Goal: Task Accomplishment & Management: Manage account settings

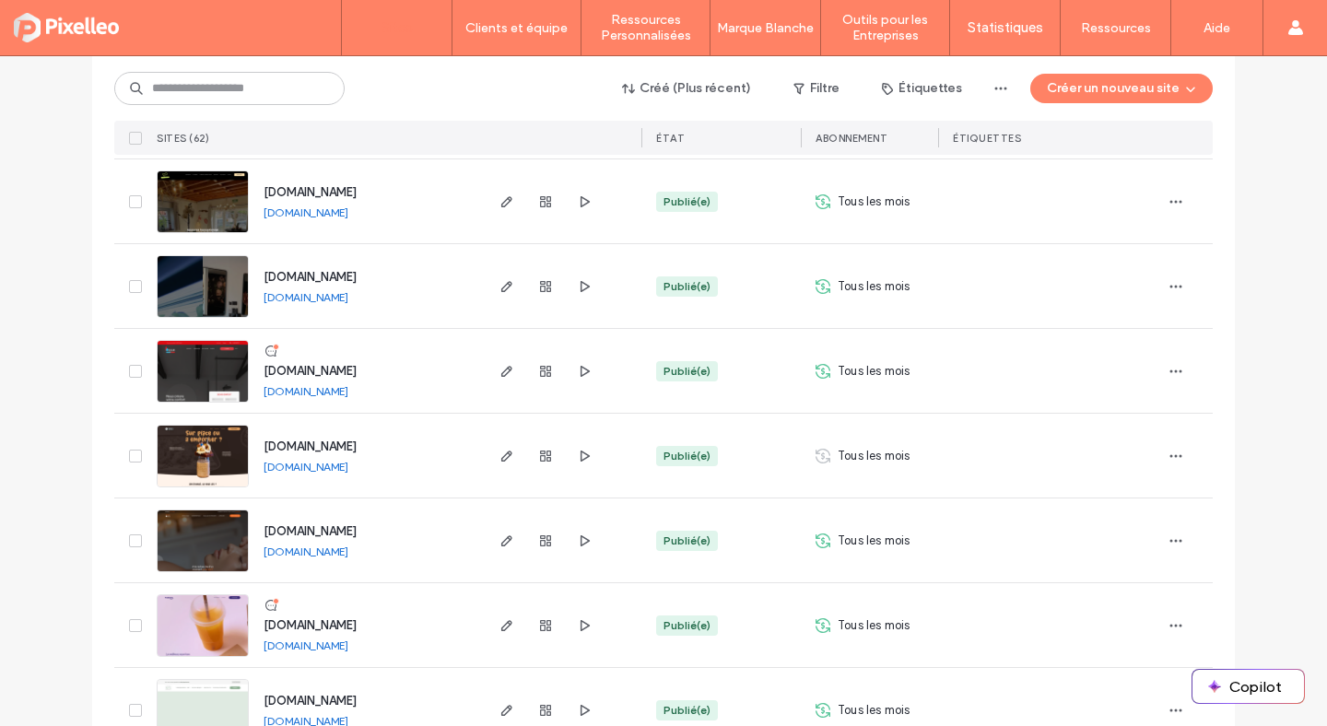
scroll to position [3254, 0]
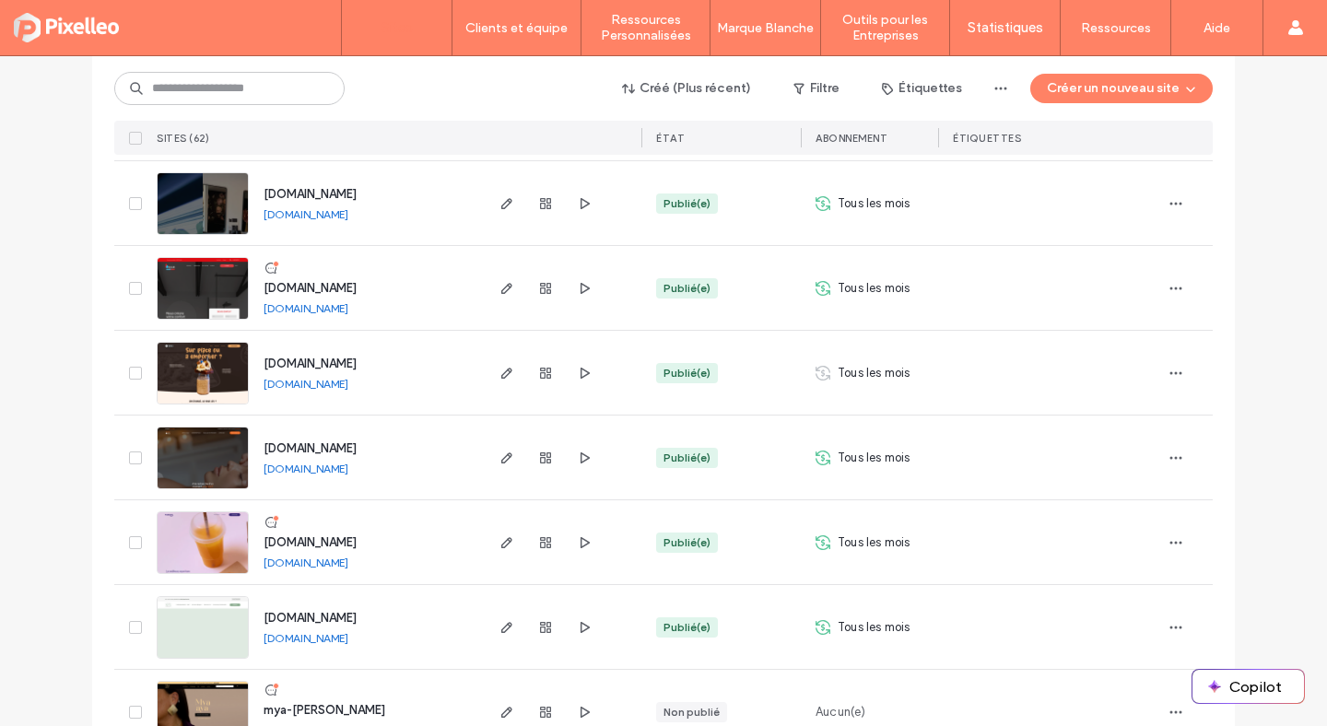
click at [293, 564] on link "[DOMAIN_NAME]" at bounding box center [306, 563] width 85 height 14
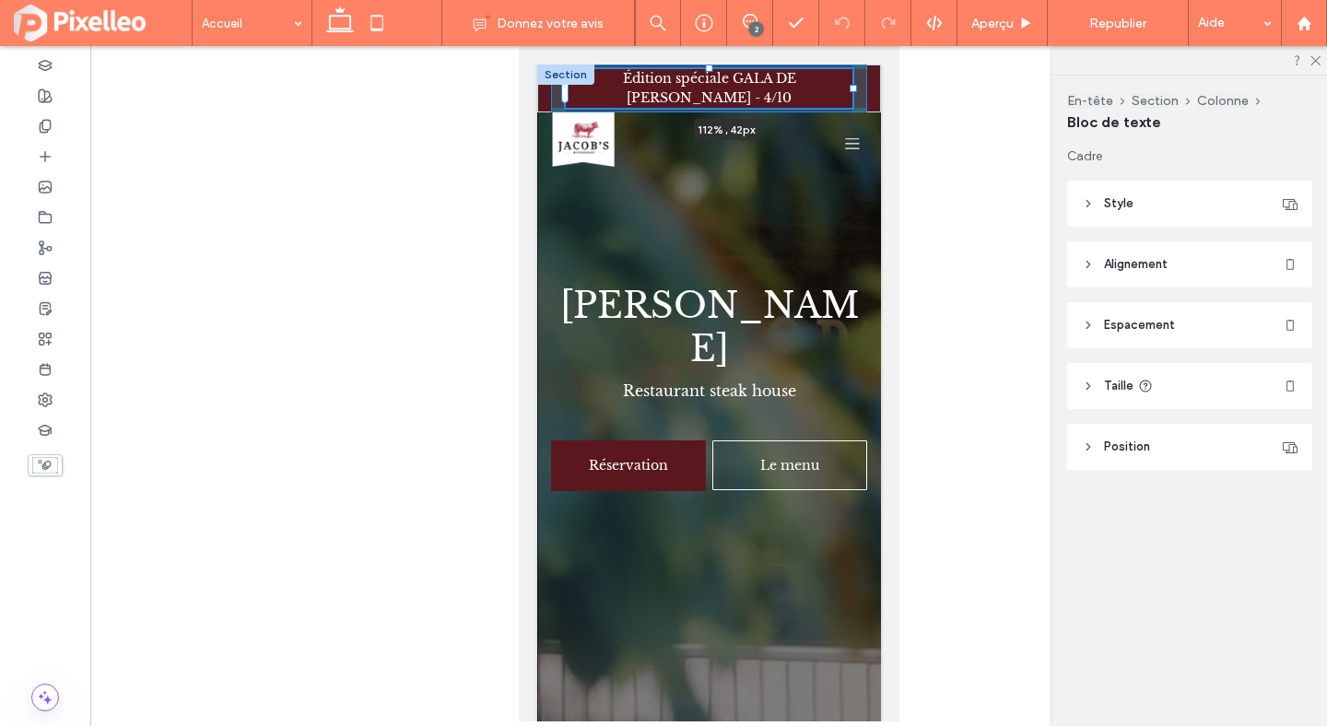
drag, startPoint x: 855, startPoint y: 89, endPoint x: 889, endPoint y: 91, distance: 34.1
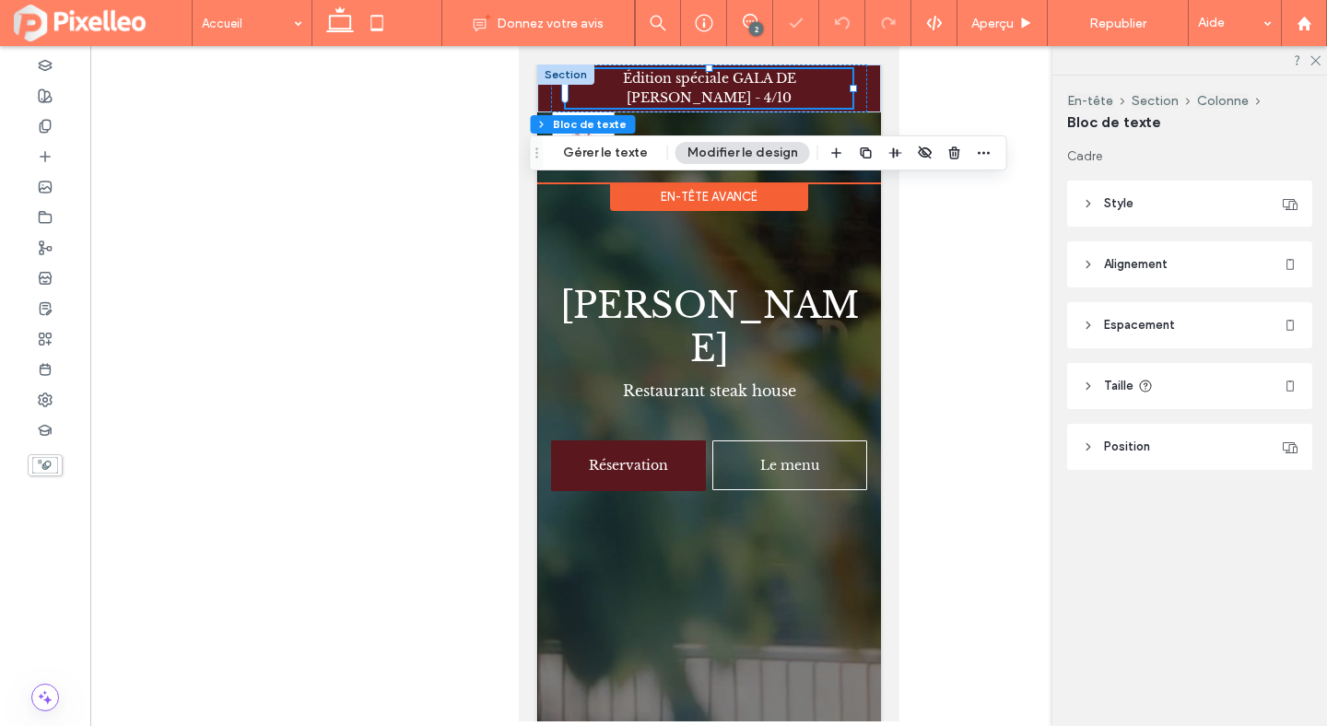
click at [795, 78] on span "Édition spéciale GALA DE LA CHASSE - 4/10" at bounding box center [708, 88] width 173 height 36
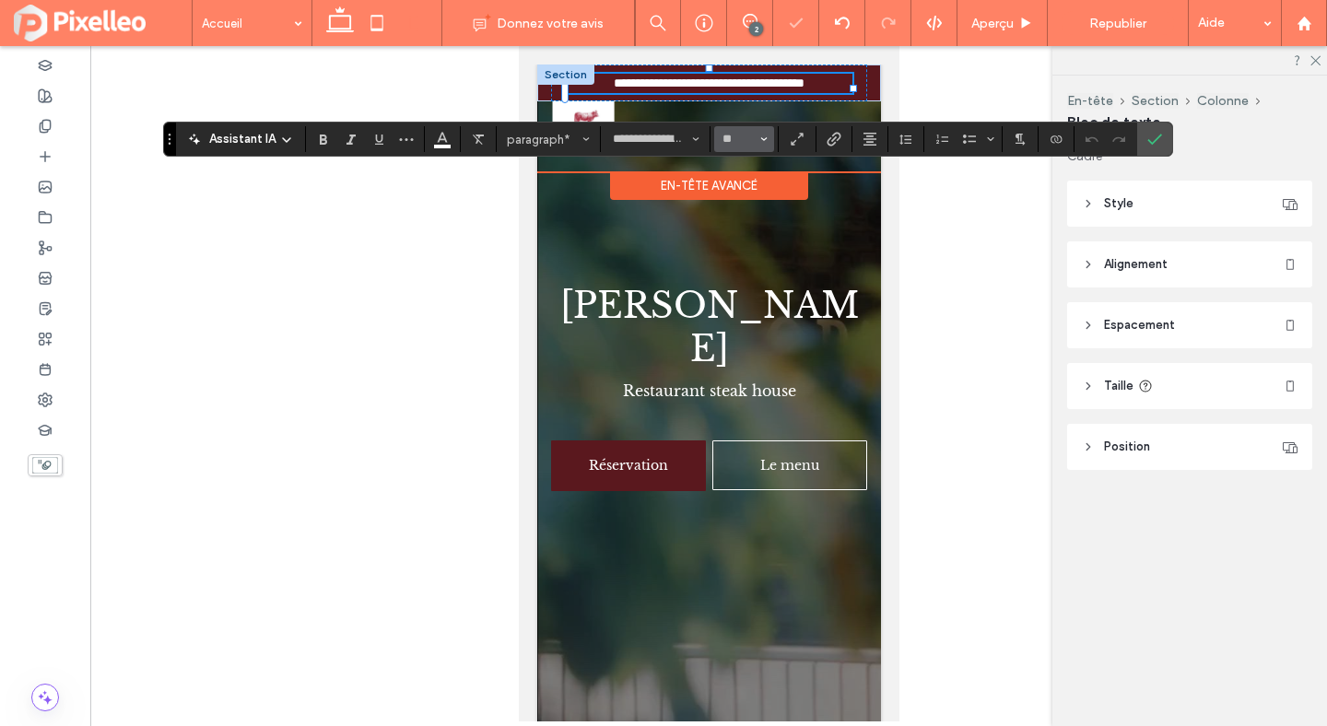
click at [762, 135] on icon "Taille" at bounding box center [763, 138] width 7 height 7
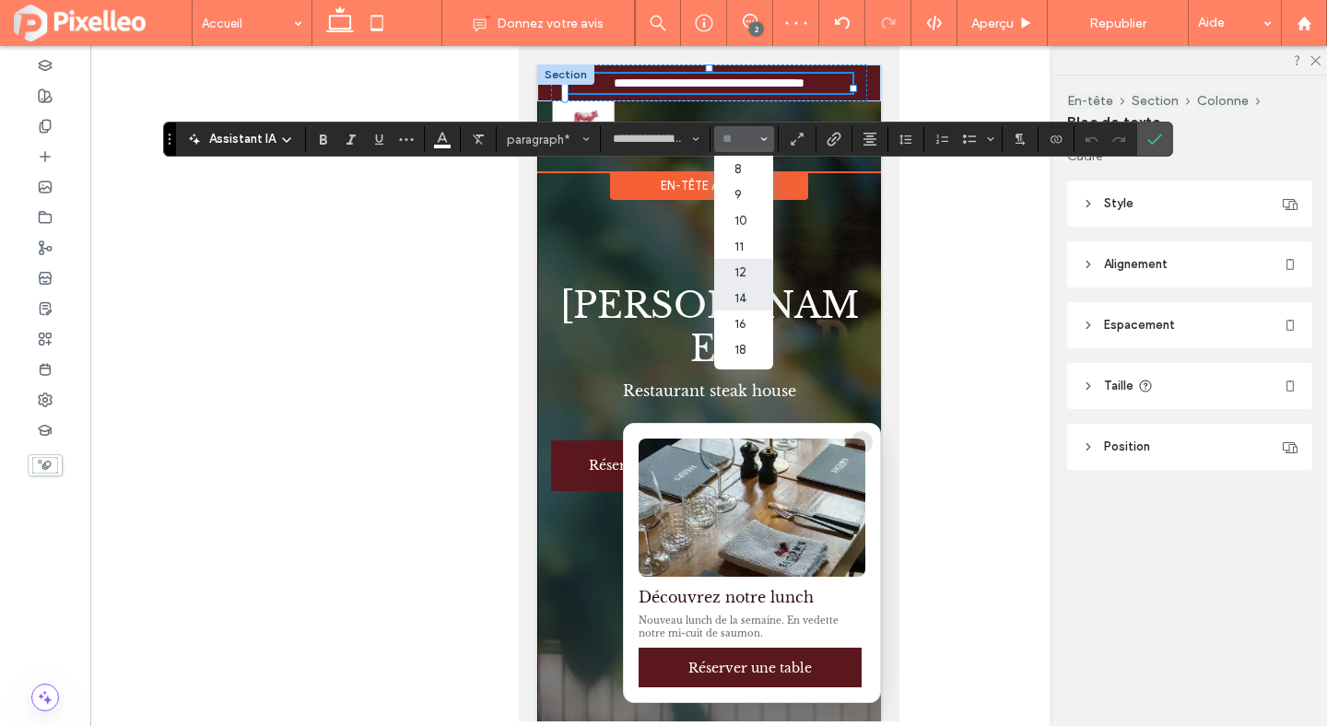
click at [746, 278] on label "12" at bounding box center [743, 272] width 59 height 26
type input "**"
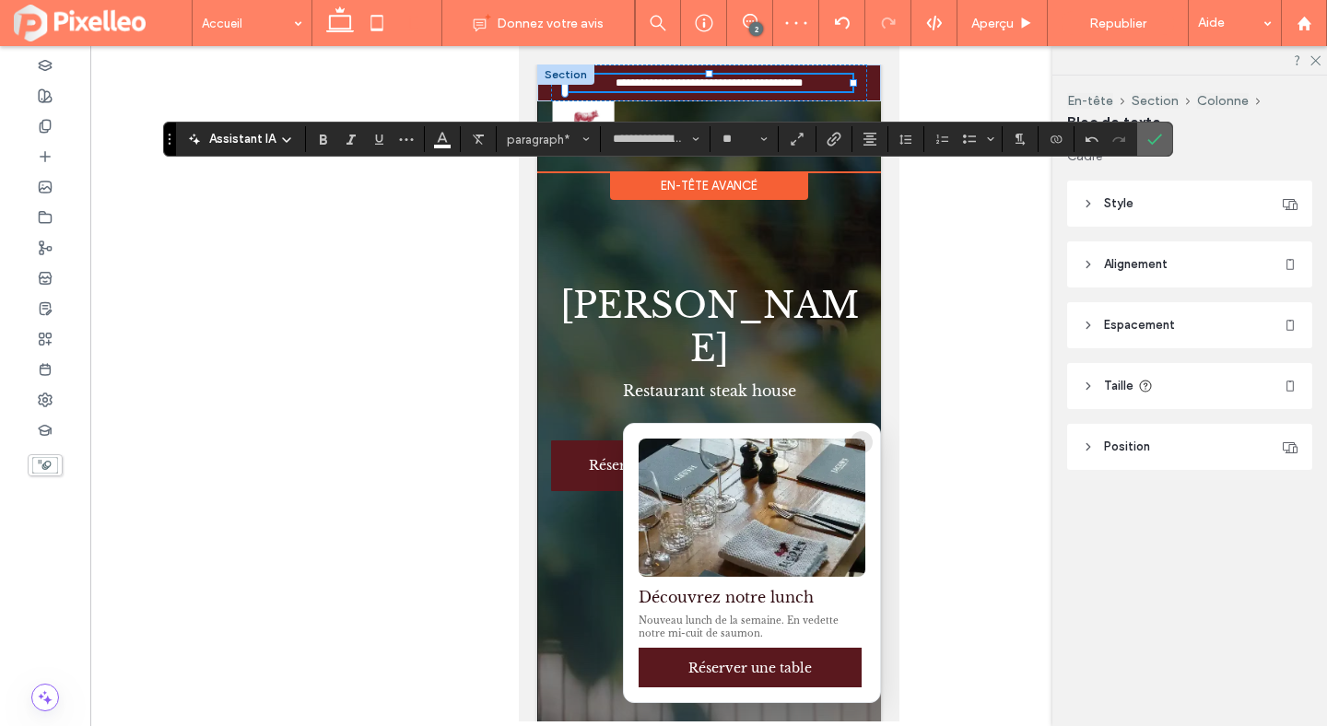
click at [1157, 141] on icon "Confirmer" at bounding box center [1154, 139] width 15 height 15
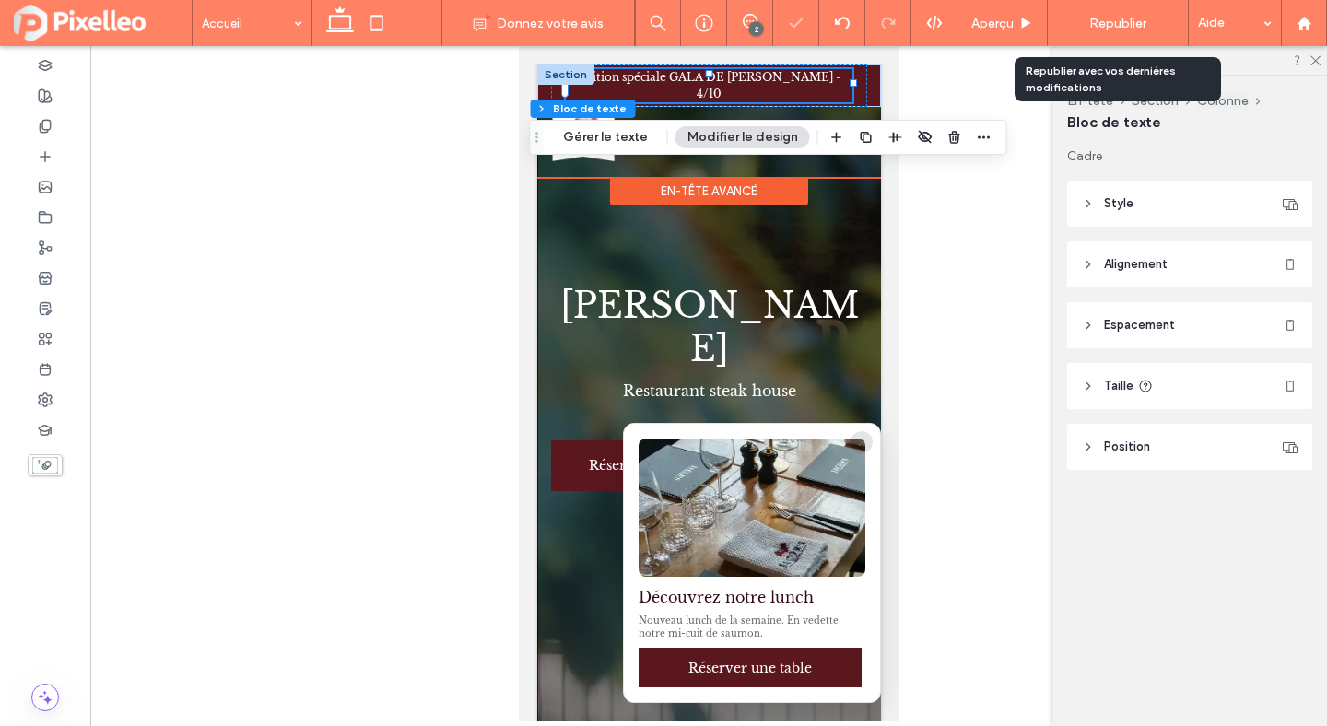
click at [1108, 22] on span "Republier" at bounding box center [1117, 24] width 57 height 16
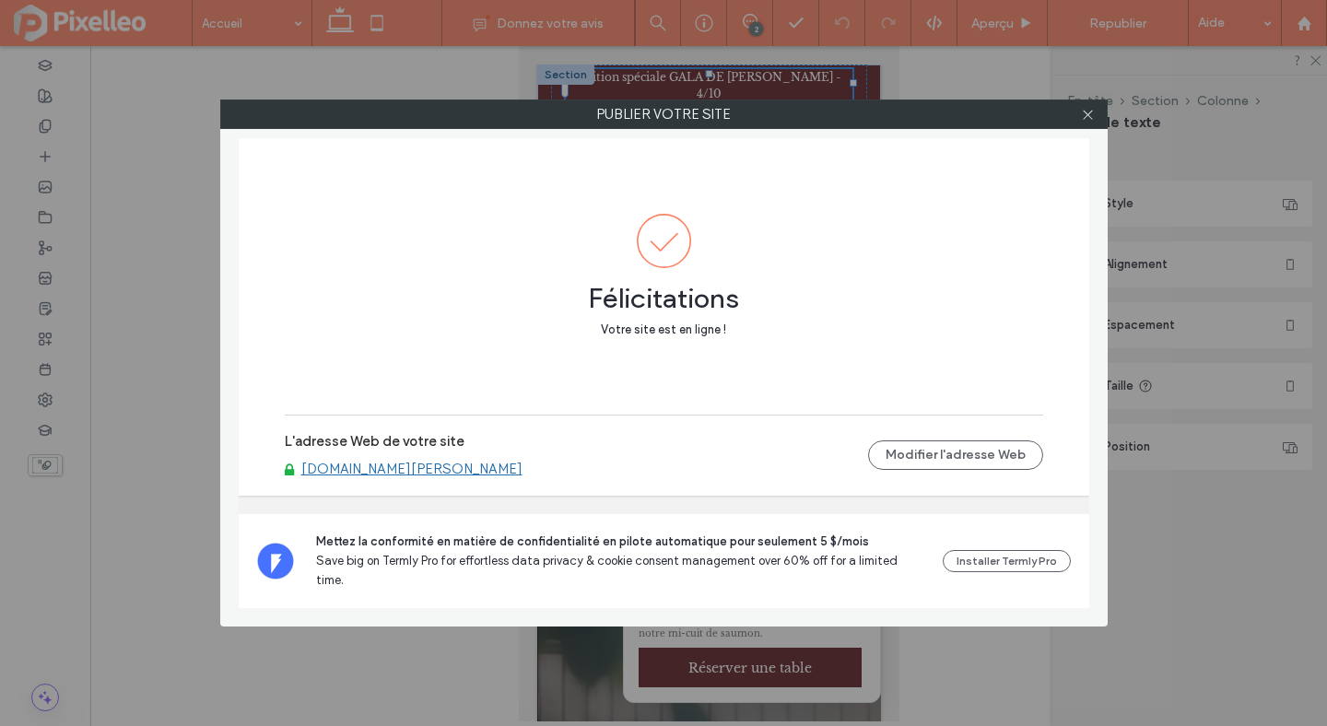
click at [1095, 109] on div at bounding box center [1089, 114] width 28 height 28
click at [1092, 114] on icon at bounding box center [1088, 115] width 14 height 14
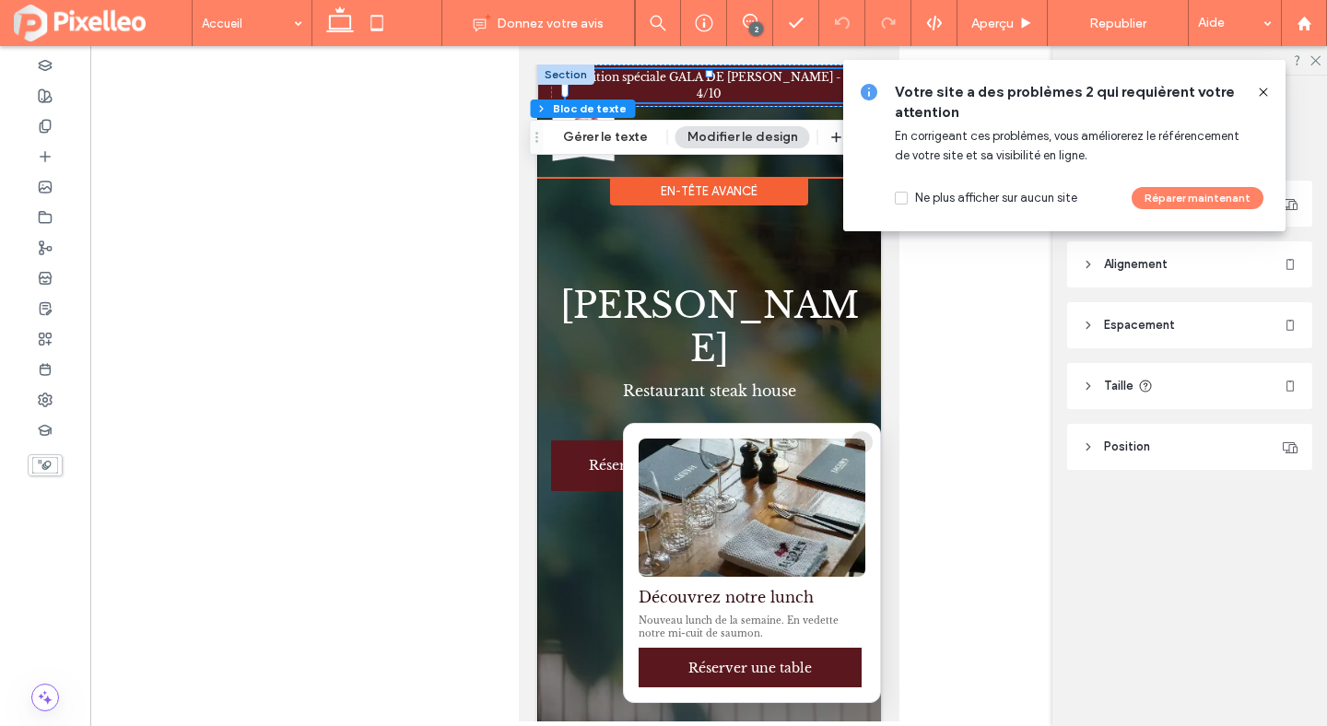
click at [1258, 94] on icon at bounding box center [1263, 92] width 15 height 15
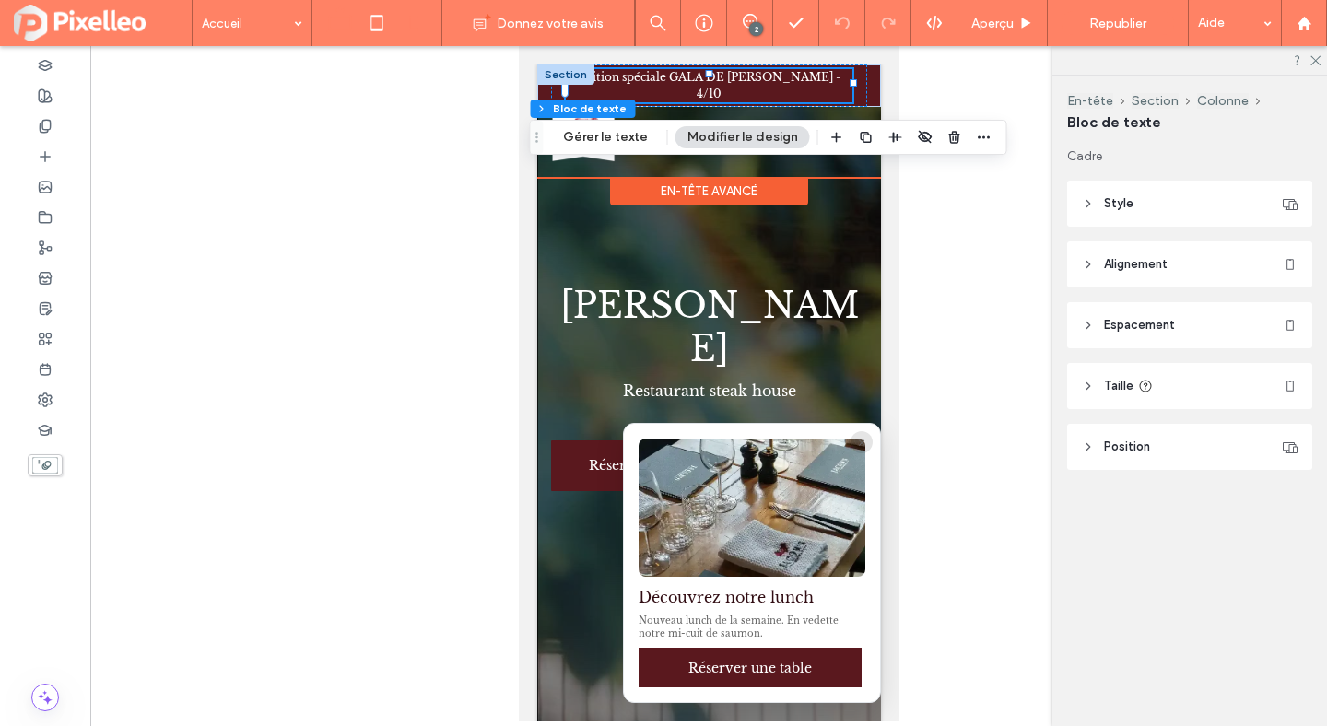
click at [340, 28] on use at bounding box center [340, 19] width 28 height 26
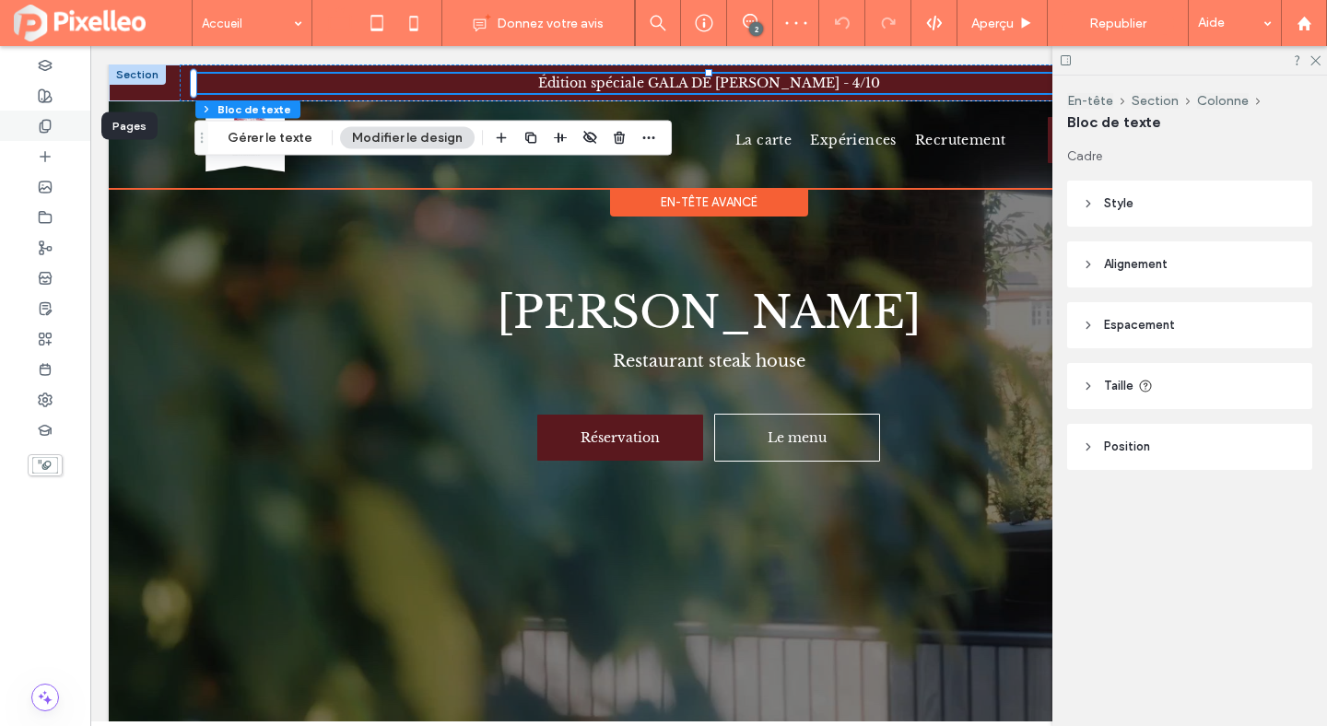
click at [37, 135] on div at bounding box center [45, 126] width 90 height 30
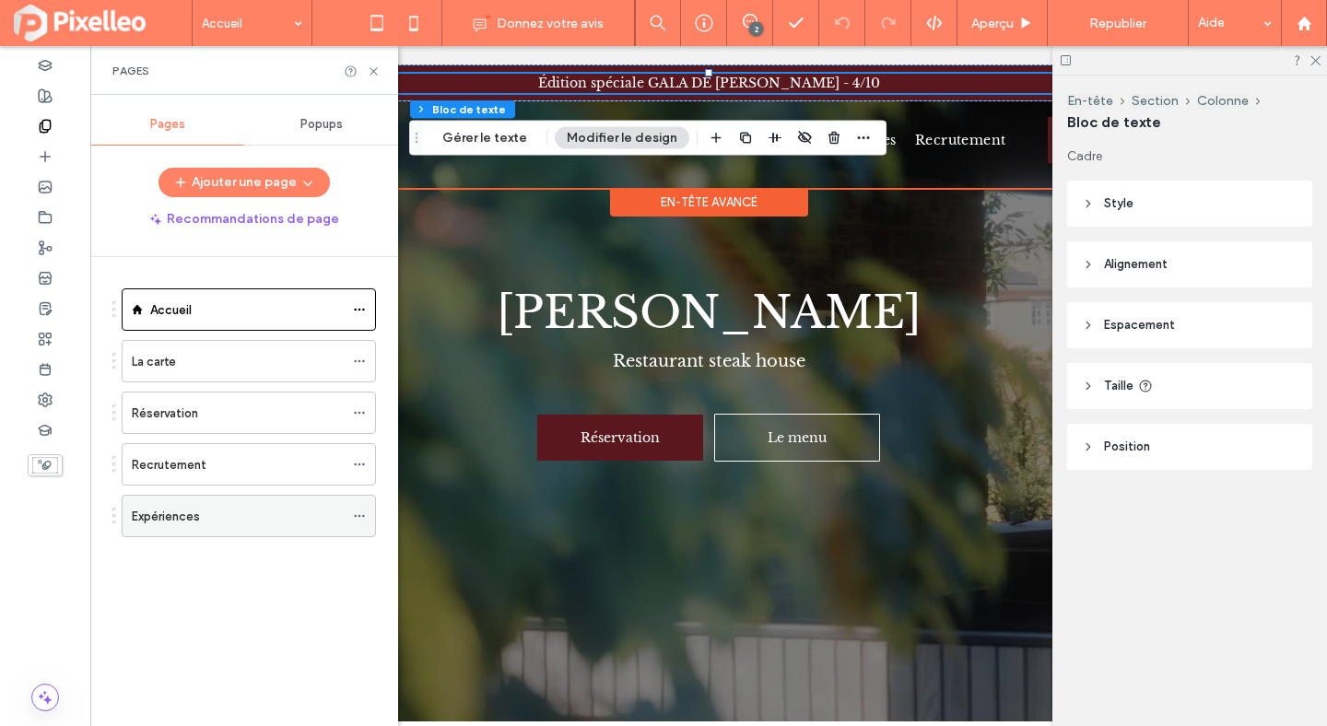
click at [141, 504] on div "Expériences" at bounding box center [238, 516] width 212 height 41
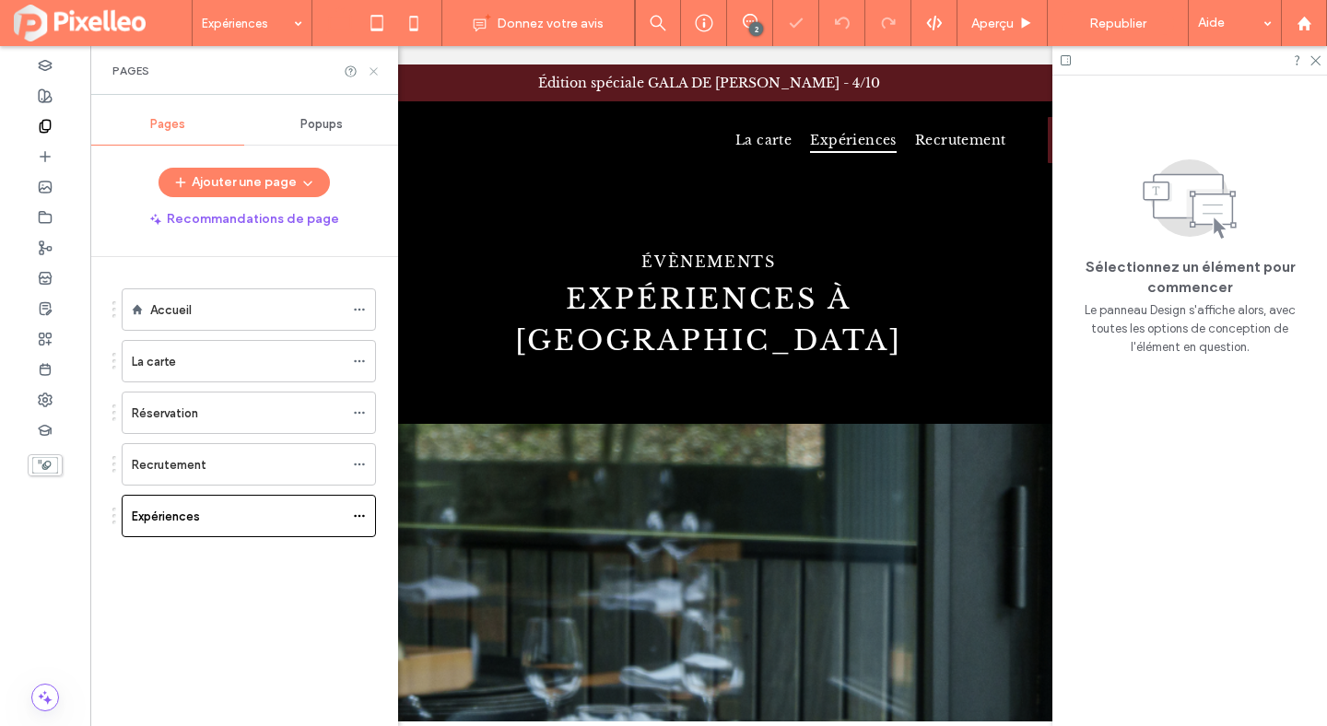
click at [375, 67] on icon at bounding box center [374, 72] width 14 height 14
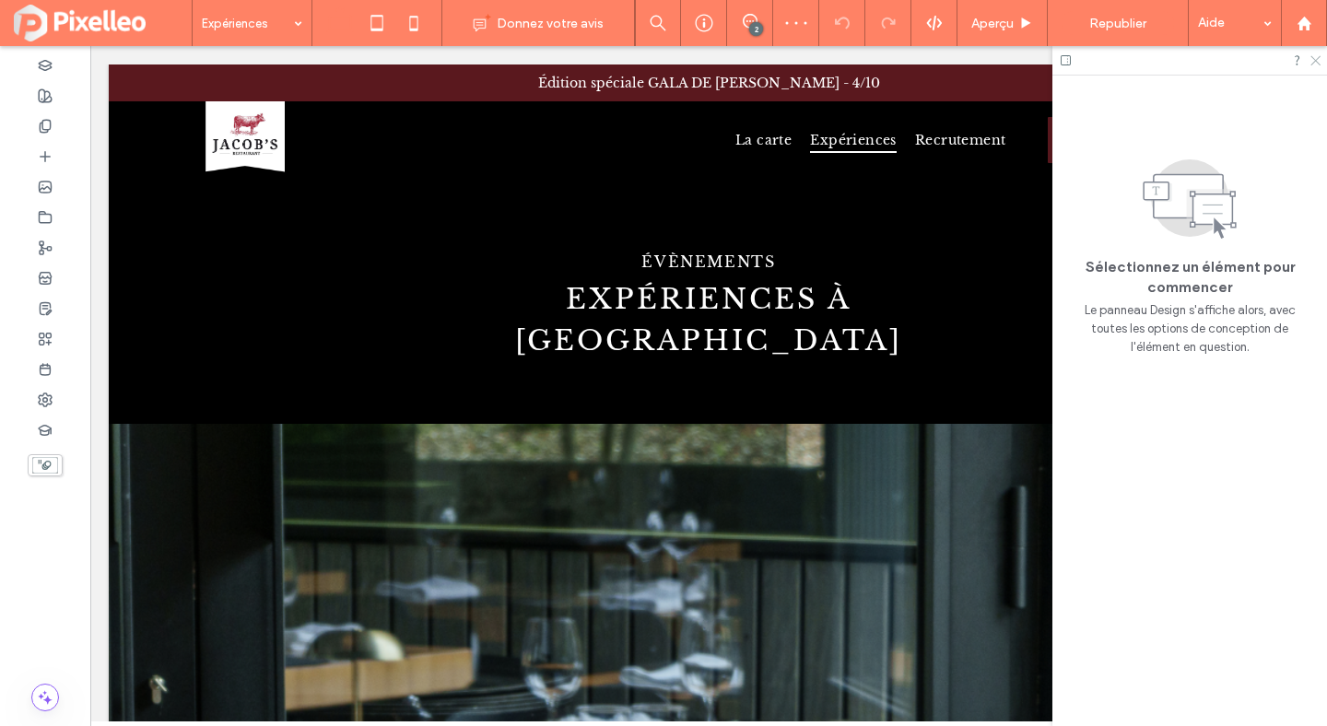
click at [1318, 65] on icon at bounding box center [1315, 59] width 12 height 12
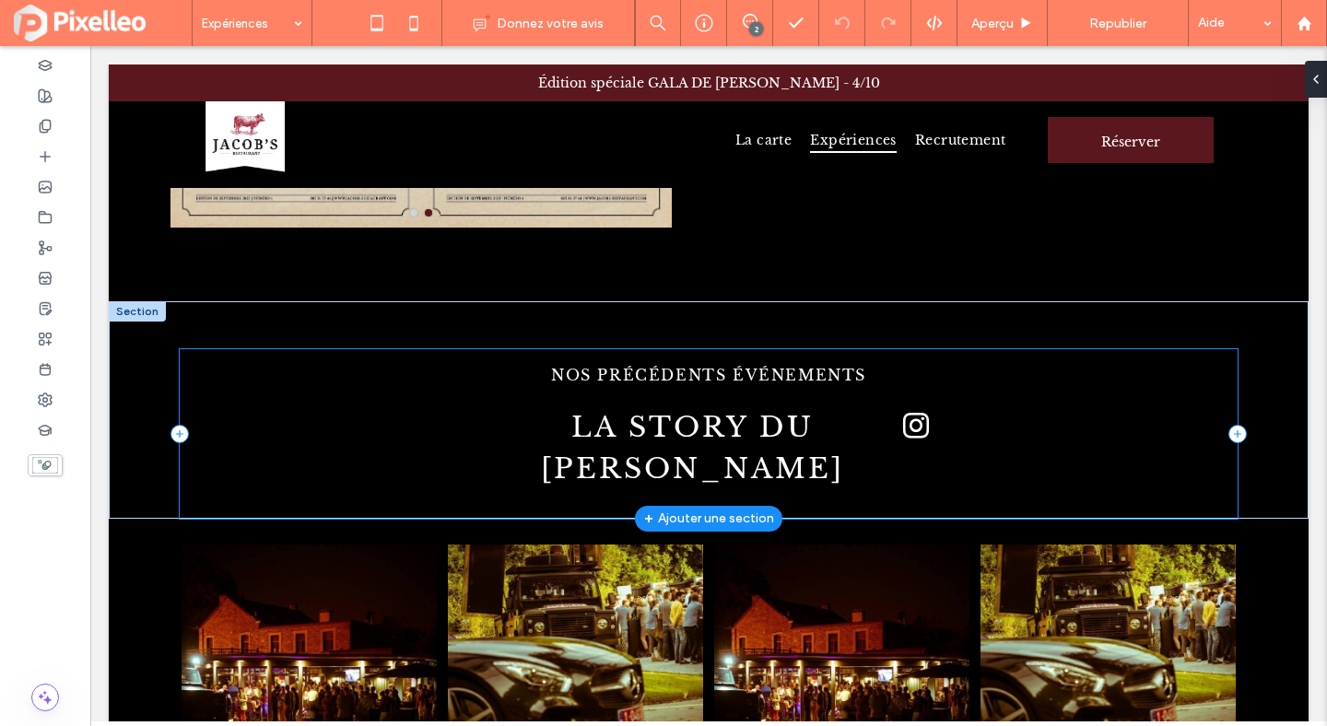
scroll to position [1340, 0]
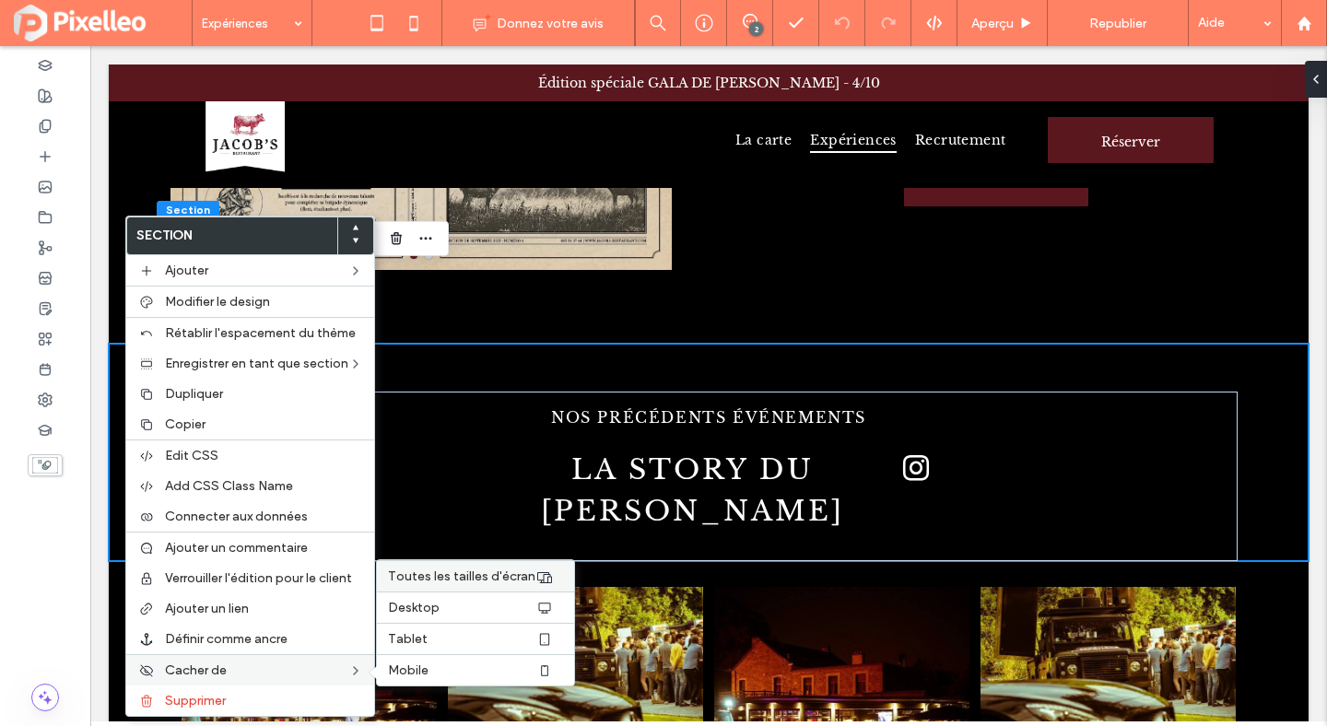
click at [444, 578] on span "Toutes les tailles d'écran" at bounding box center [461, 577] width 147 height 16
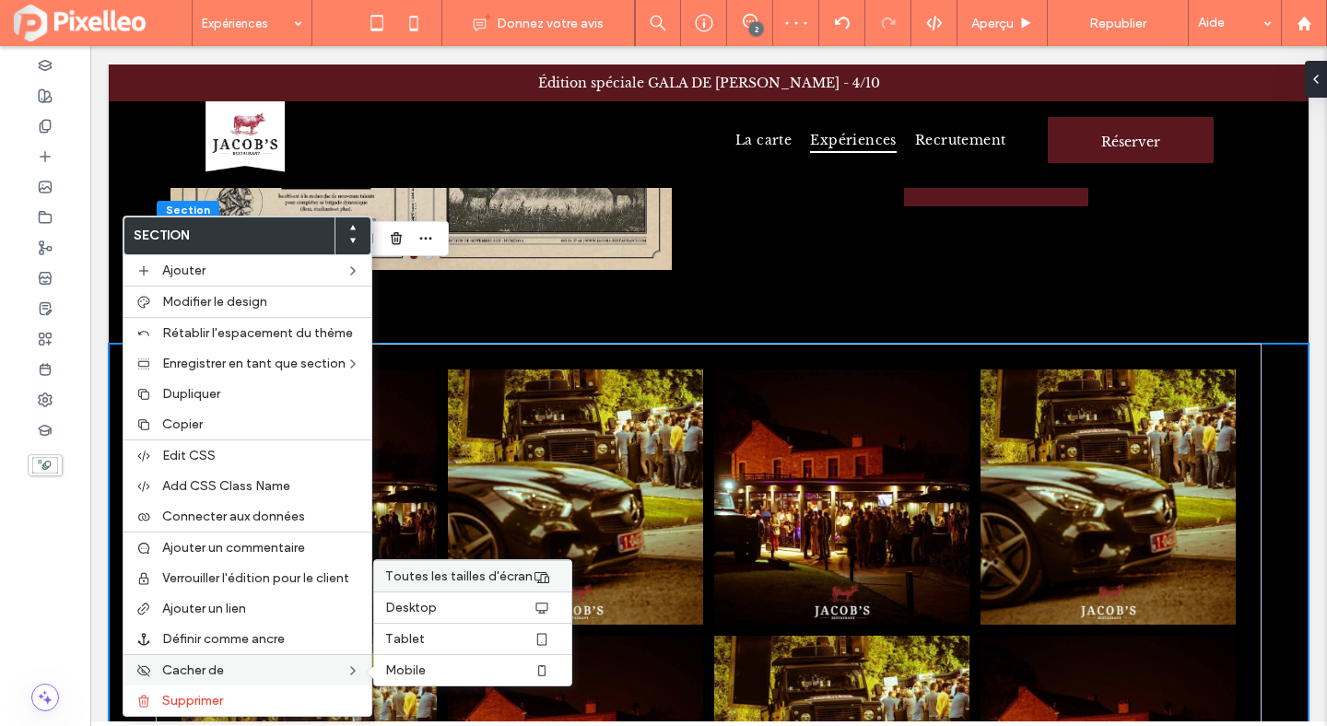
click at [429, 577] on span "Toutes les tailles d'écran" at bounding box center [458, 577] width 147 height 16
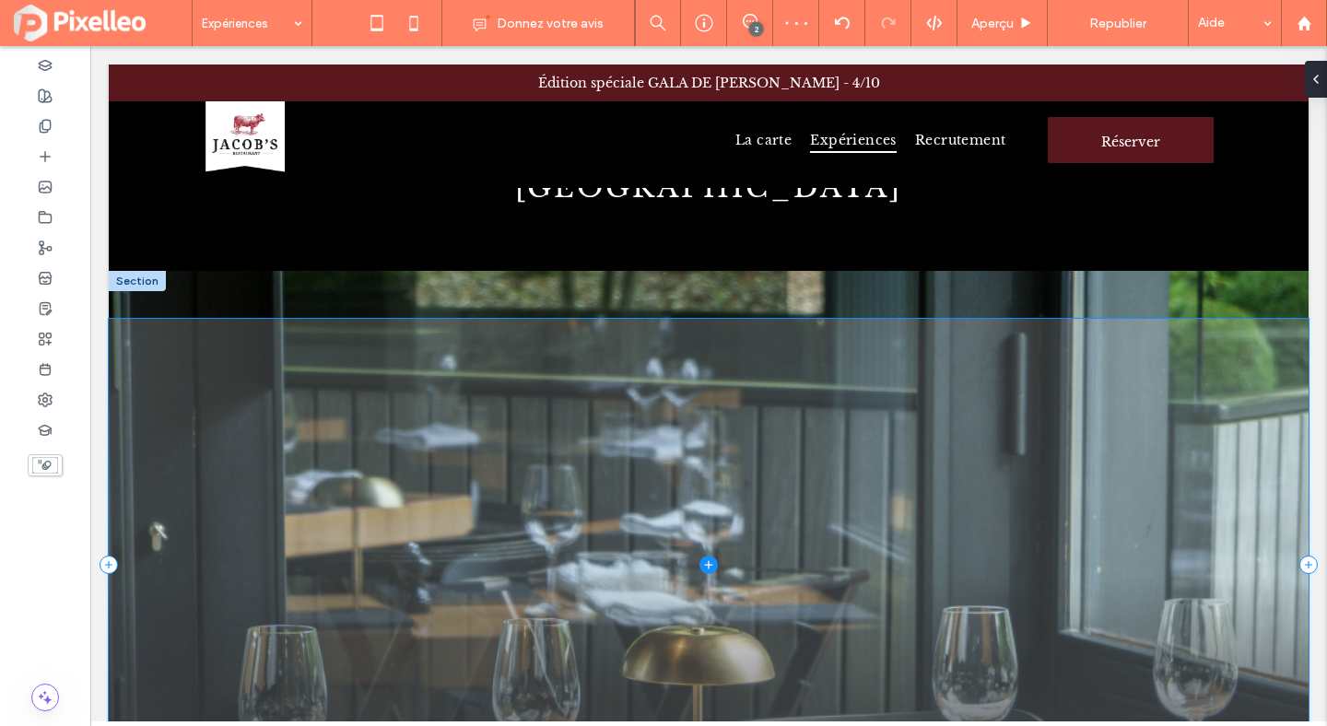
scroll to position [167, 0]
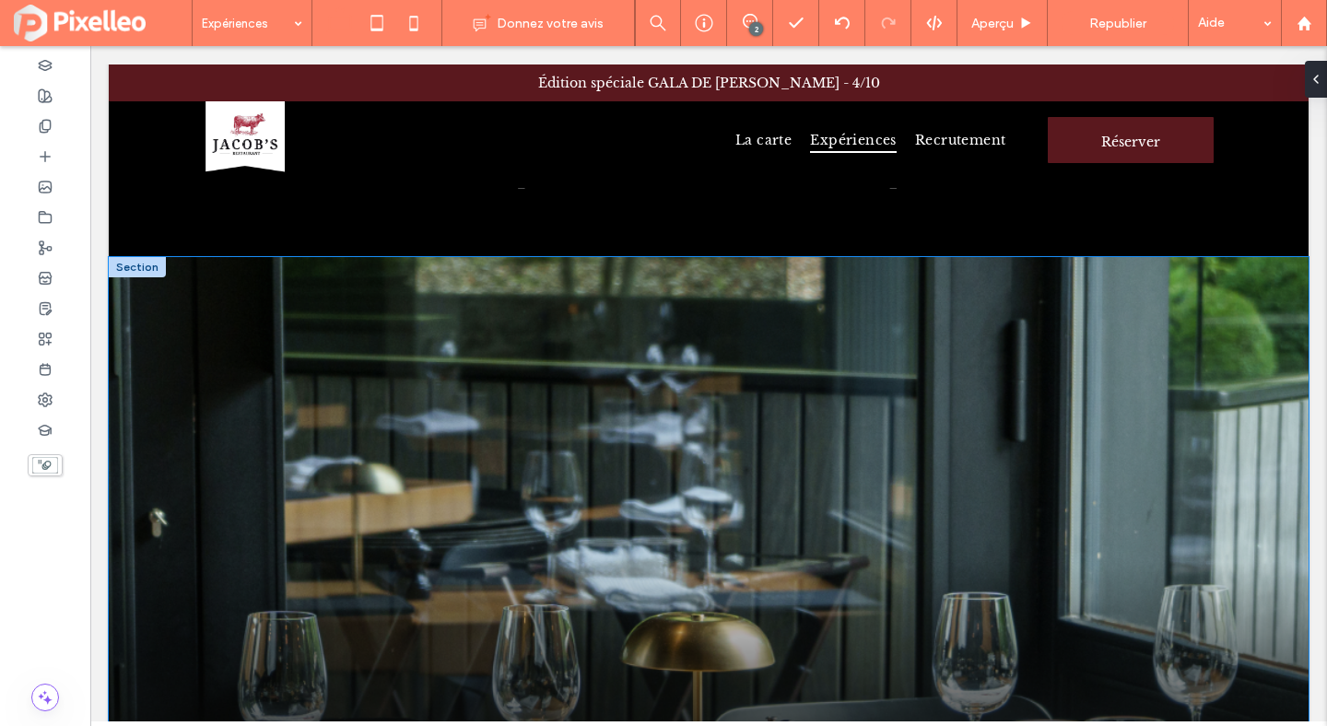
click at [958, 257] on div at bounding box center [709, 551] width 1200 height 589
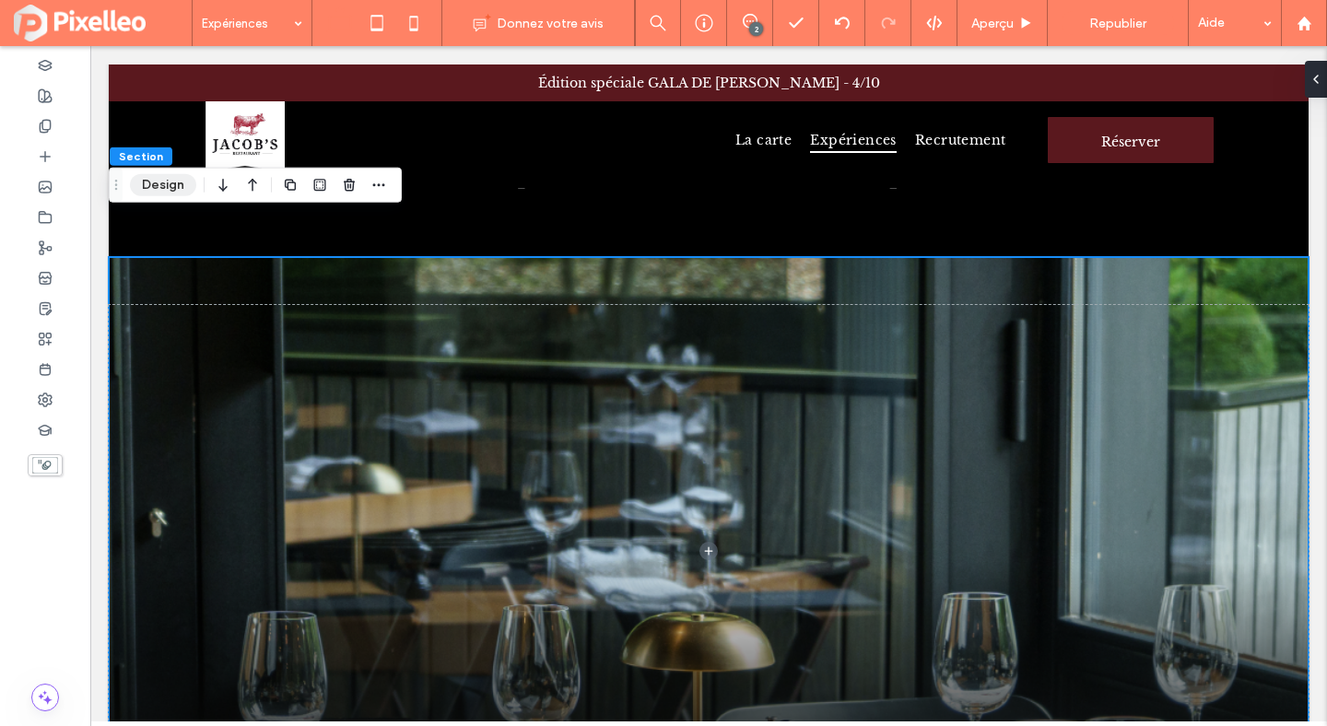
click at [148, 176] on button "Design" at bounding box center [163, 185] width 66 height 22
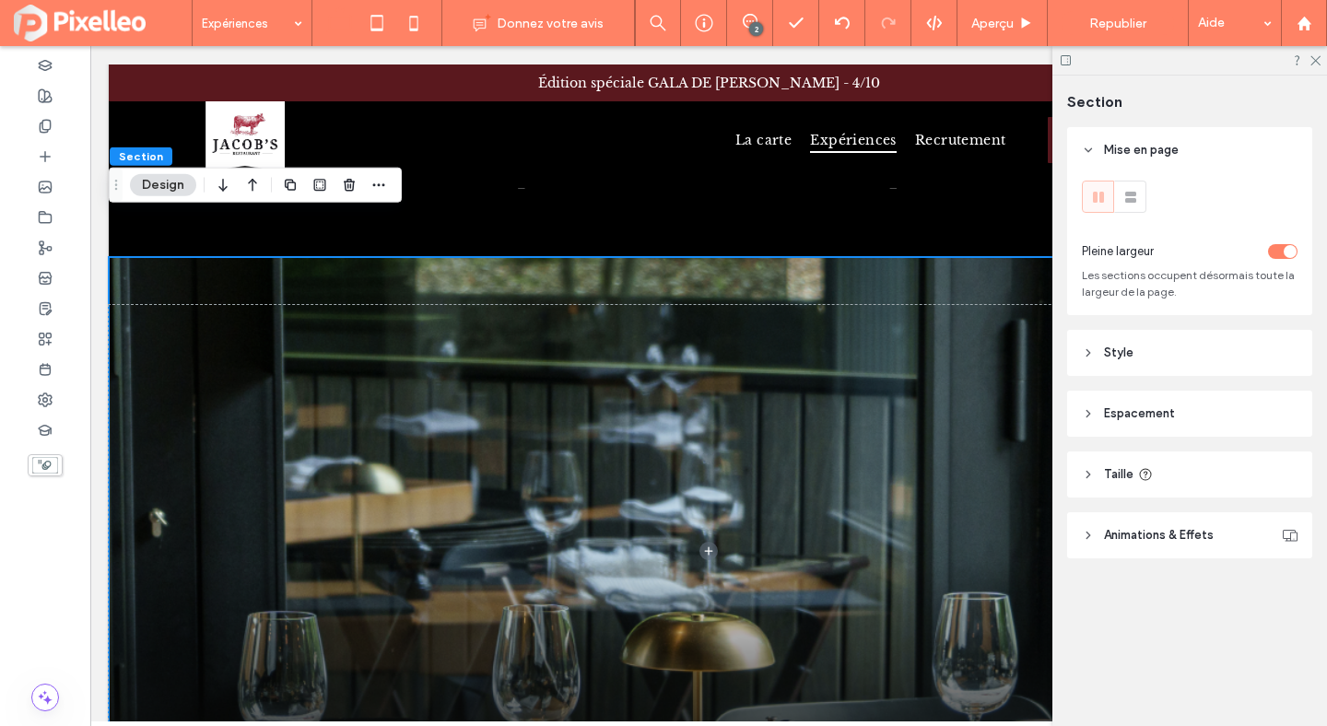
click at [735, 257] on div at bounding box center [709, 551] width 1200 height 589
click at [1153, 365] on header "Style" at bounding box center [1189, 353] width 245 height 46
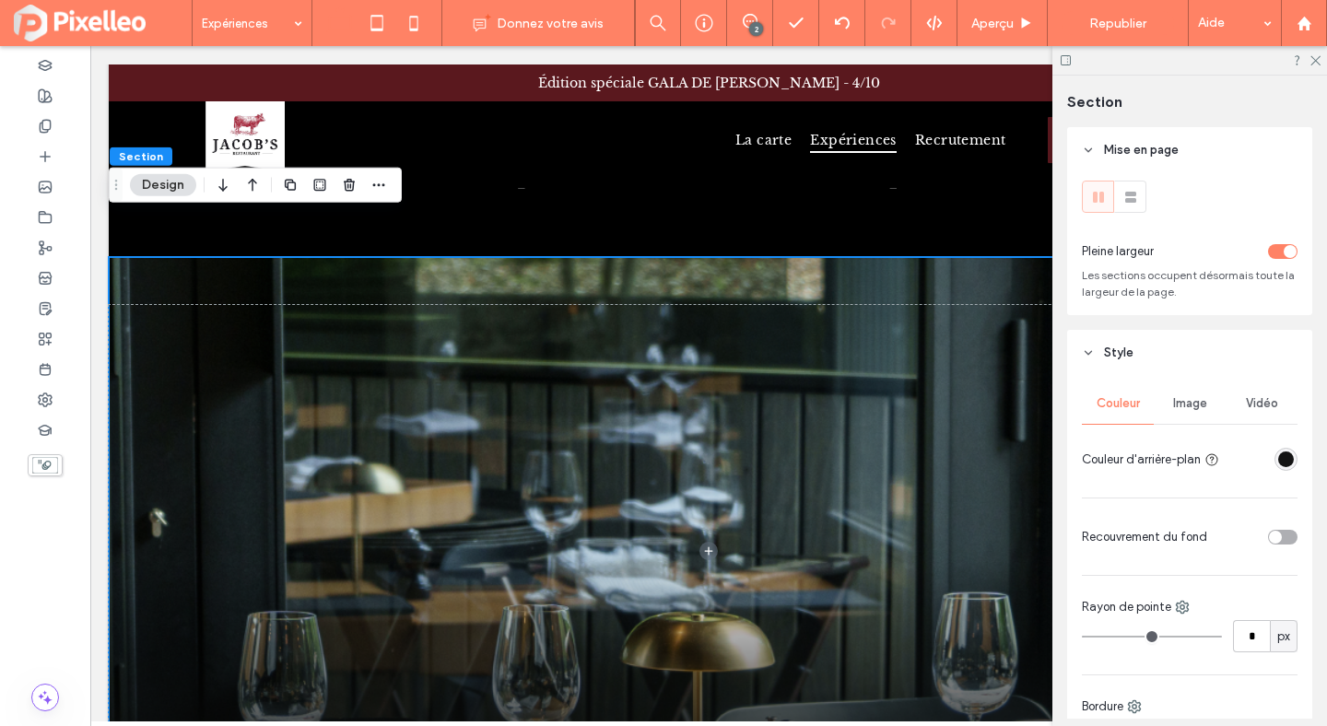
click at [1173, 401] on span "Image" at bounding box center [1190, 403] width 34 height 15
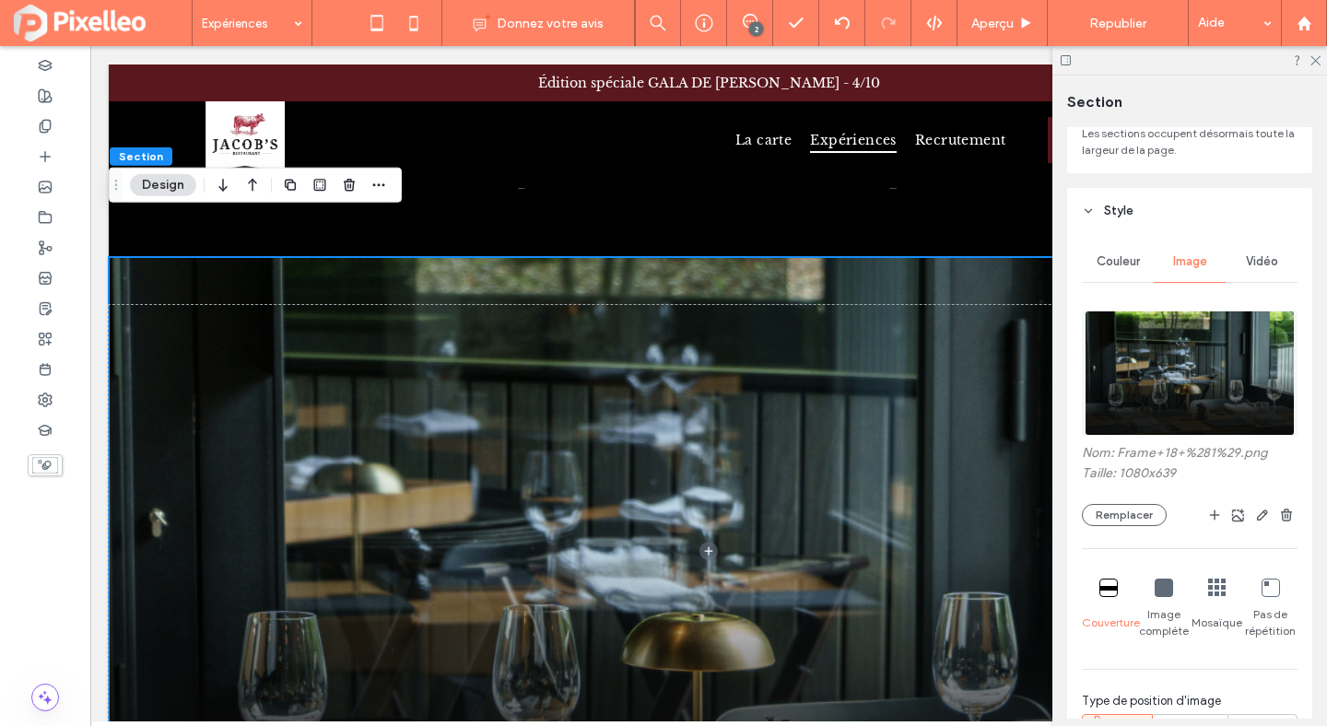
scroll to position [161, 0]
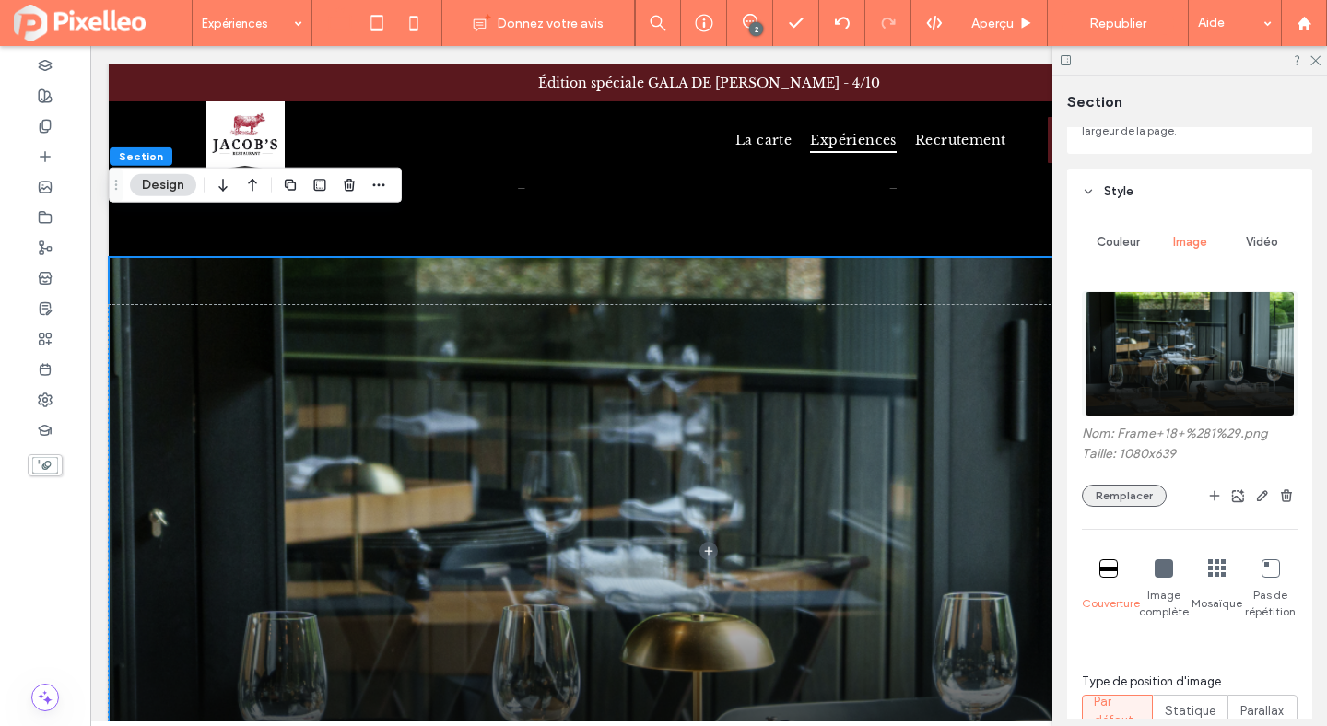
click at [1139, 506] on button "Remplacer" at bounding box center [1124, 496] width 85 height 22
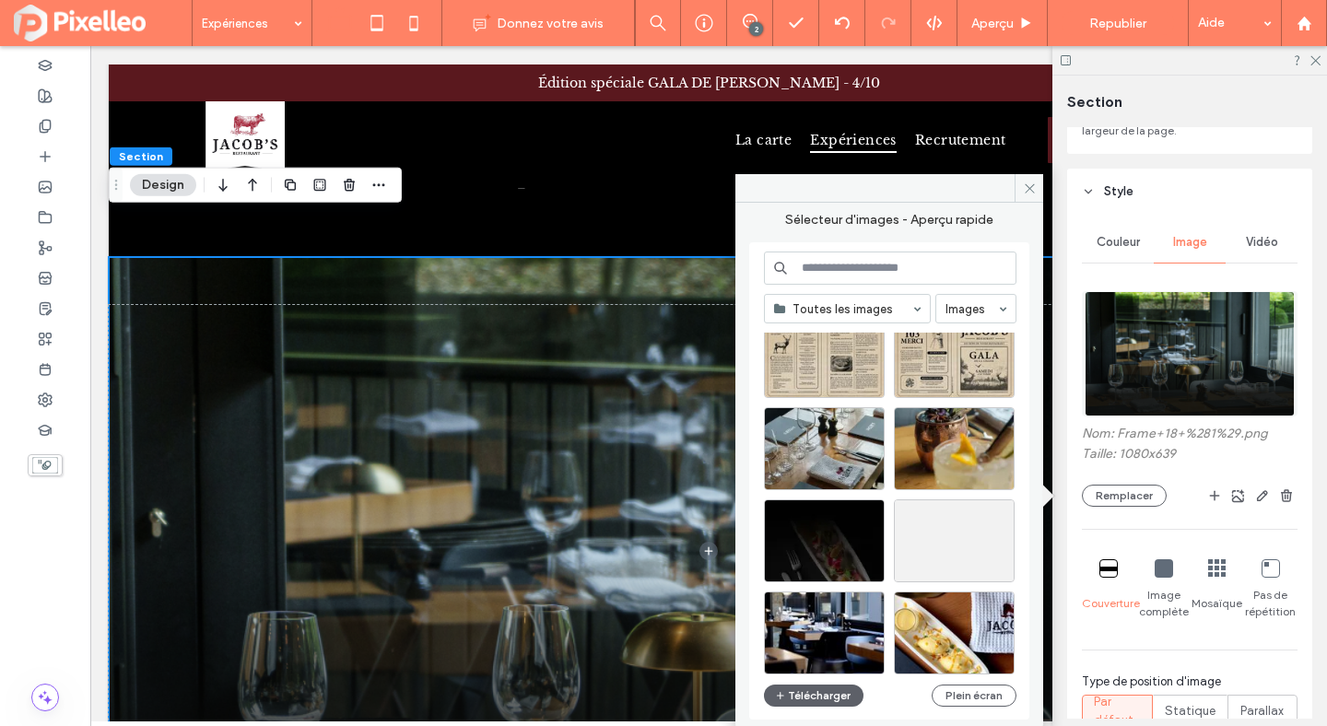
scroll to position [0, 0]
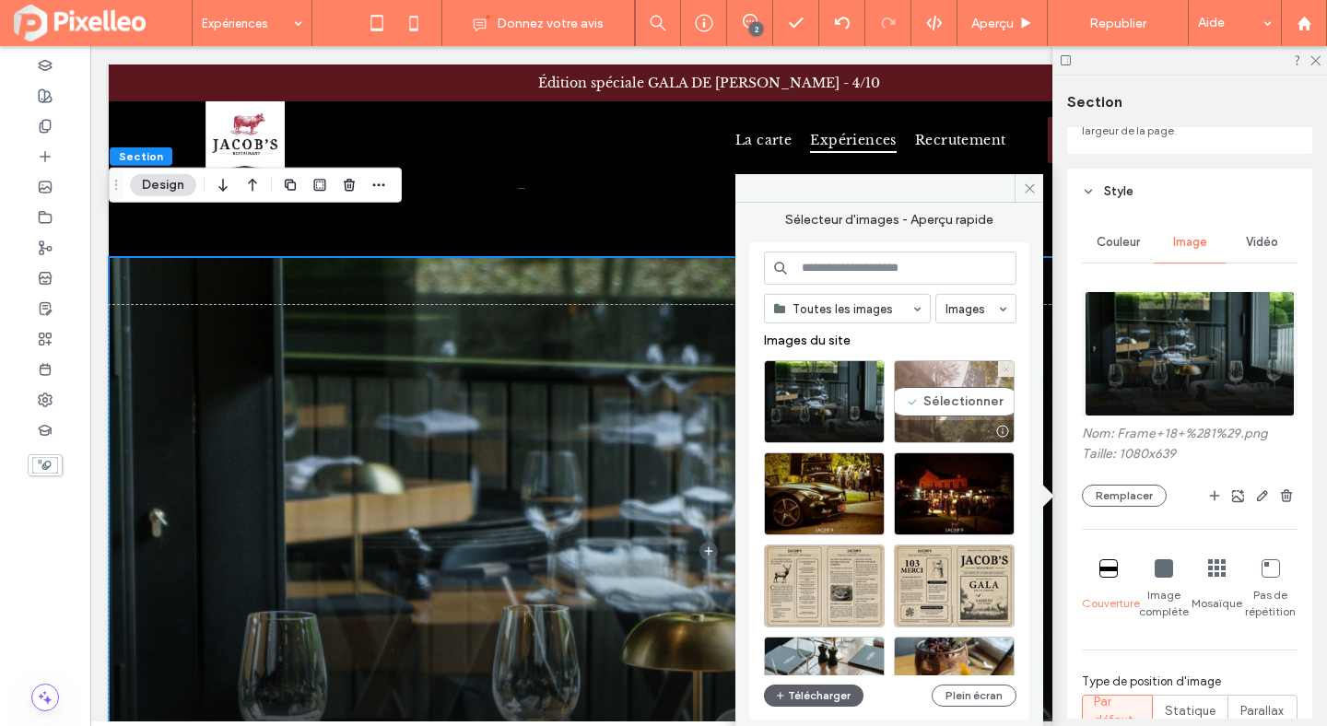
click at [1006, 369] on icon at bounding box center [1006, 369] width 7 height 7
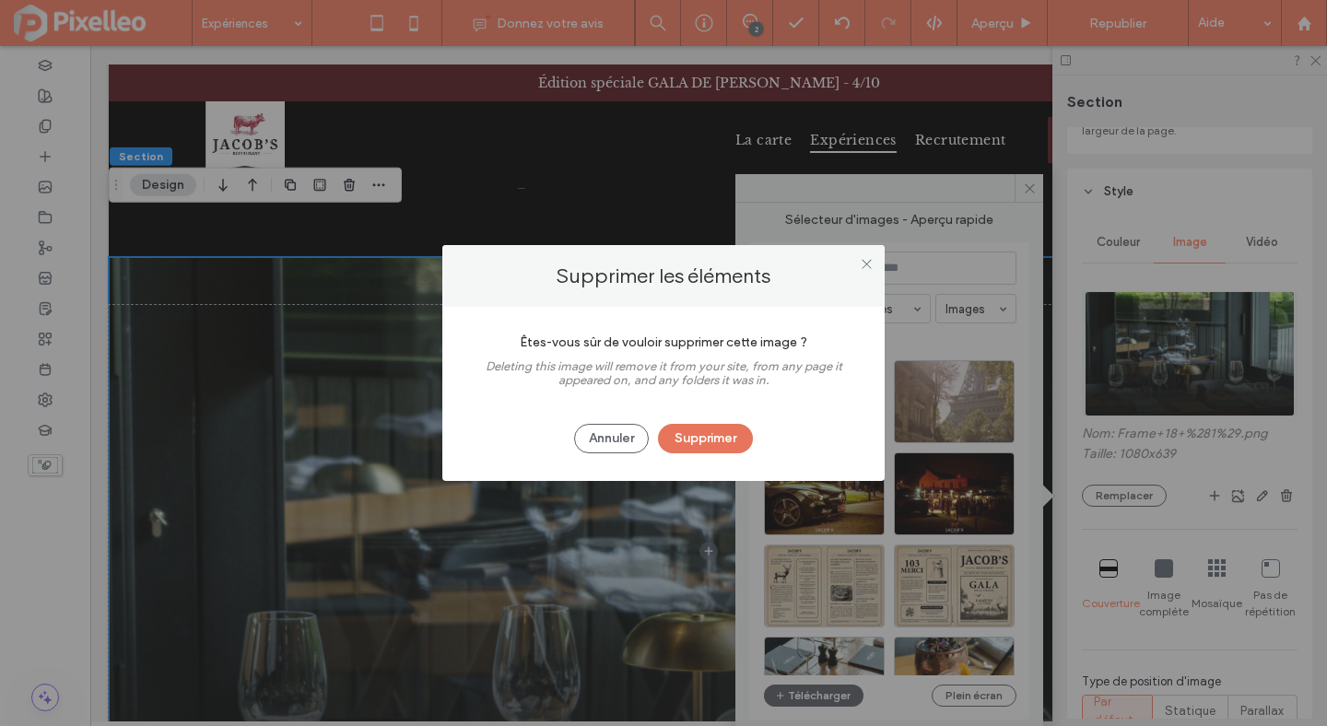
click at [725, 435] on button "Supprimer" at bounding box center [705, 438] width 95 height 29
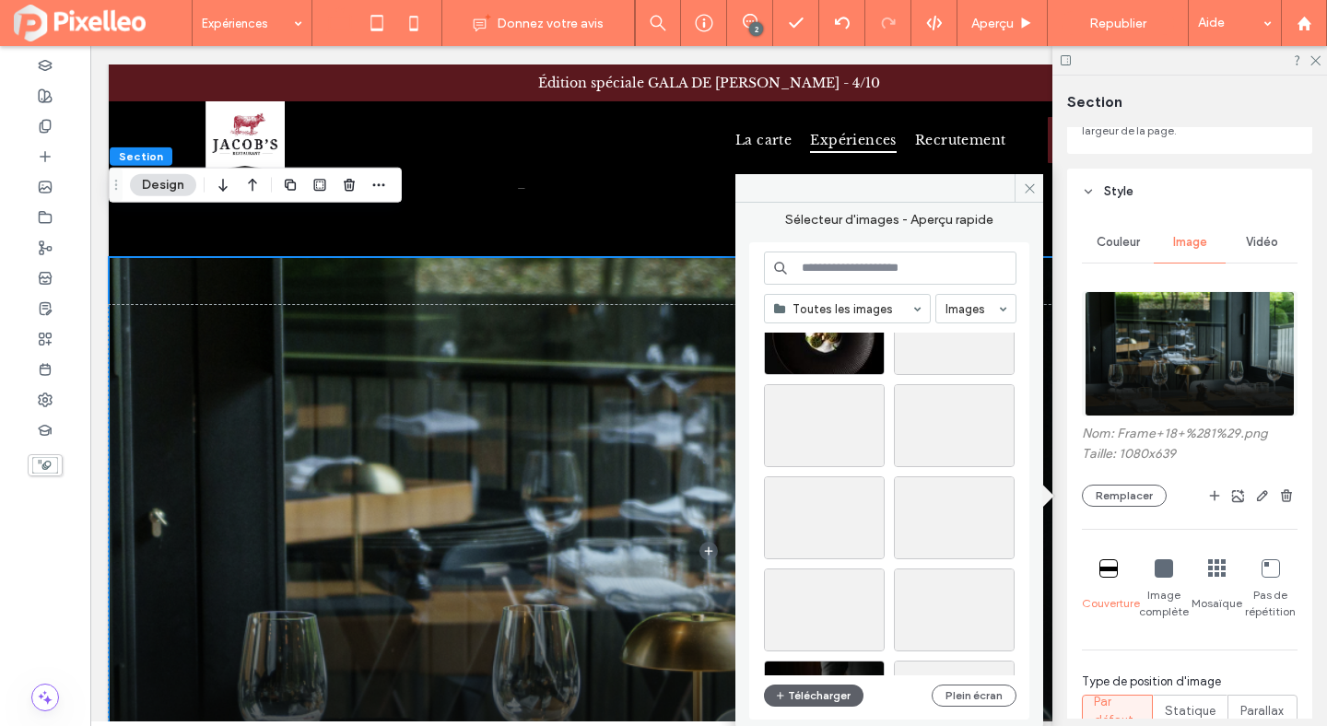
scroll to position [5422, 0]
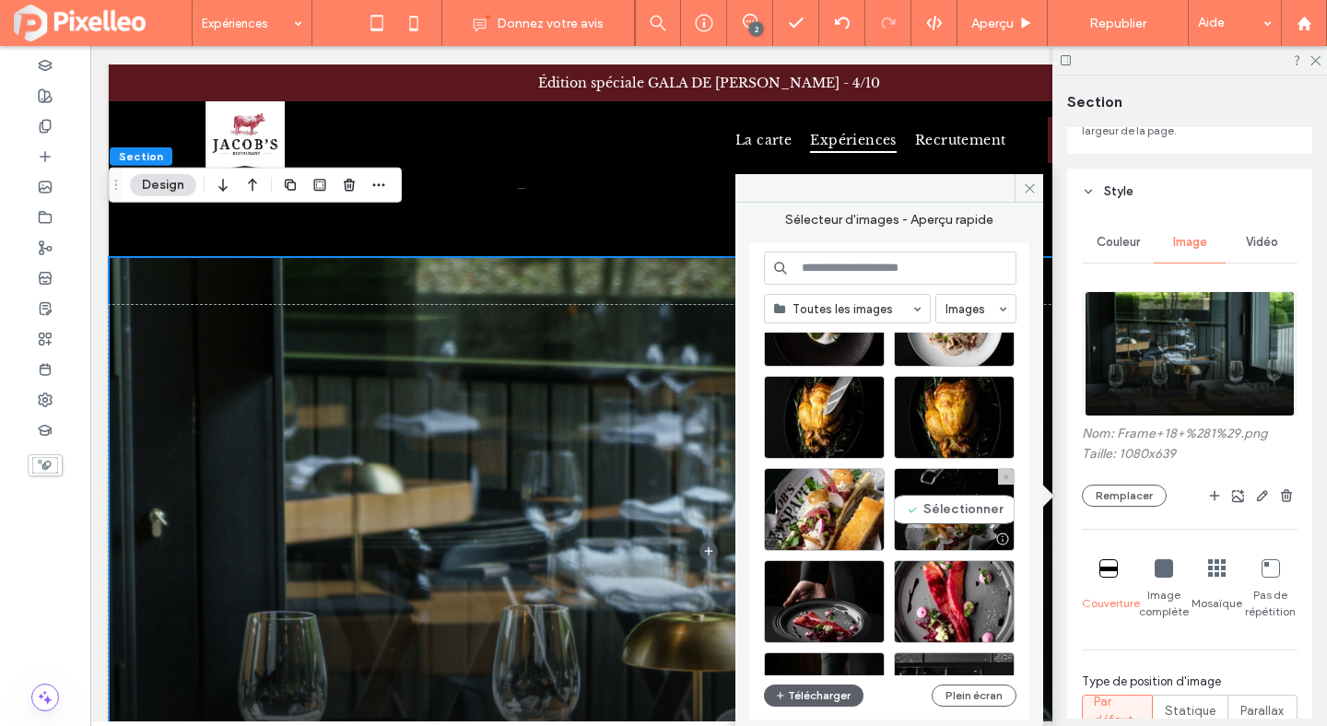
click at [930, 509] on div "Sélectionner" at bounding box center [954, 509] width 121 height 83
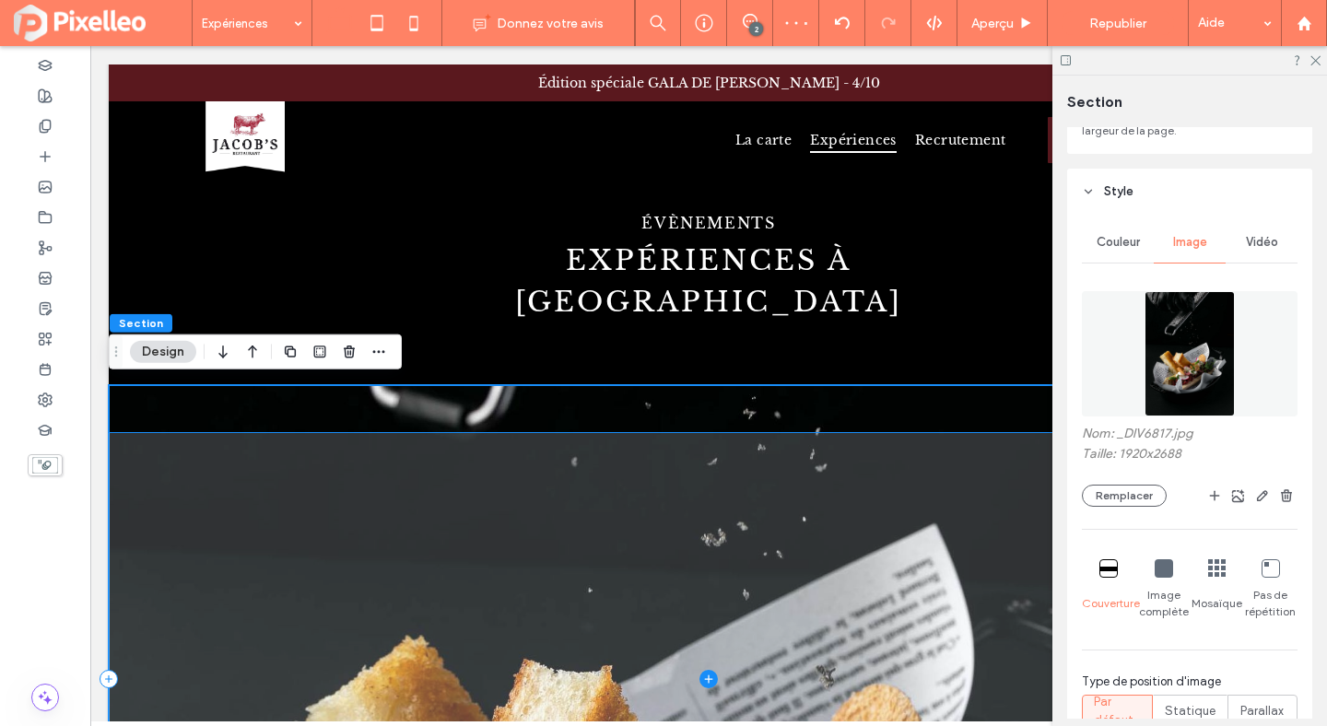
scroll to position [0, 0]
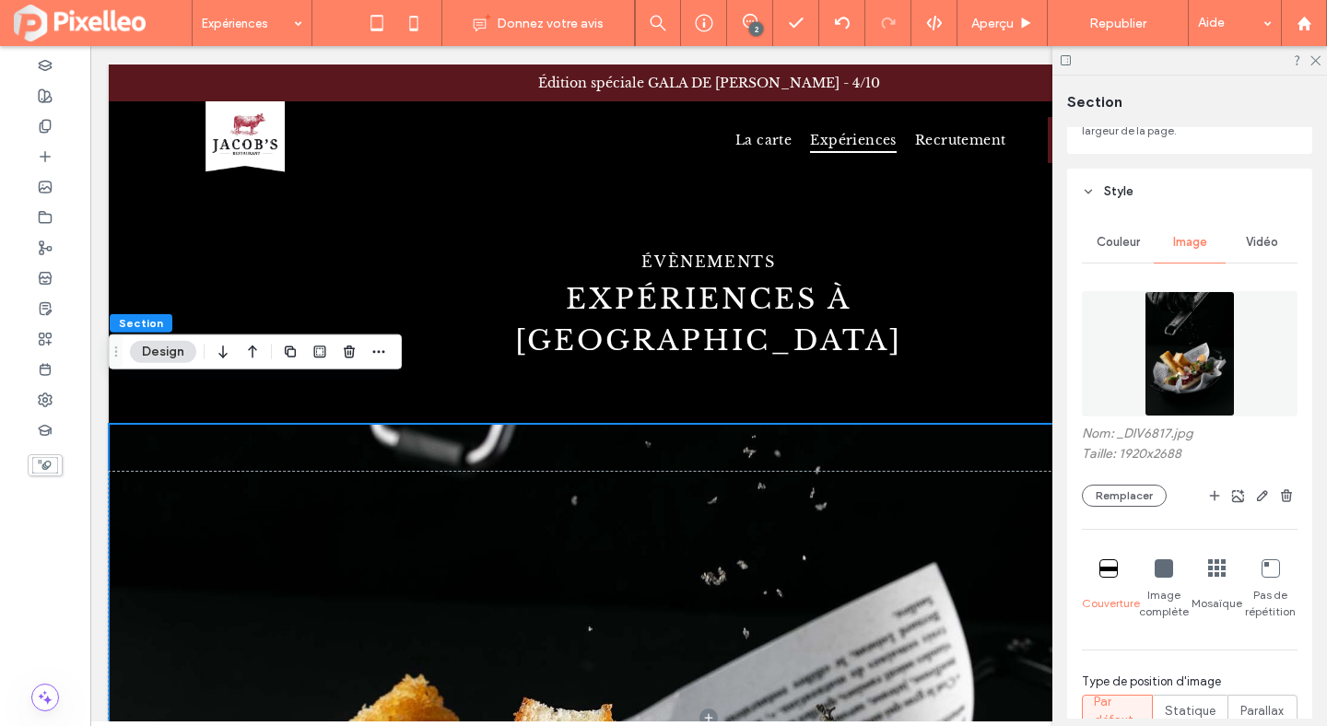
click at [845, 424] on div at bounding box center [709, 718] width 1200 height 589
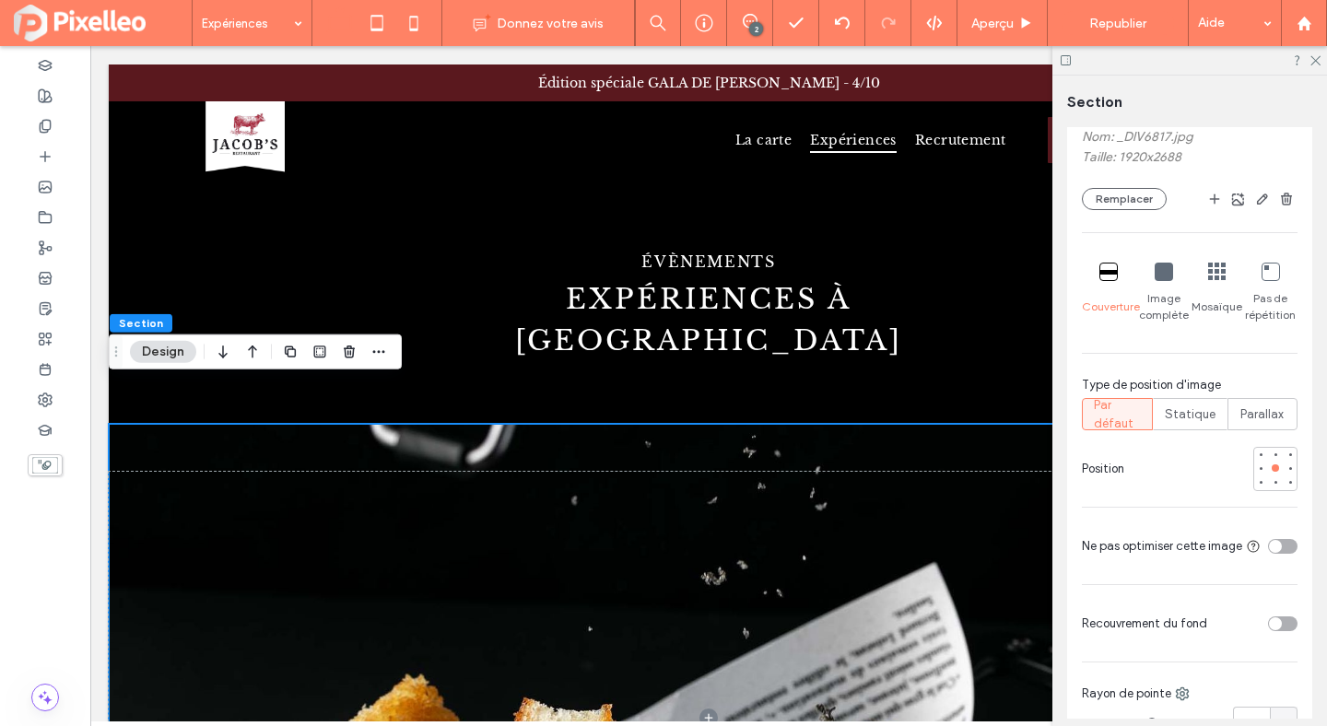
scroll to position [459, 0]
click at [1276, 482] on div at bounding box center [1275, 481] width 7 height 7
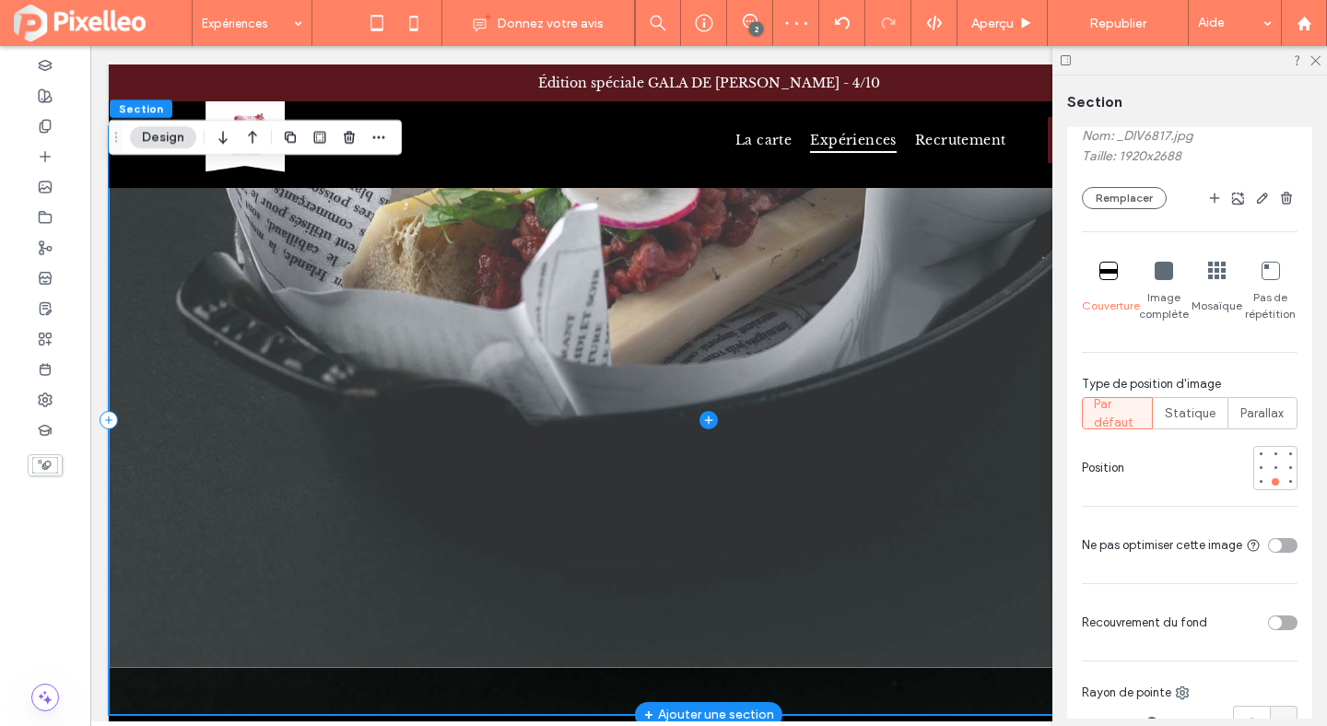
scroll to position [251, 0]
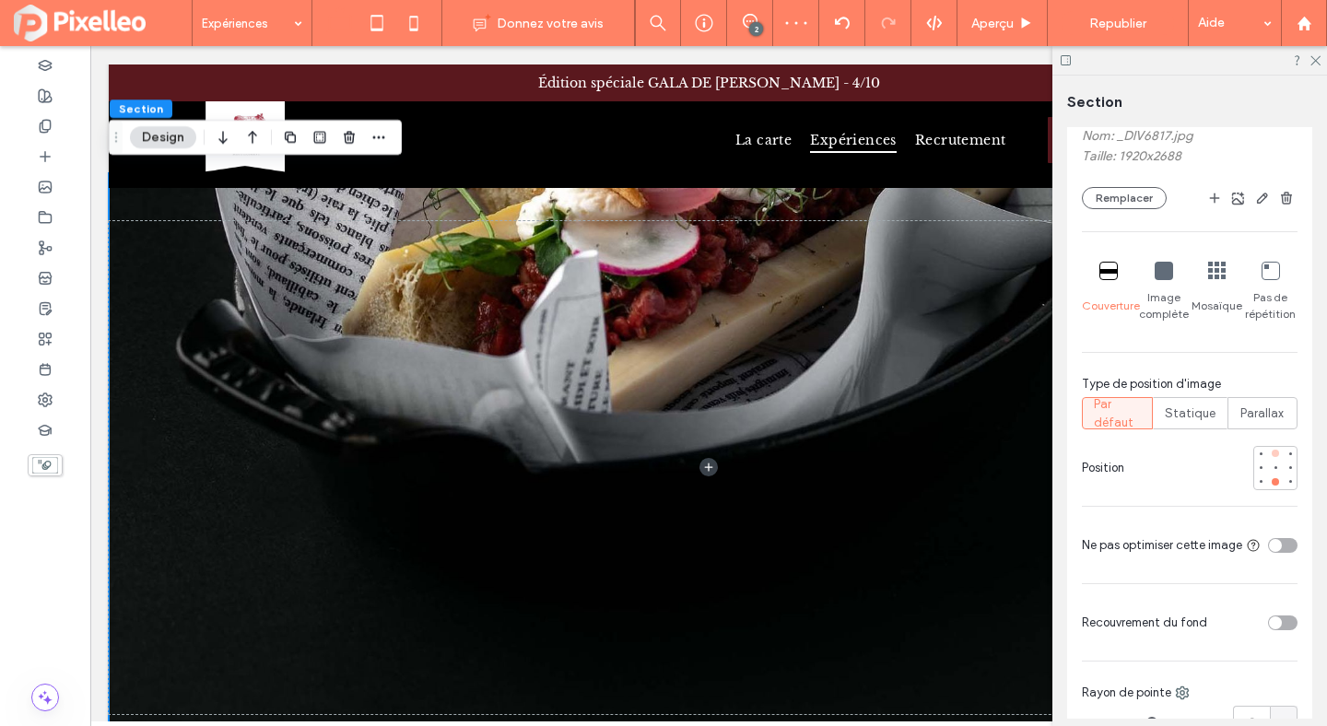
click at [1276, 450] on div at bounding box center [1275, 453] width 13 height 13
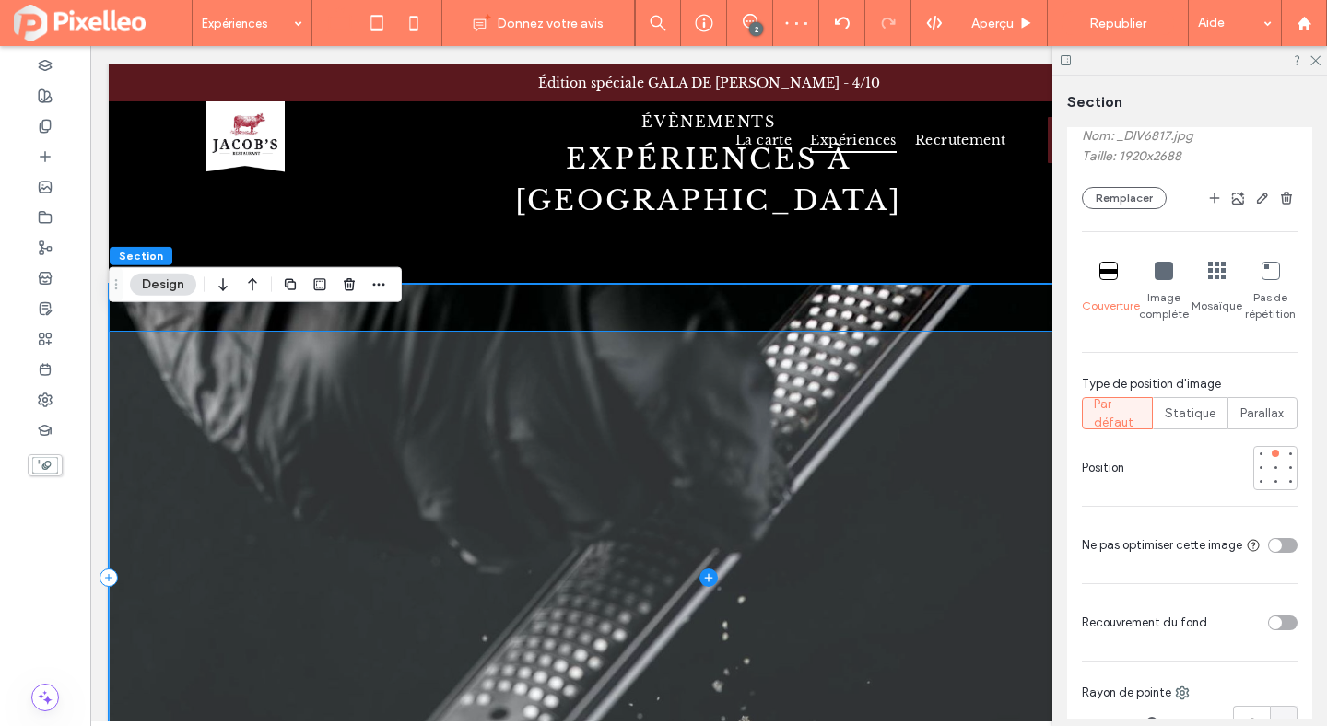
scroll to position [0, 0]
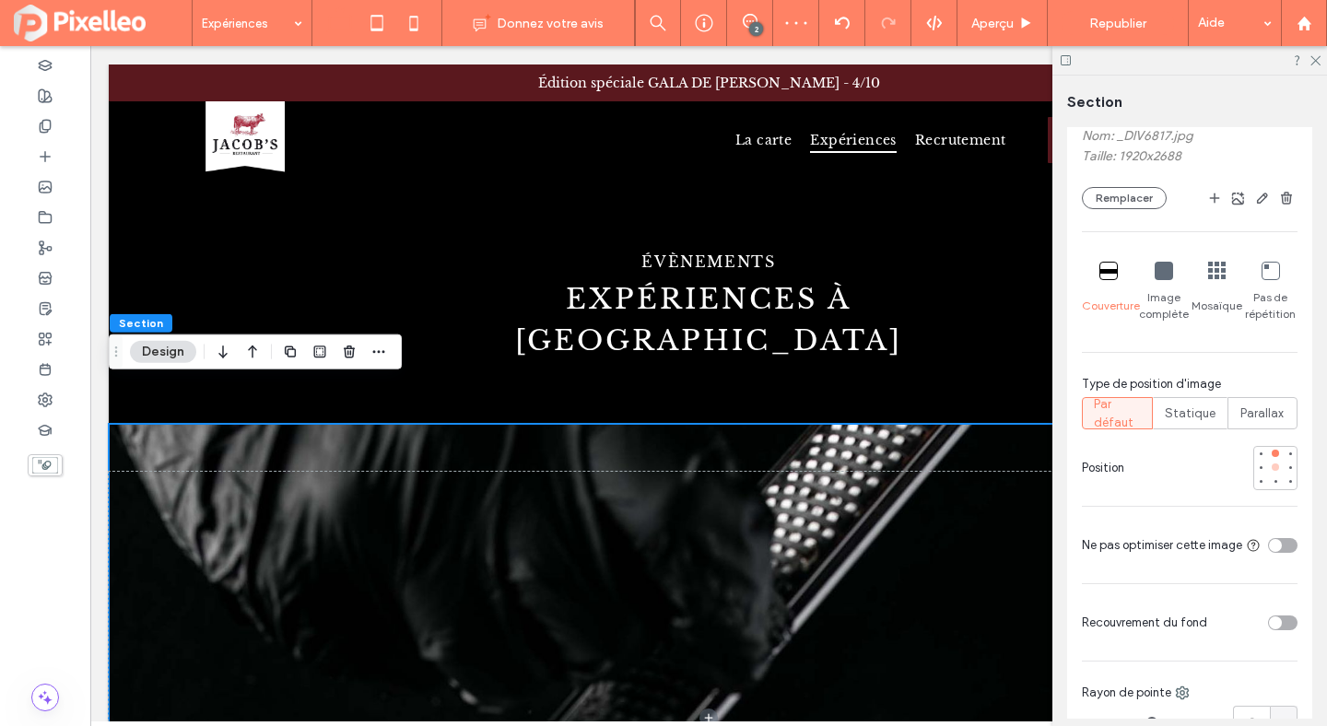
click at [1277, 467] on div at bounding box center [1275, 467] width 7 height 7
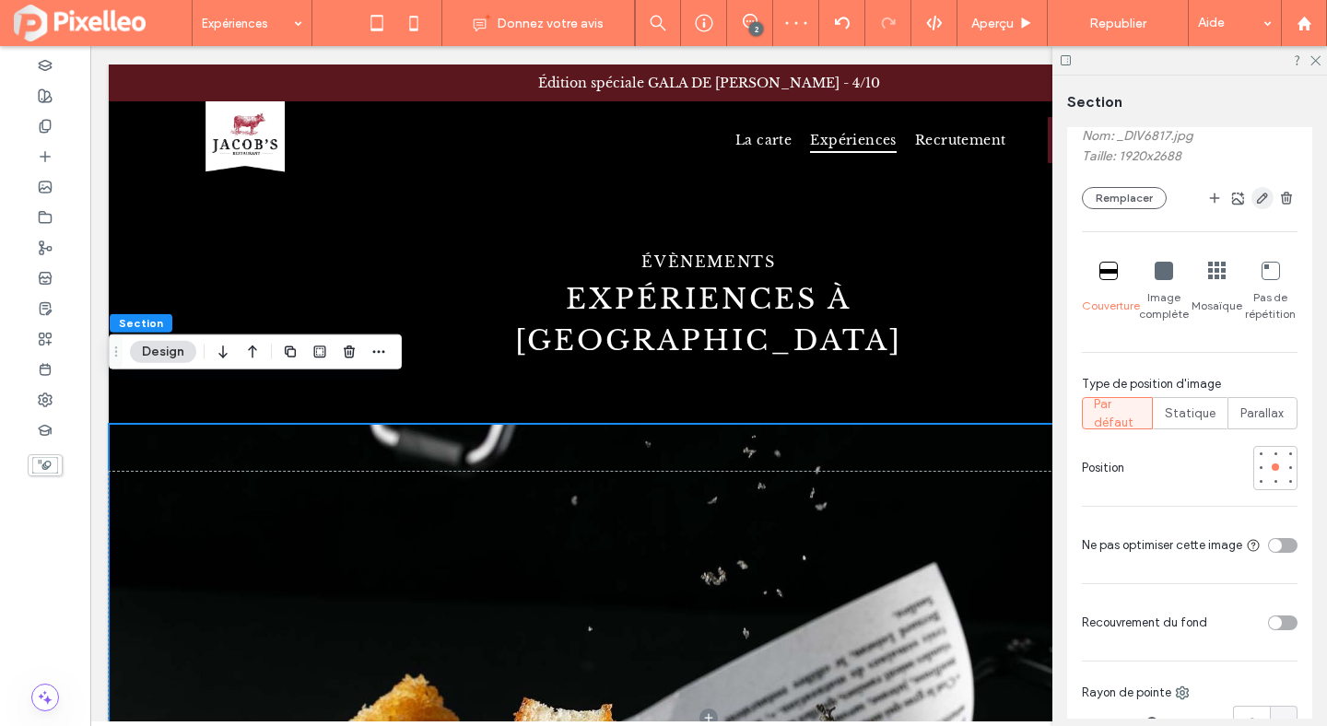
click at [1263, 195] on use "button" at bounding box center [1262, 198] width 11 height 11
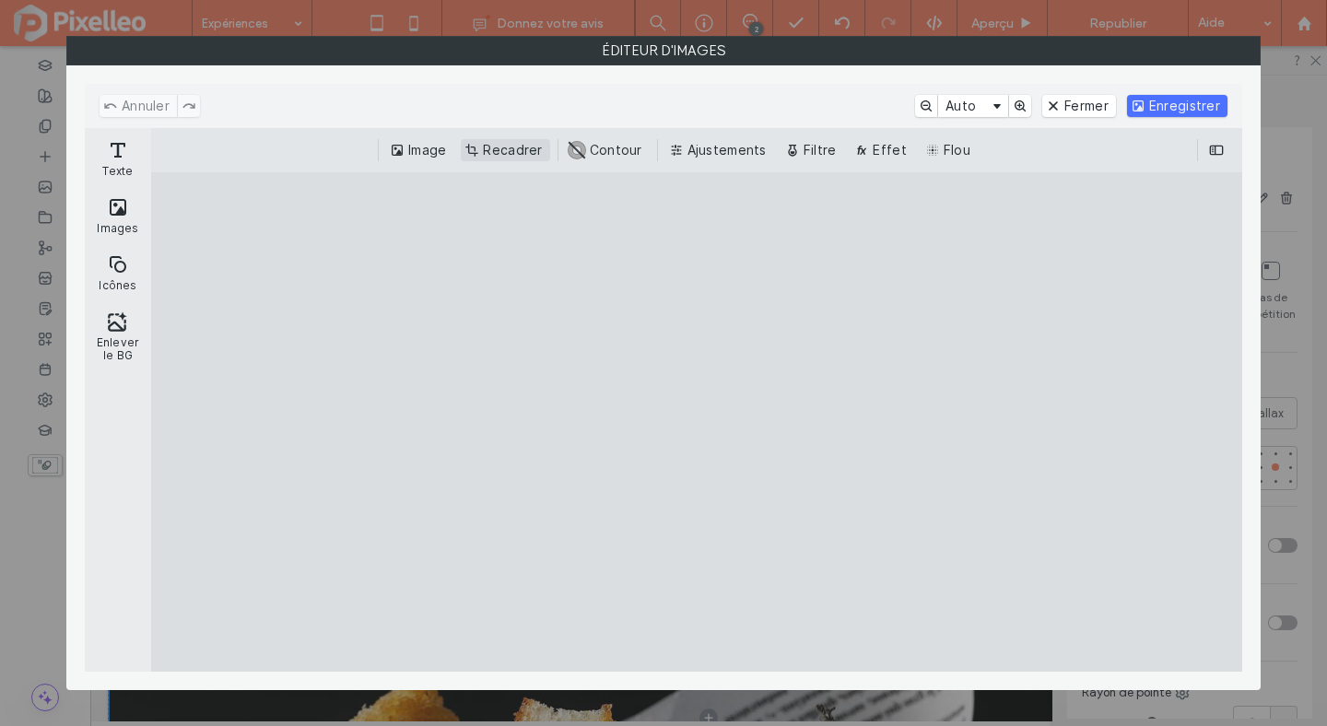
click at [476, 146] on button "Recadrer" at bounding box center [505, 150] width 88 height 22
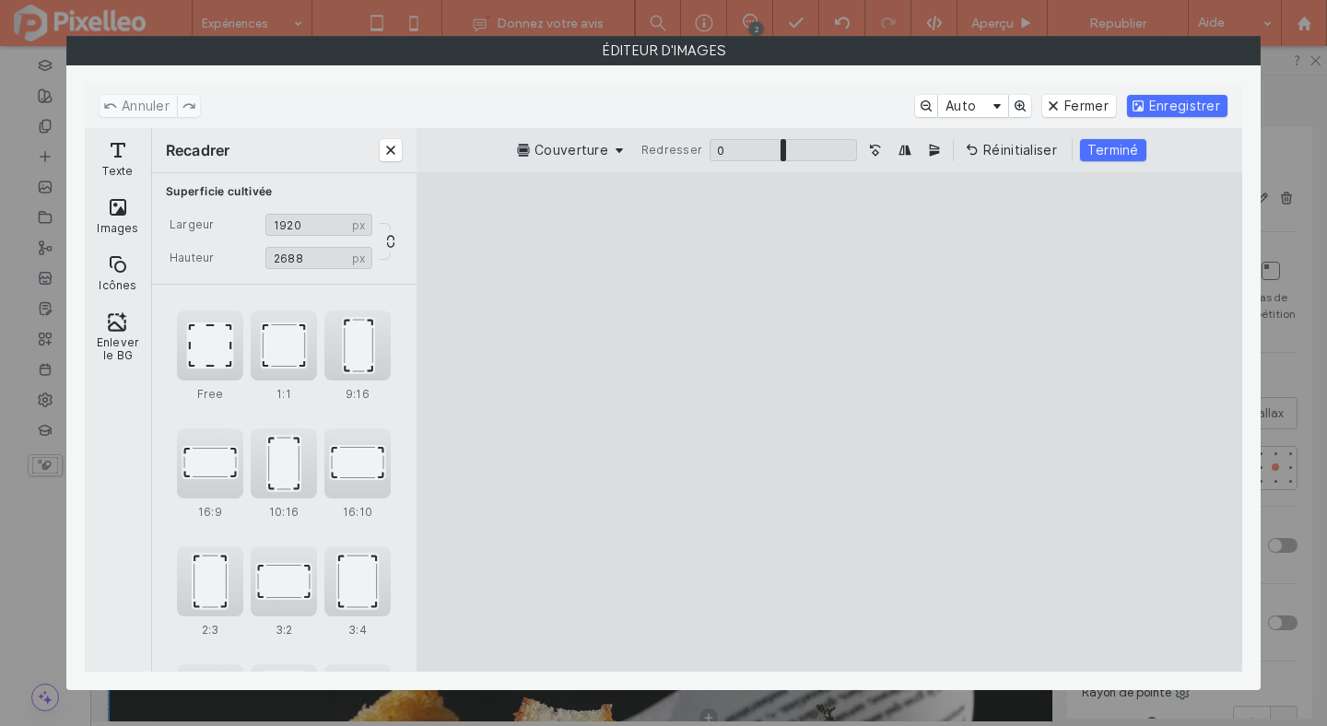
click at [829, 422] on cesdk-canvas "Toile de l'éditeur" at bounding box center [829, 422] width 0 height 0
type input "****"
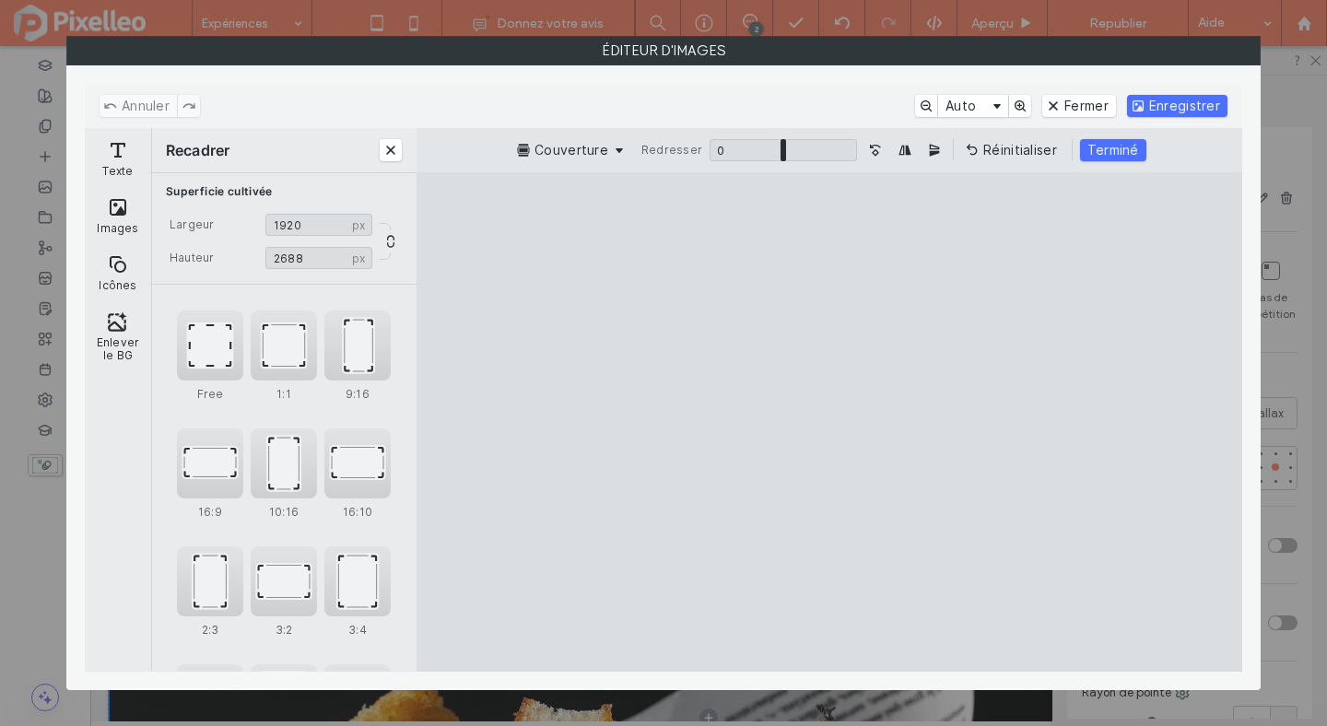
type input "****"
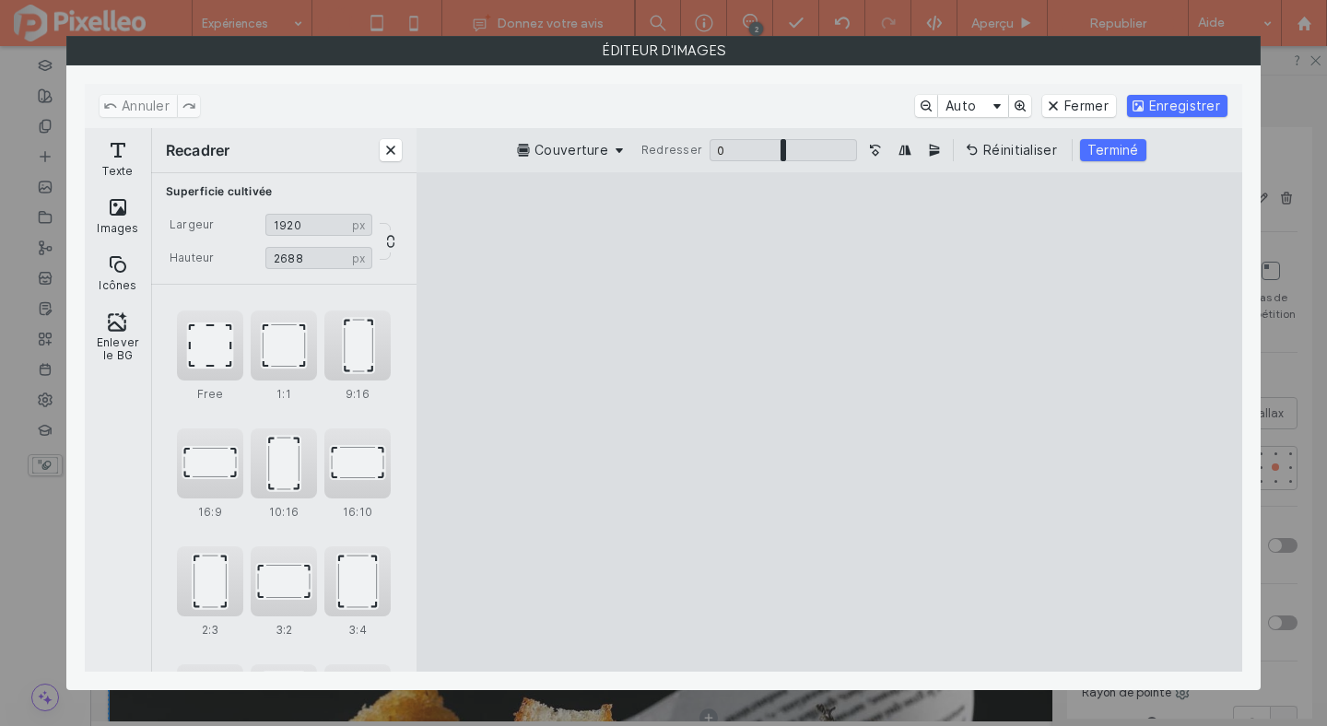
type input "****"
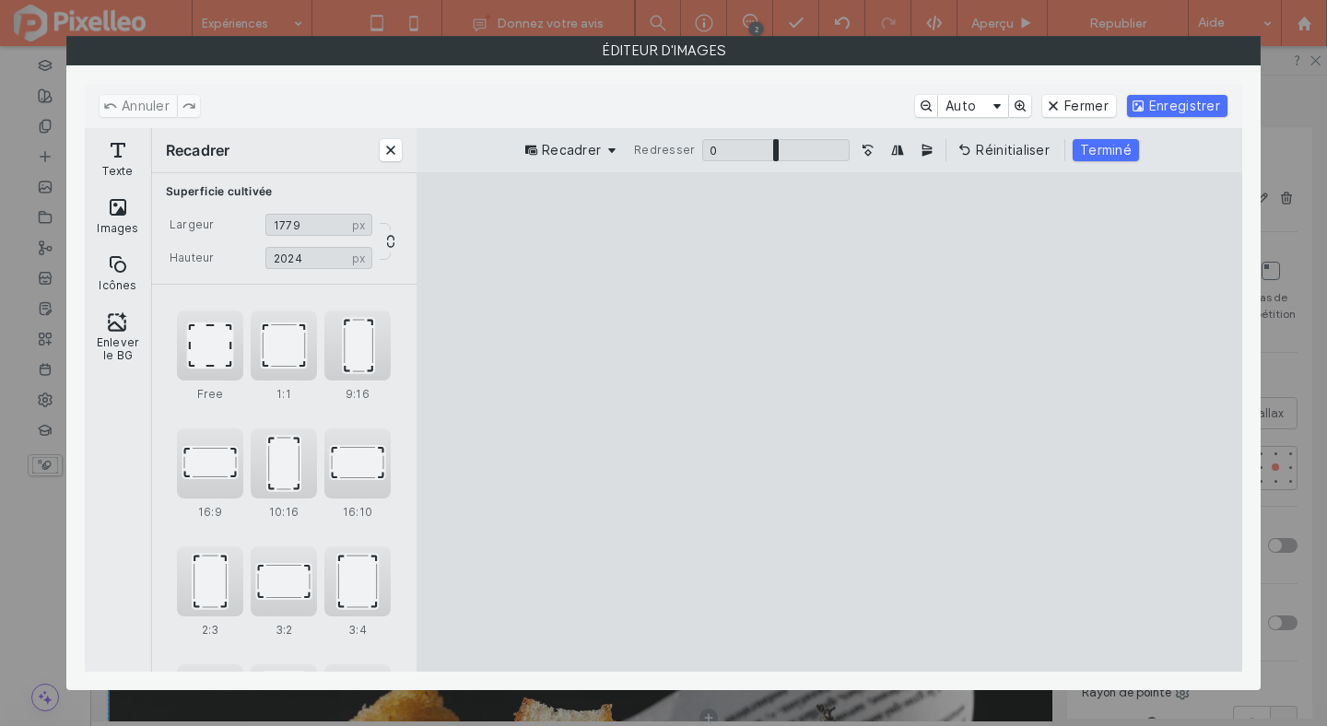
type input "****"
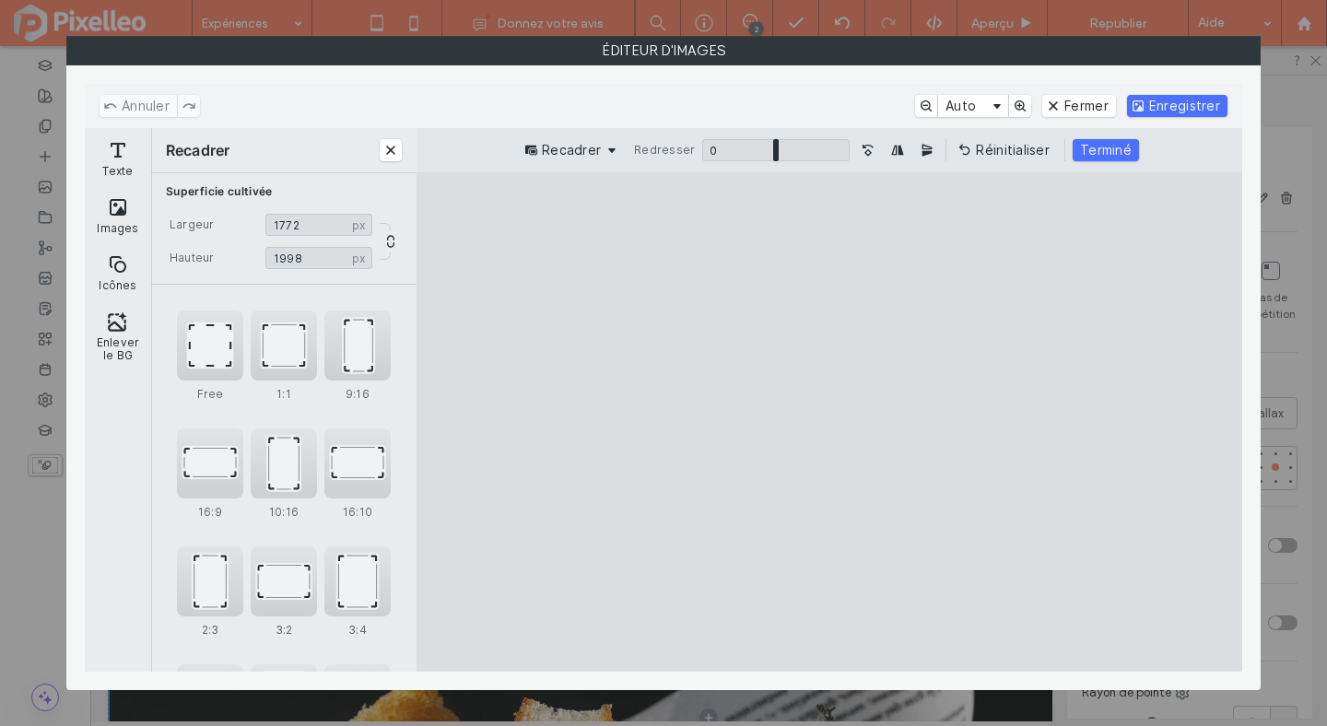
type input "****"
drag, startPoint x: 968, startPoint y: 223, endPoint x: 991, endPoint y: 367, distance: 145.6
click at [829, 422] on cesdk-canvas "Toile de l'éditeur" at bounding box center [829, 422] width 0 height 0
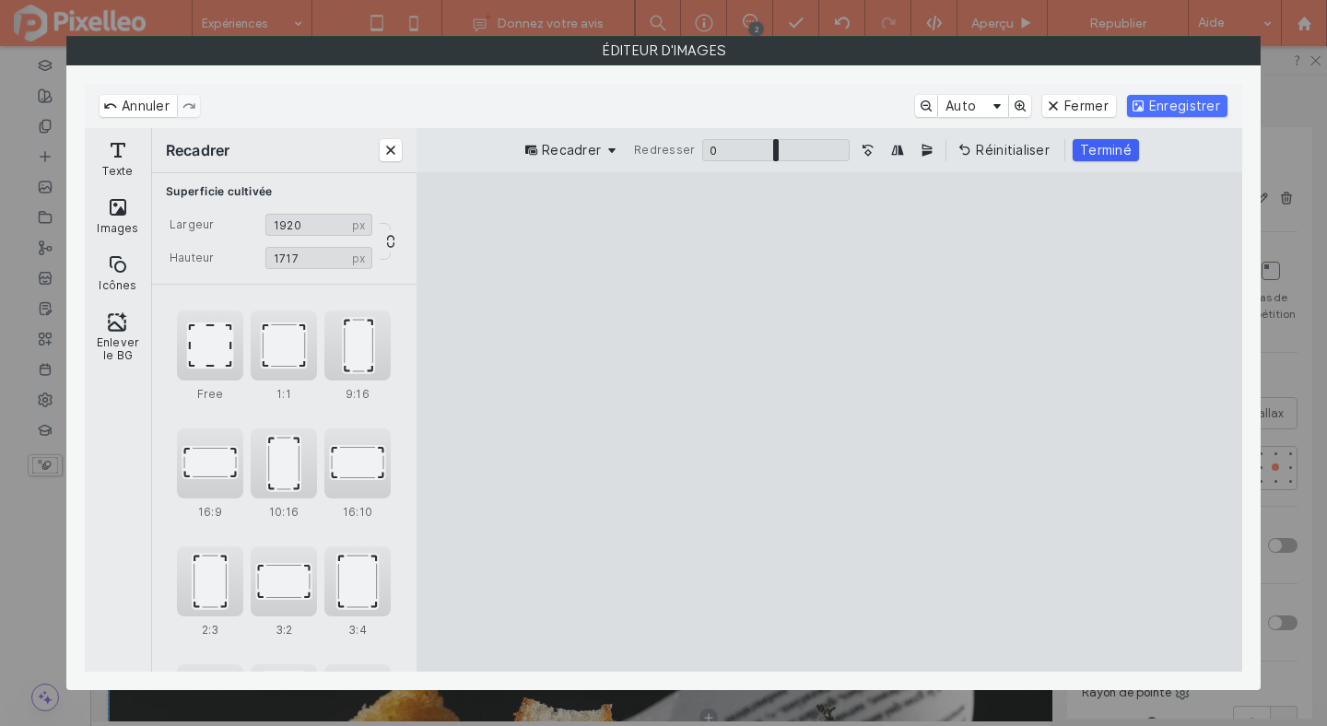
click at [1099, 153] on button "Terminé" at bounding box center [1106, 150] width 66 height 22
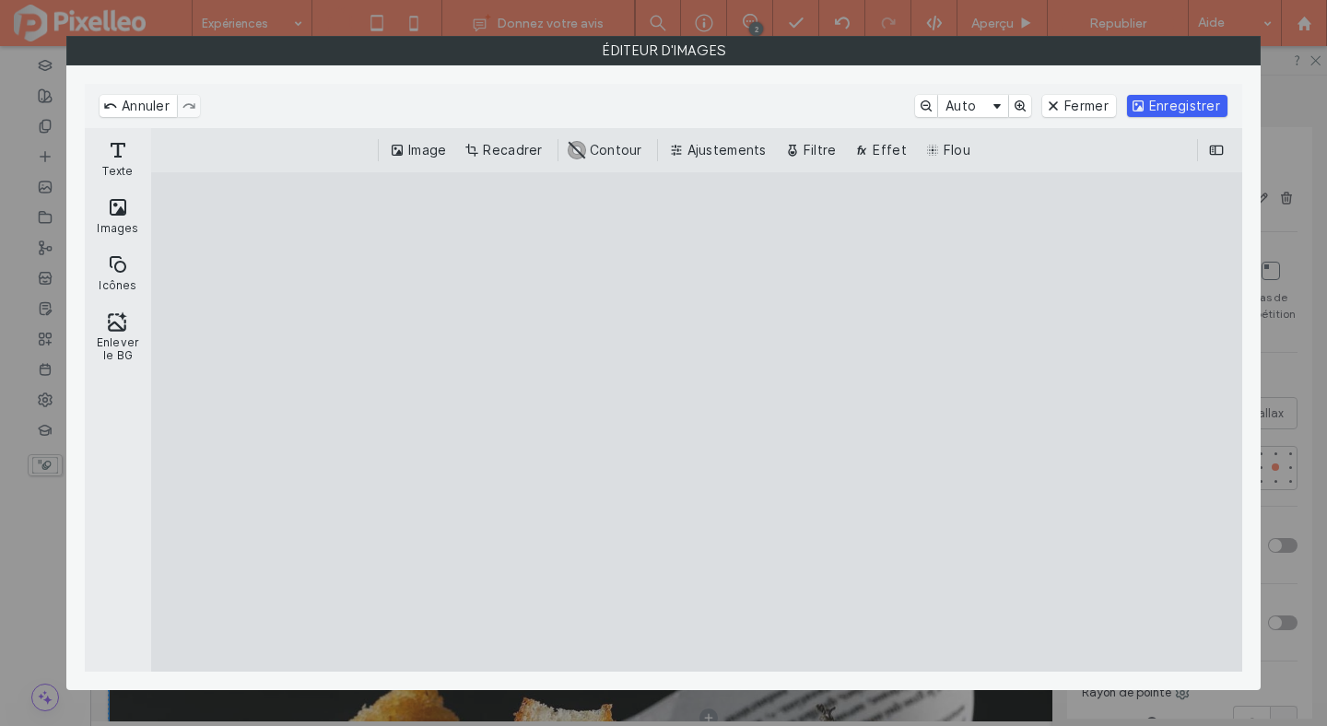
click at [1152, 106] on button "Enregistrer" at bounding box center [1177, 106] width 100 height 22
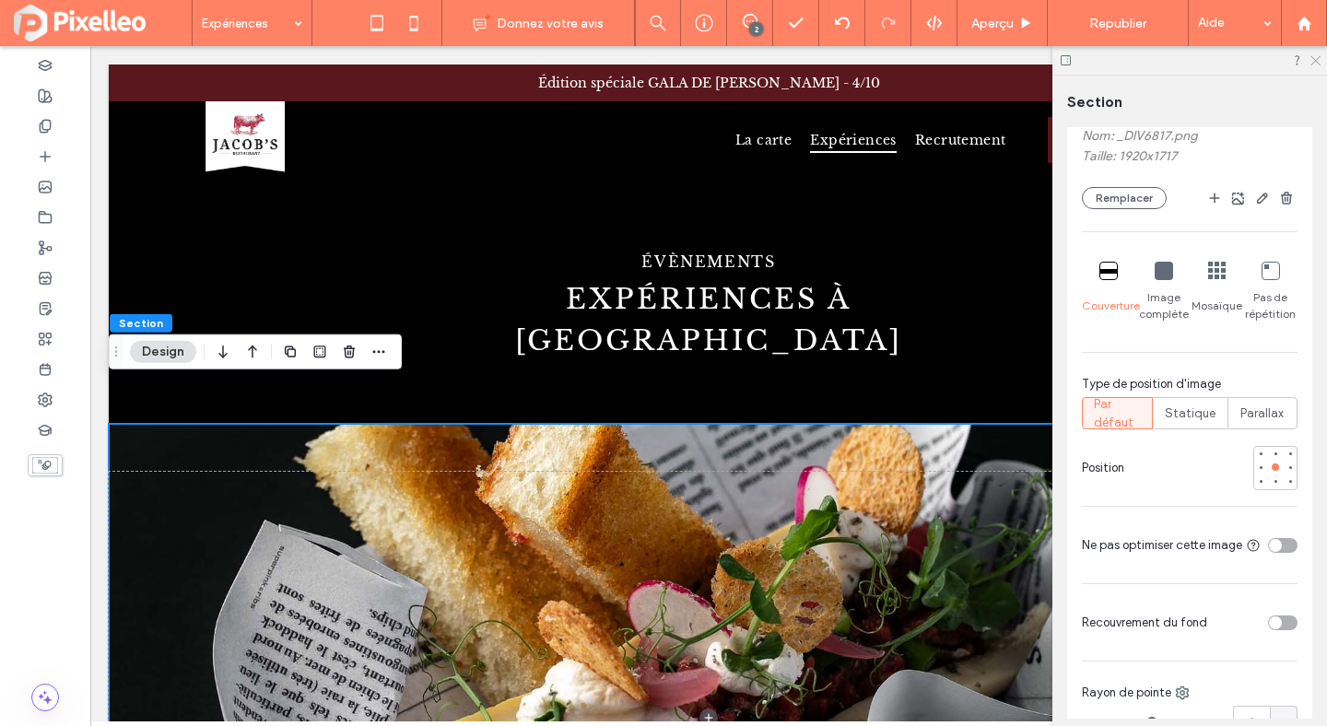
click at [1312, 64] on use at bounding box center [1316, 61] width 10 height 10
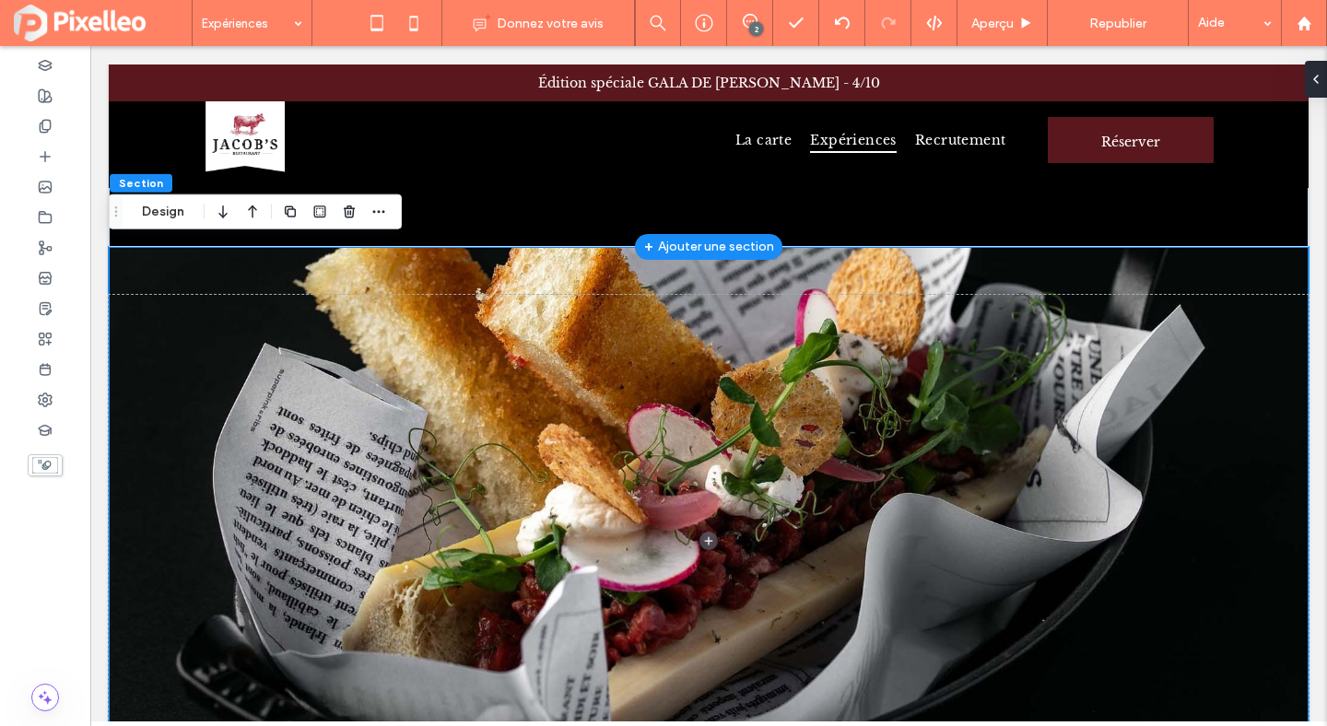
scroll to position [114, 0]
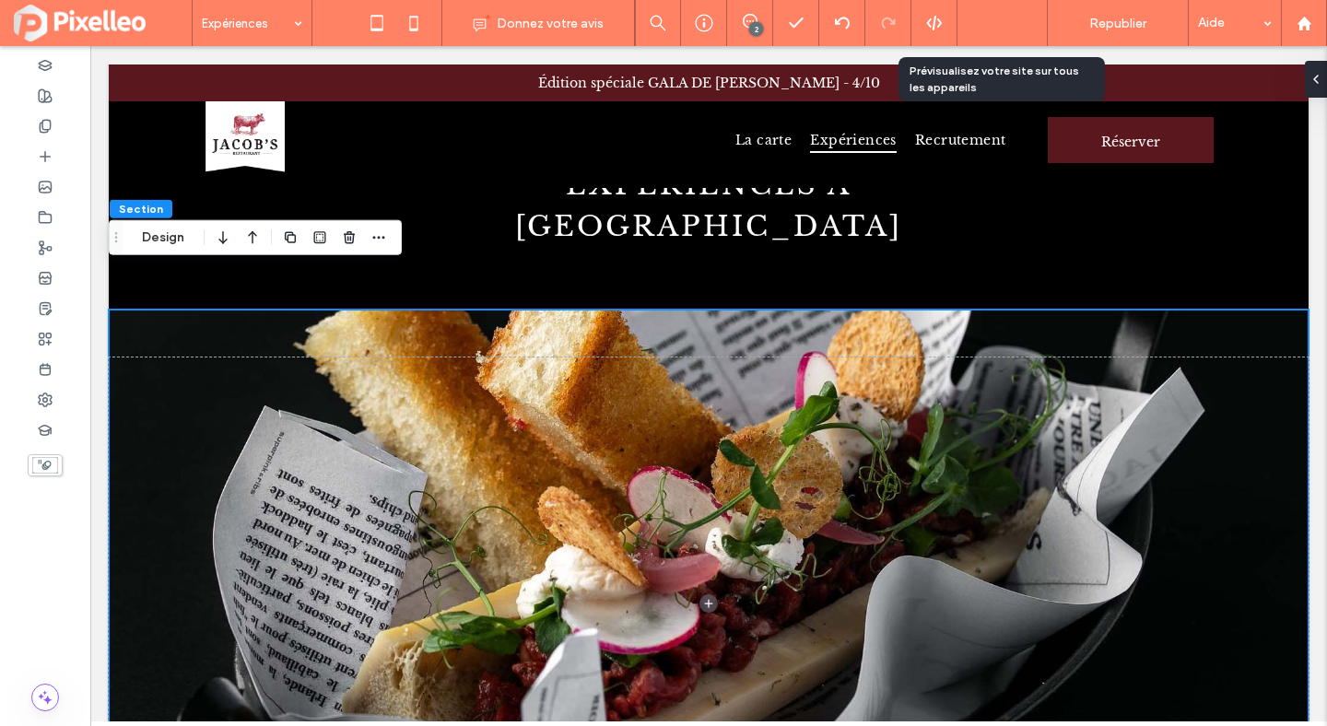
click at [998, 30] on span "Aperçu" at bounding box center [992, 24] width 42 height 16
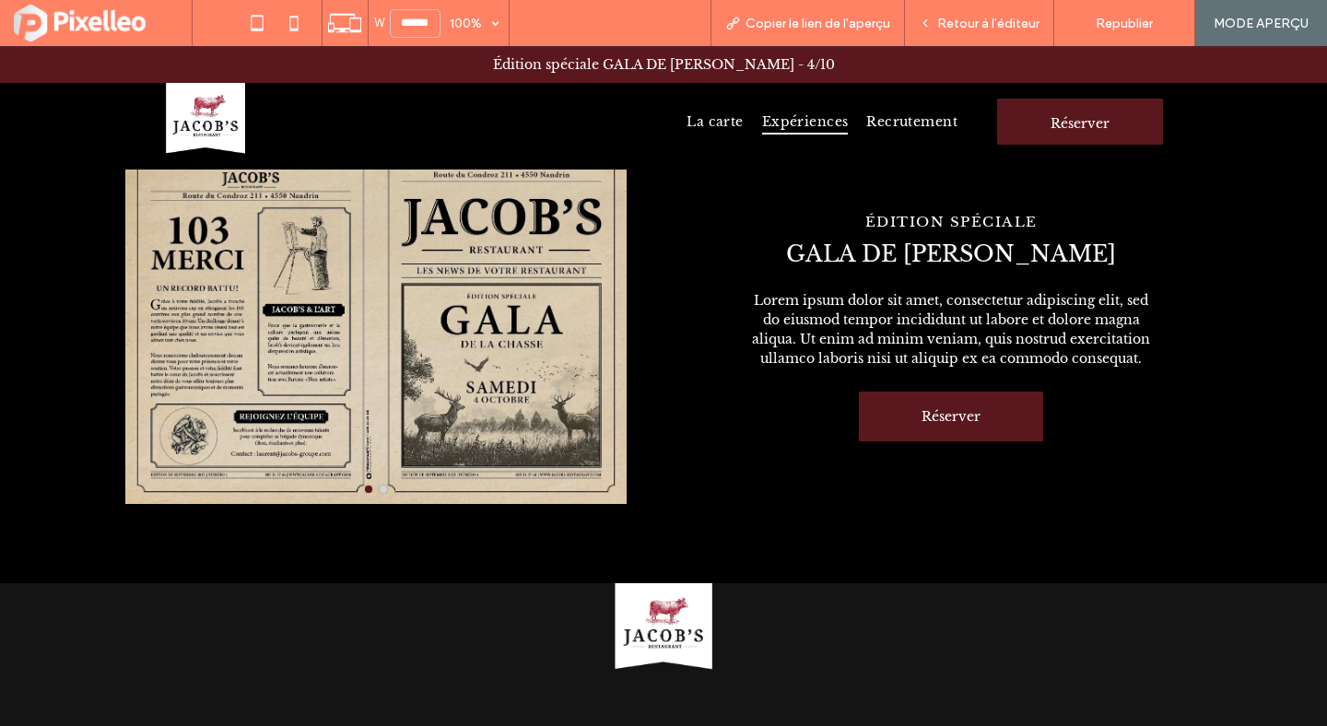
scroll to position [1028, 0]
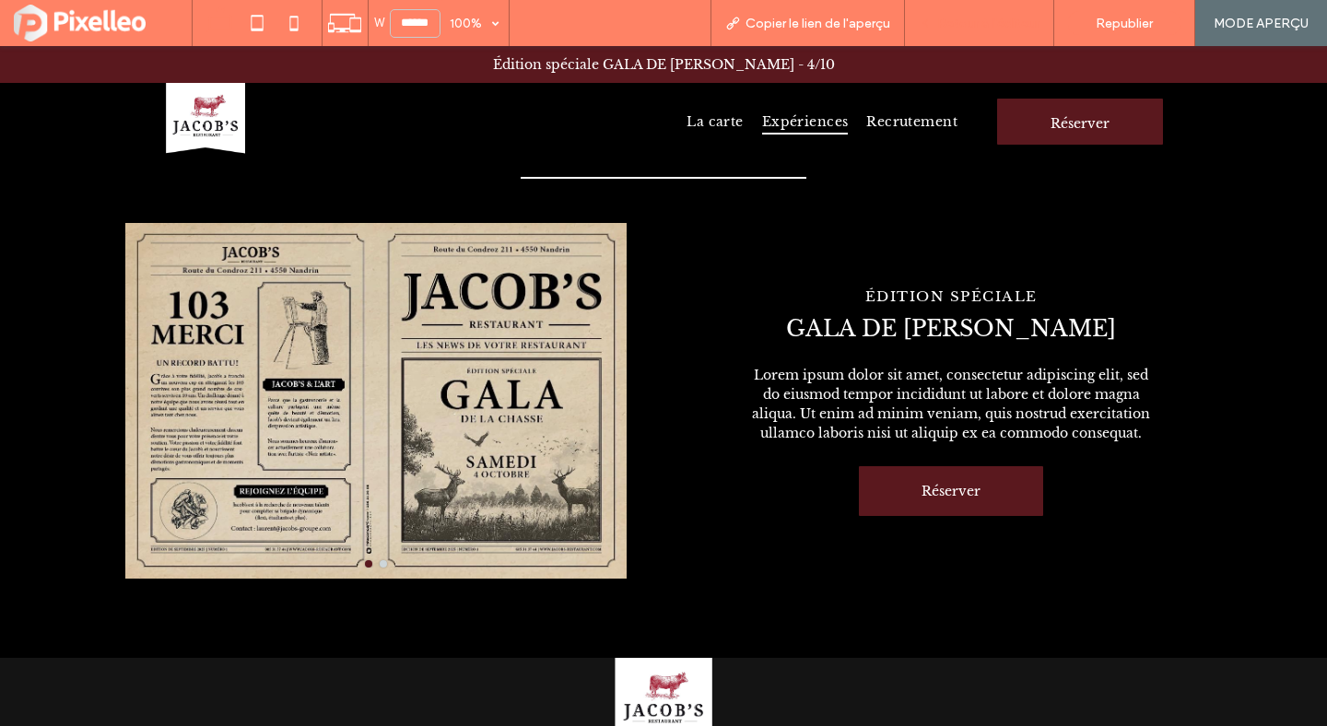
click at [987, 26] on span "Retour à l'éditeur" at bounding box center [988, 24] width 102 height 16
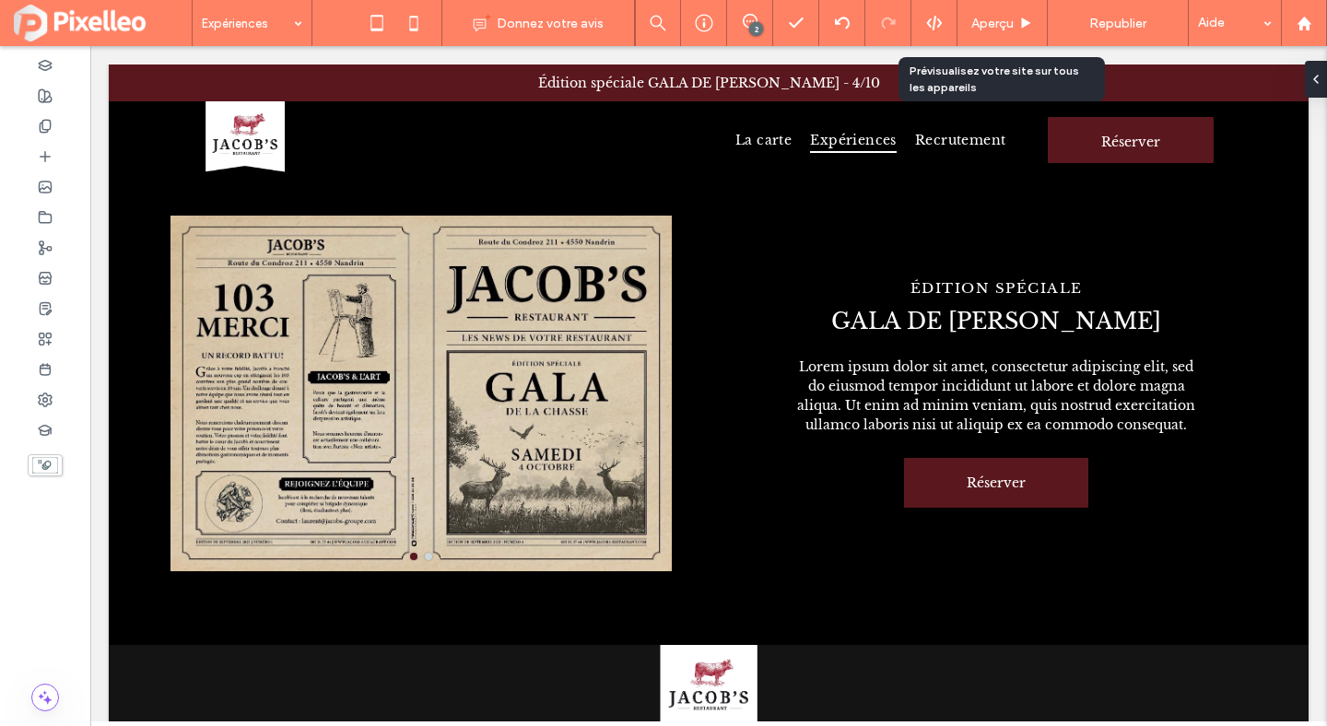
scroll to position [1030, 0]
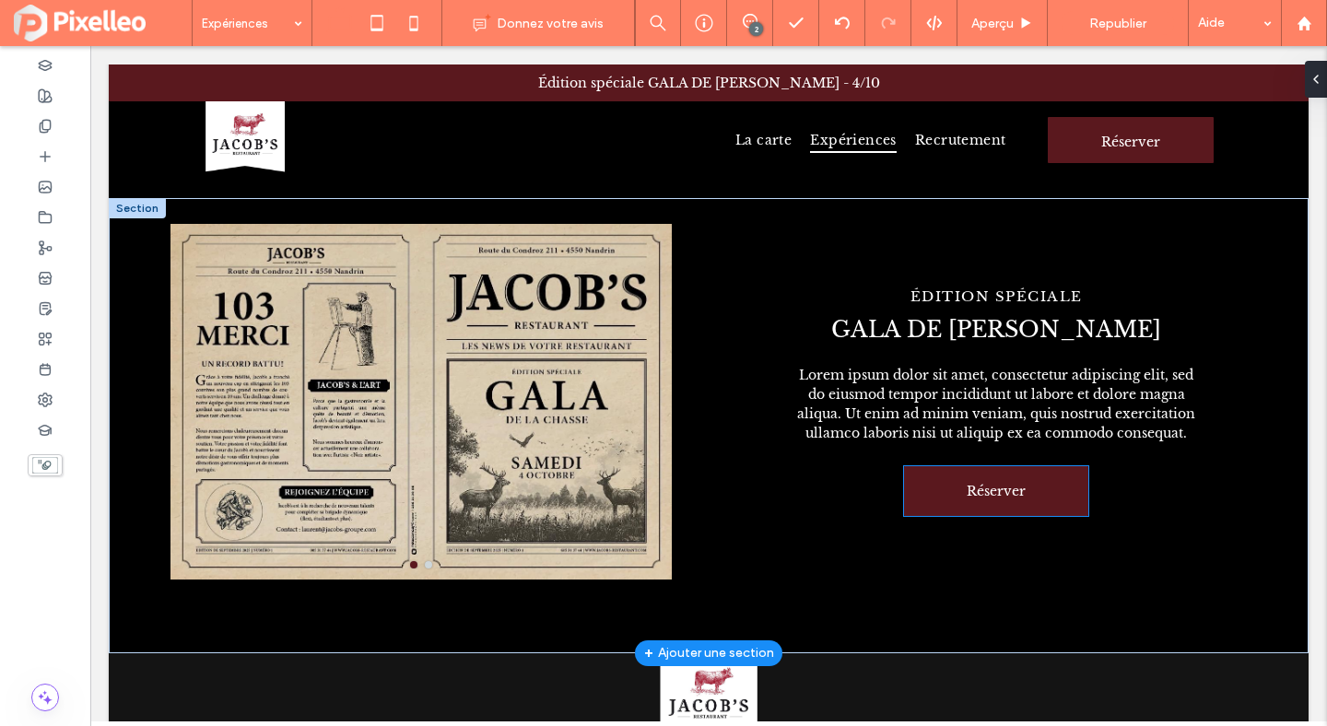
click at [990, 466] on link "Réserver" at bounding box center [996, 491] width 184 height 50
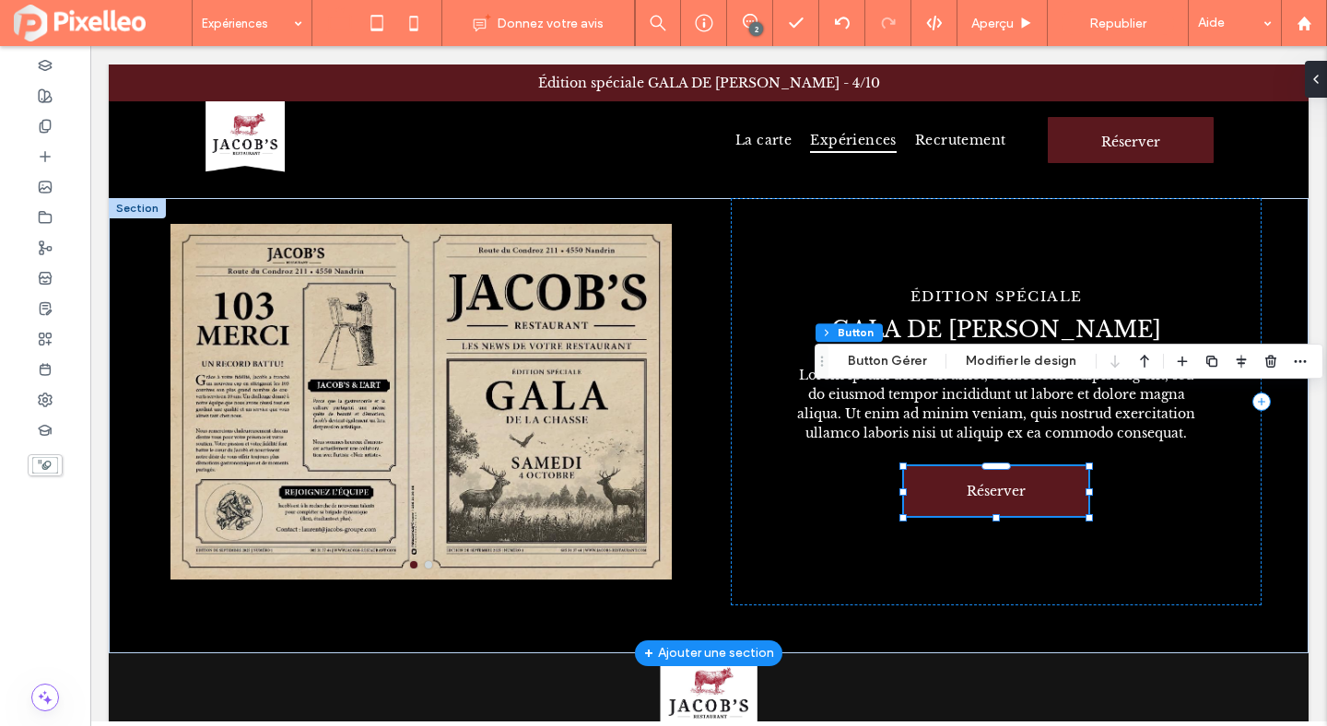
click at [990, 466] on div "Réserver" at bounding box center [996, 491] width 184 height 50
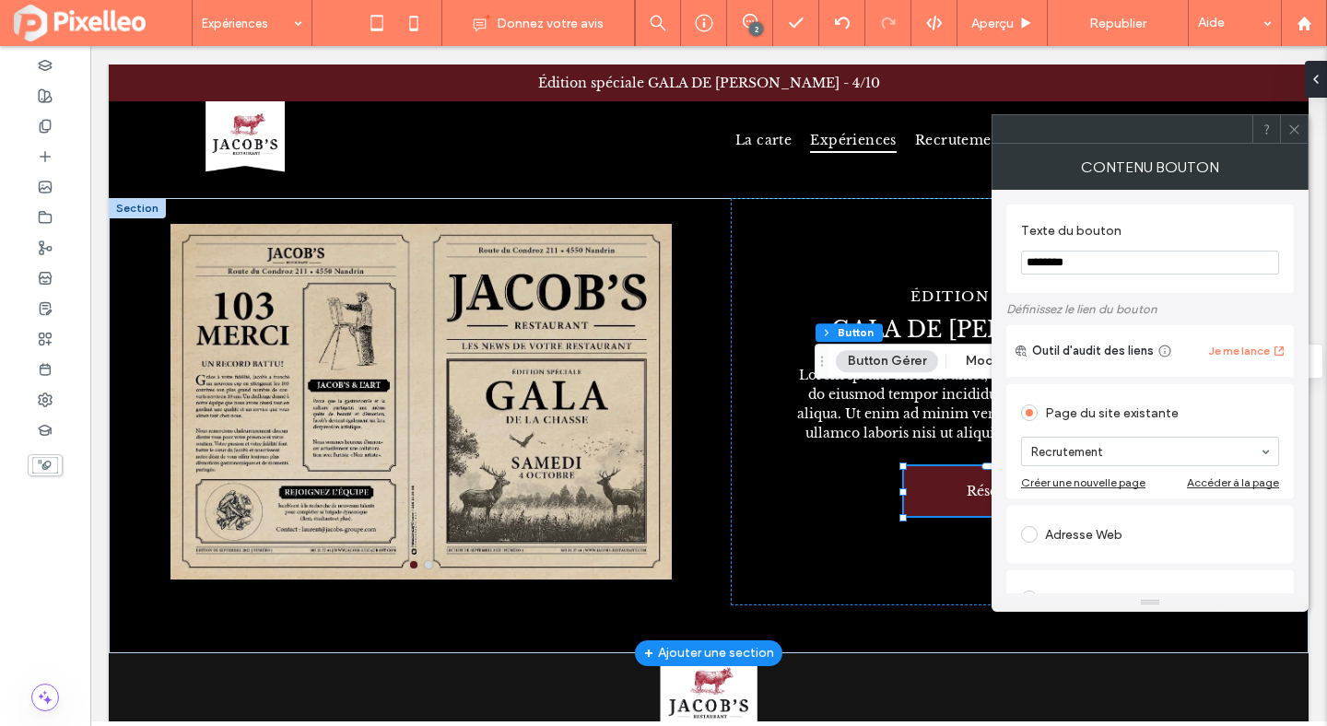
type input "**"
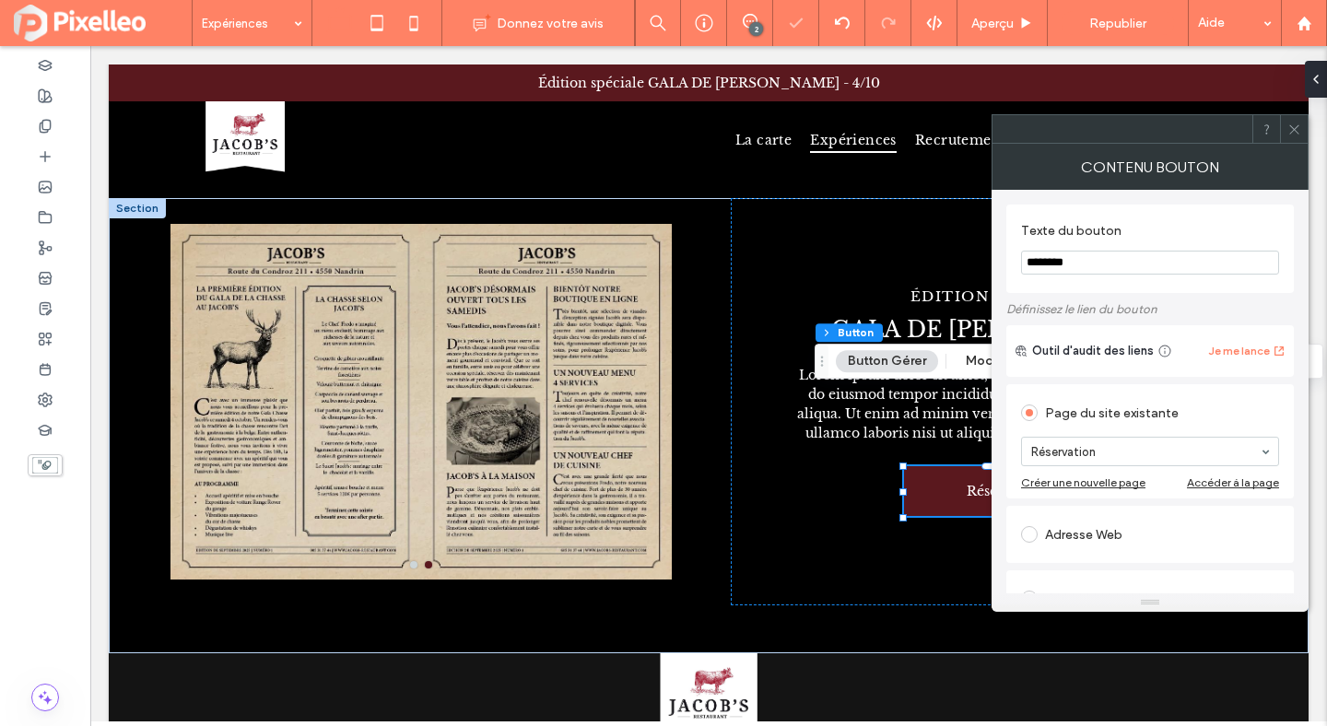
click at [1303, 123] on div at bounding box center [1294, 129] width 28 height 28
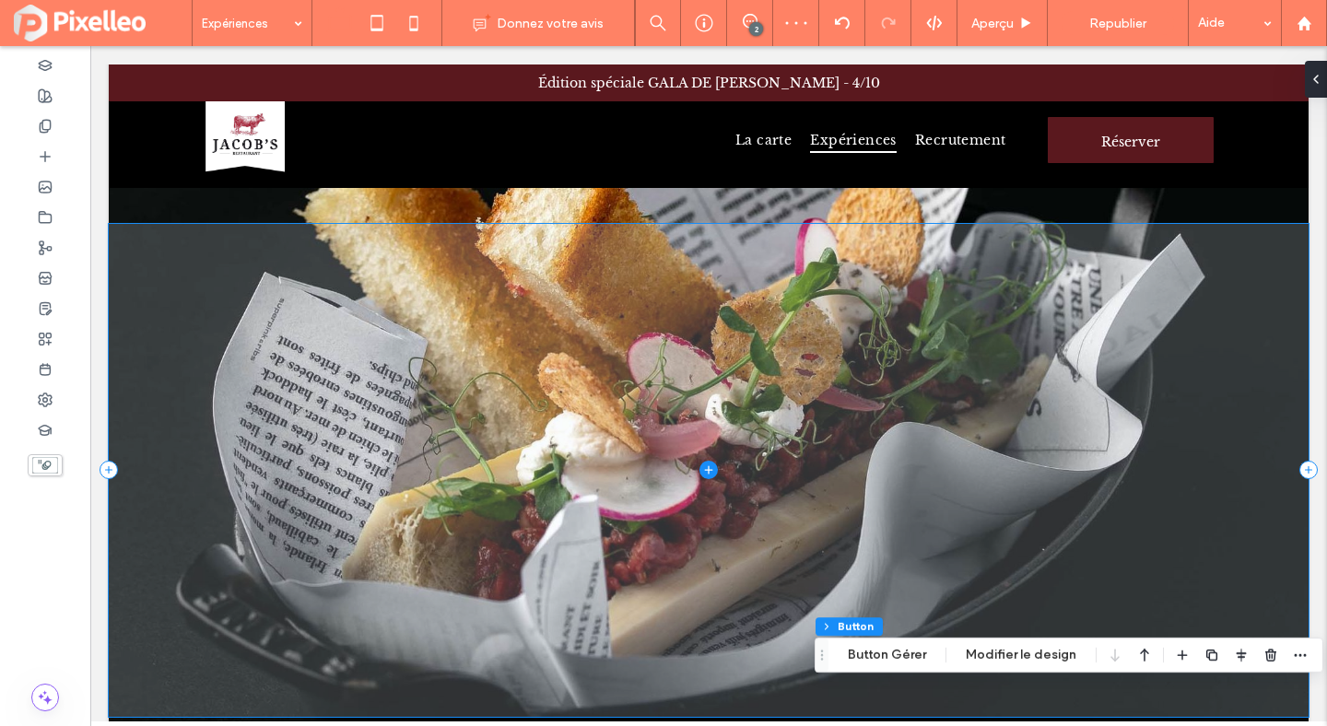
scroll to position [0, 0]
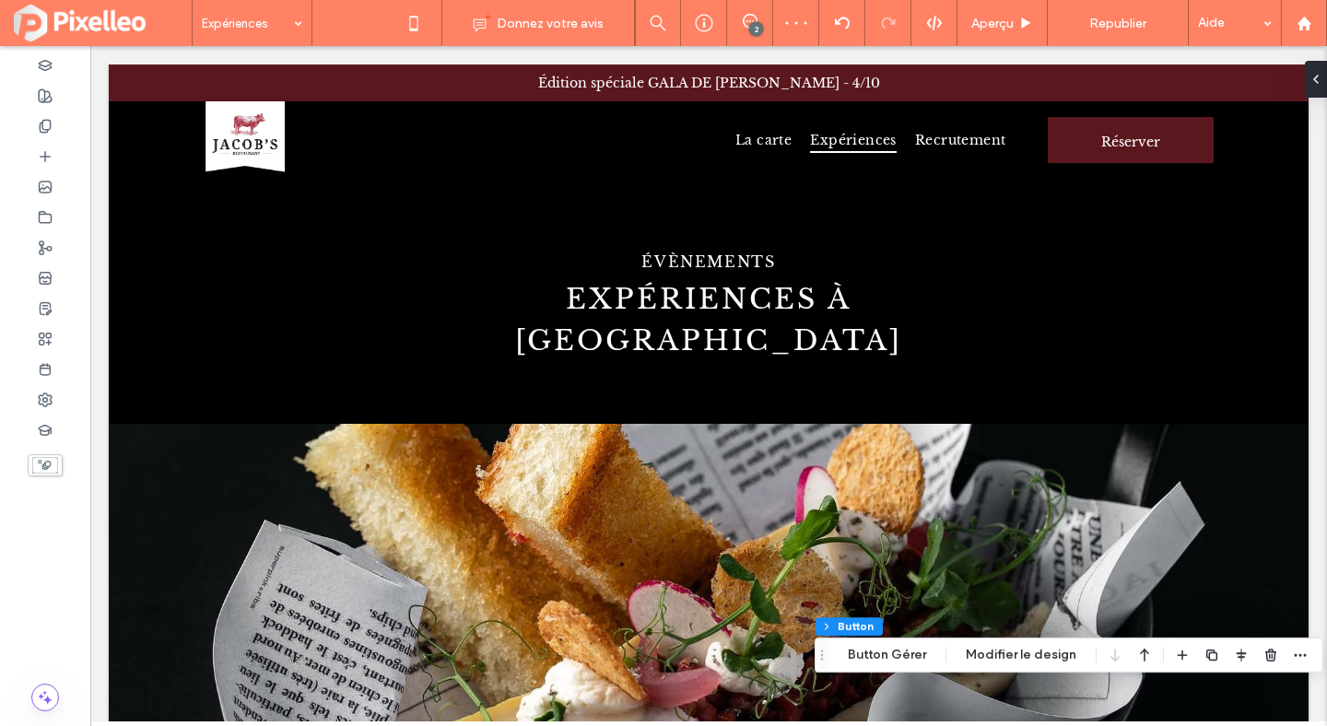
click at [394, 41] on icon at bounding box center [377, 23] width 37 height 37
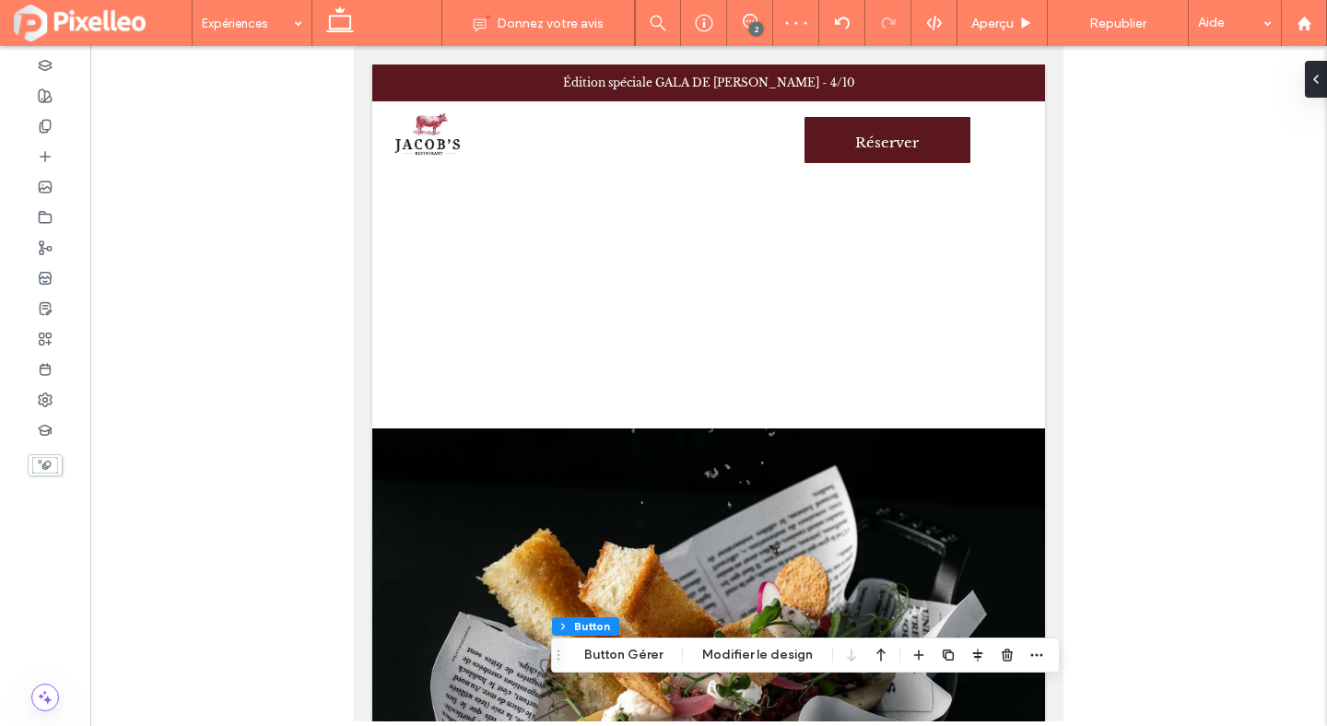
click at [417, 29] on icon at bounding box center [413, 23] width 37 height 37
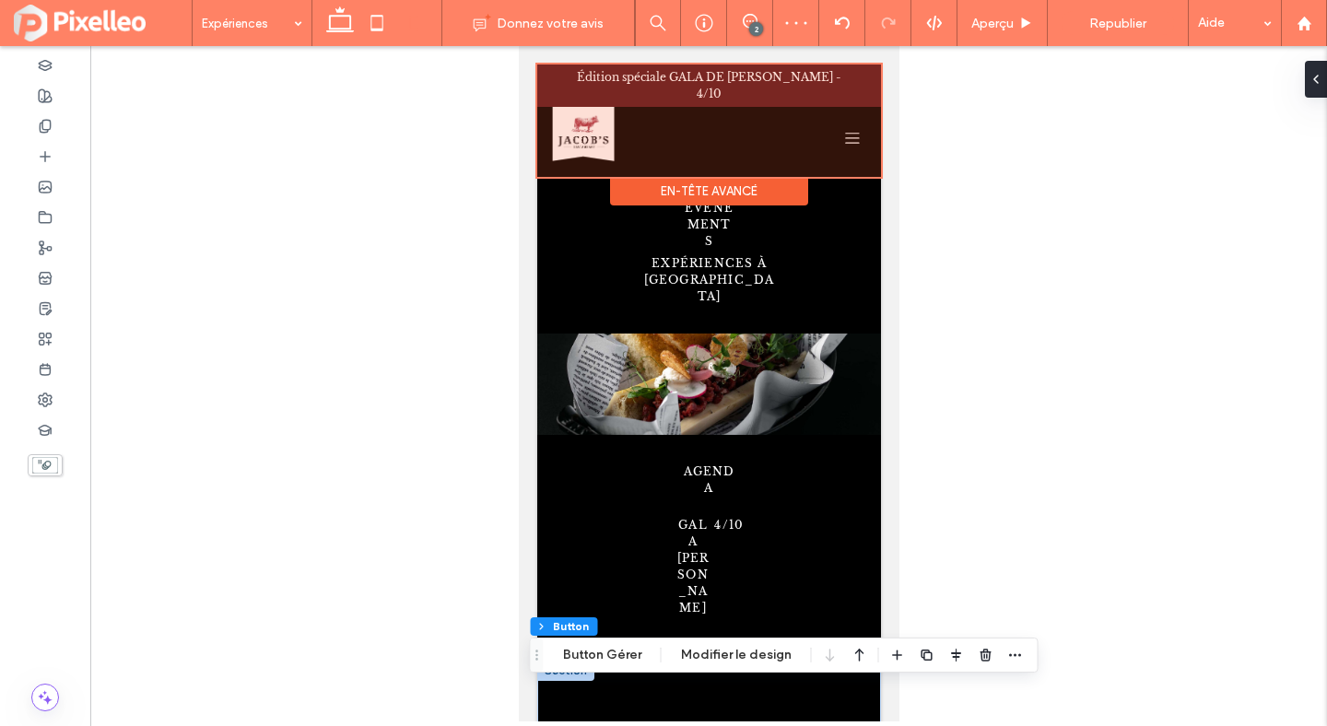
click at [849, 132] on div at bounding box center [708, 121] width 344 height 112
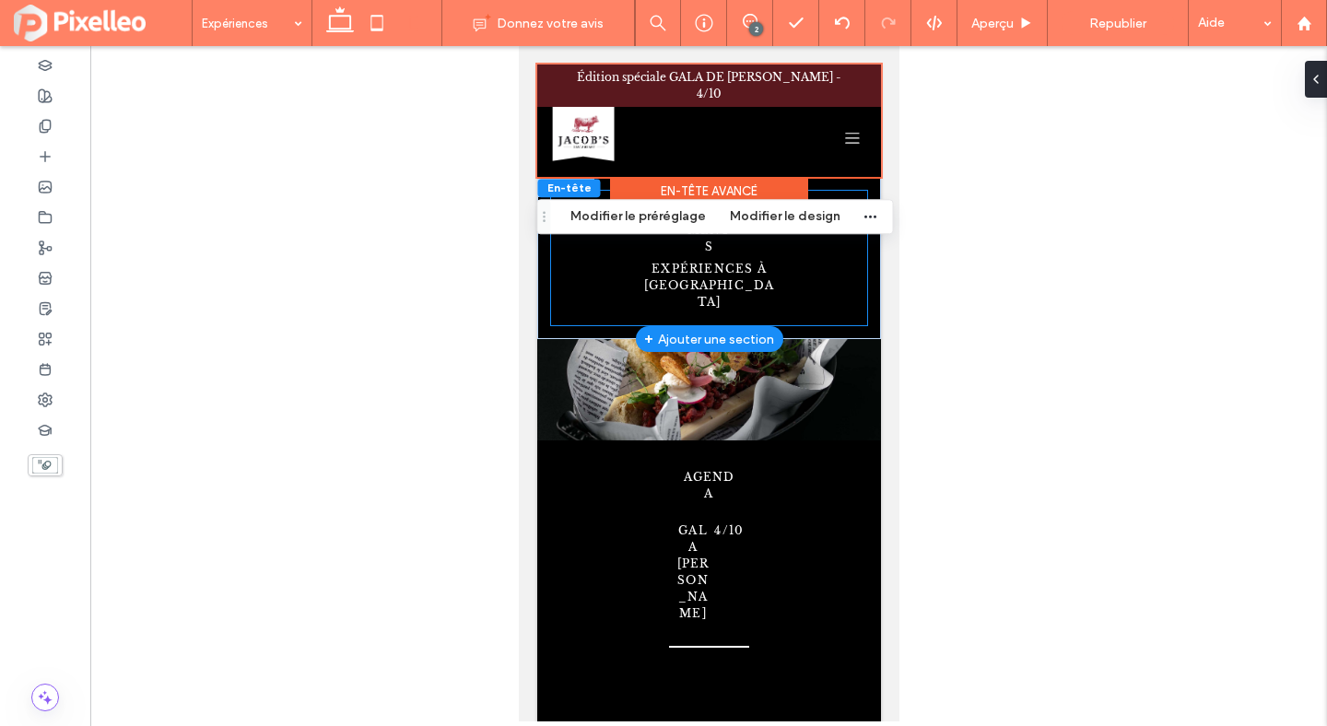
click at [776, 260] on div "ÉVÈNEMENTS EXPÉRIENCES À LIÈGE" at bounding box center [708, 258] width 316 height 135
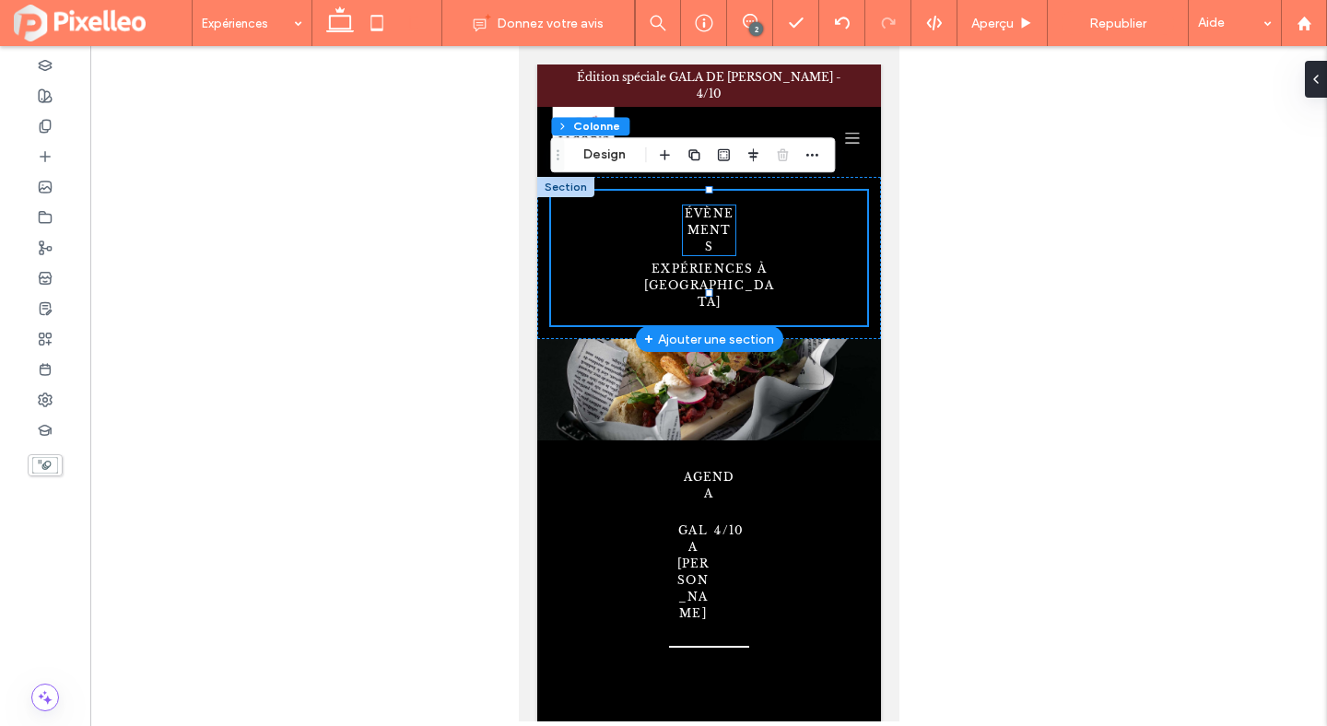
click at [726, 212] on span "ÉVÈNEMENTS" at bounding box center [708, 229] width 49 height 47
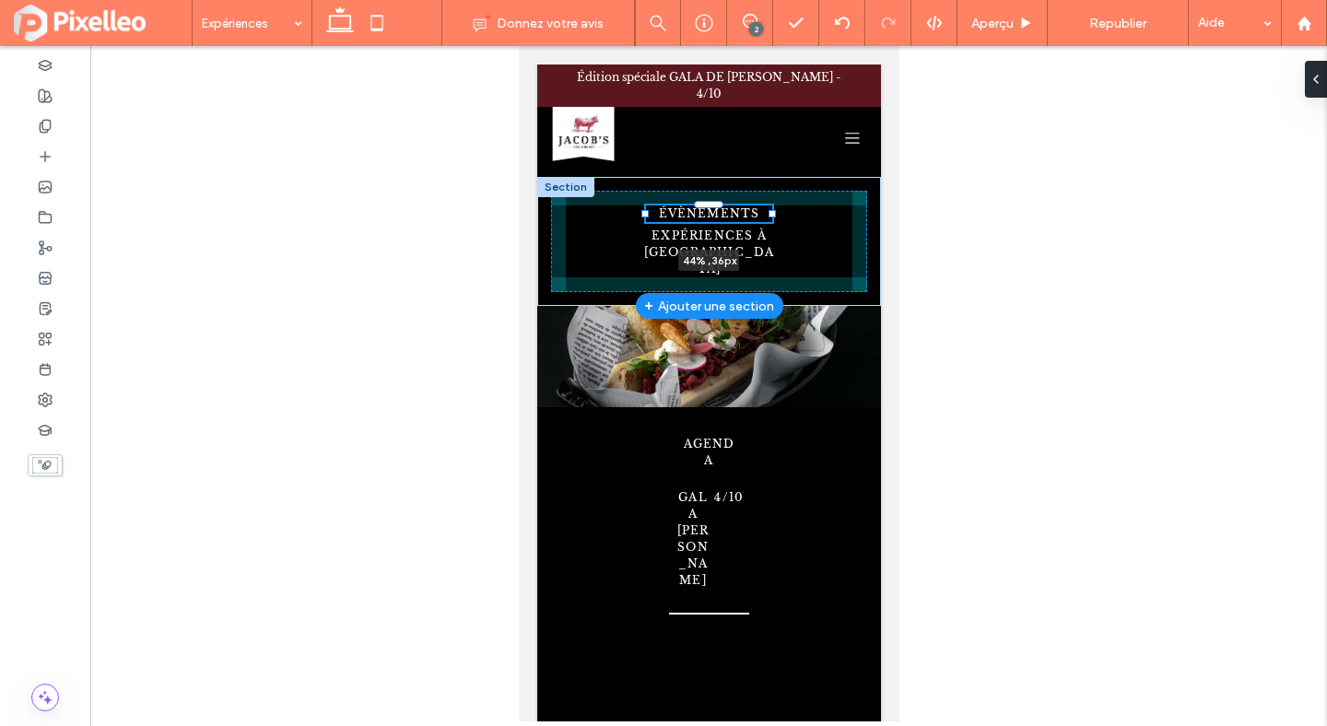
drag, startPoint x: 735, startPoint y: 215, endPoint x: 771, endPoint y: 217, distance: 36.9
click at [771, 217] on div "ÉVÈNEMENTS 44% , 36px EXPÉRIENCES À LIÈGE" at bounding box center [708, 241] width 344 height 129
type input "**"
type input "****"
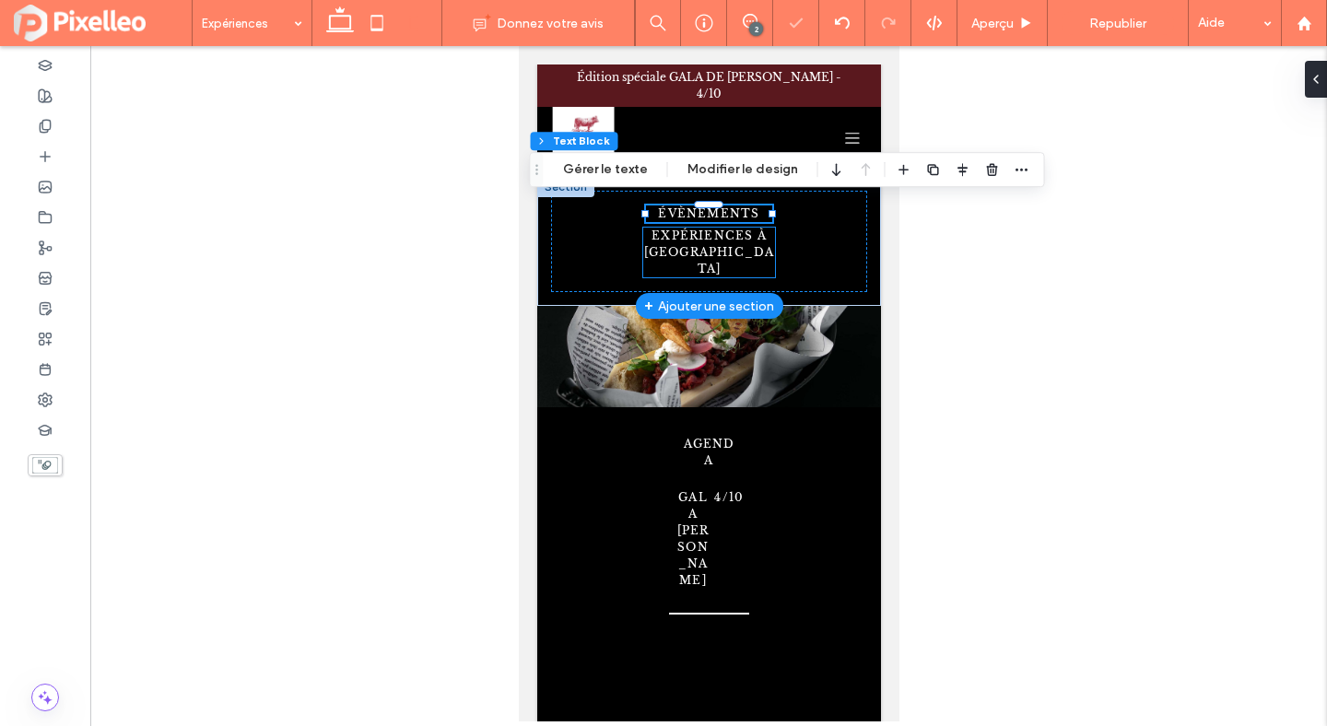
click at [753, 231] on span "EXPÉRIENCES À LIÈGE" at bounding box center [708, 252] width 131 height 47
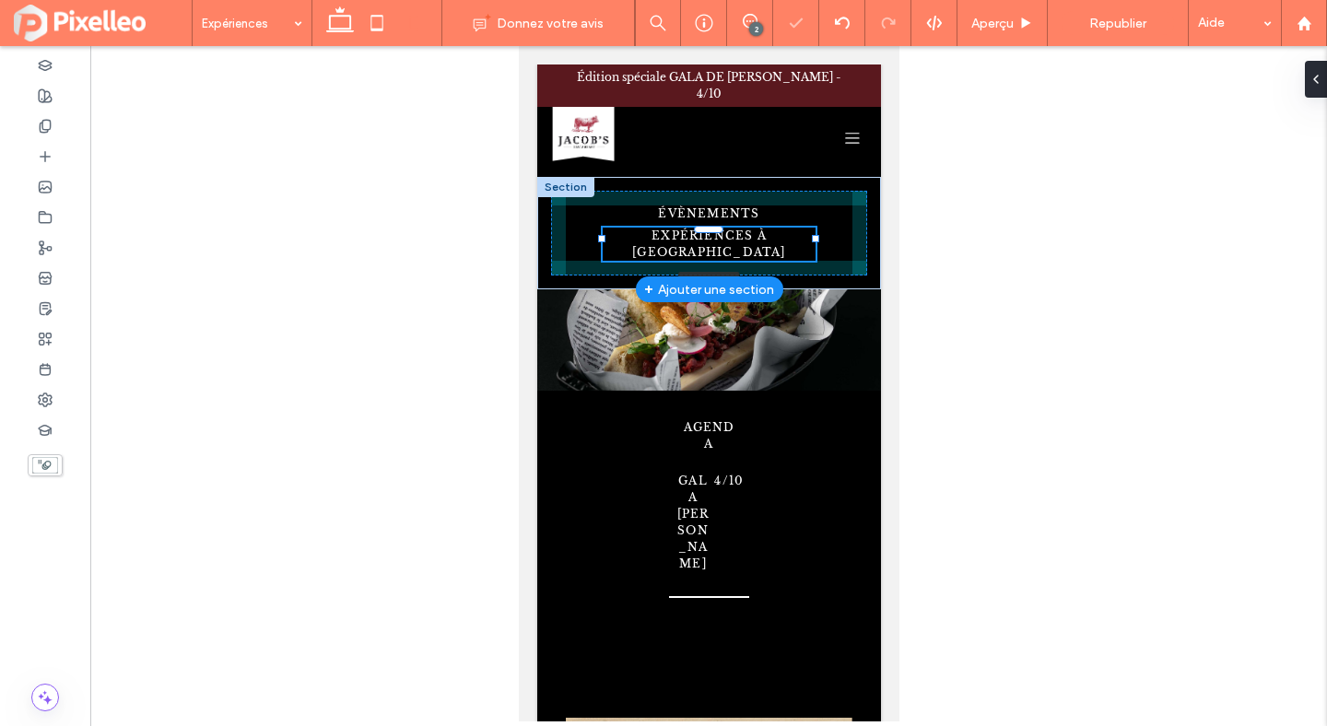
drag, startPoint x: 774, startPoint y: 240, endPoint x: 815, endPoint y: 245, distance: 40.9
click at [815, 245] on div "ÉVÈNEMENTS EXPÉRIENCES À LIÈGE 74% , 36px" at bounding box center [708, 233] width 344 height 112
type input "**"
type input "****"
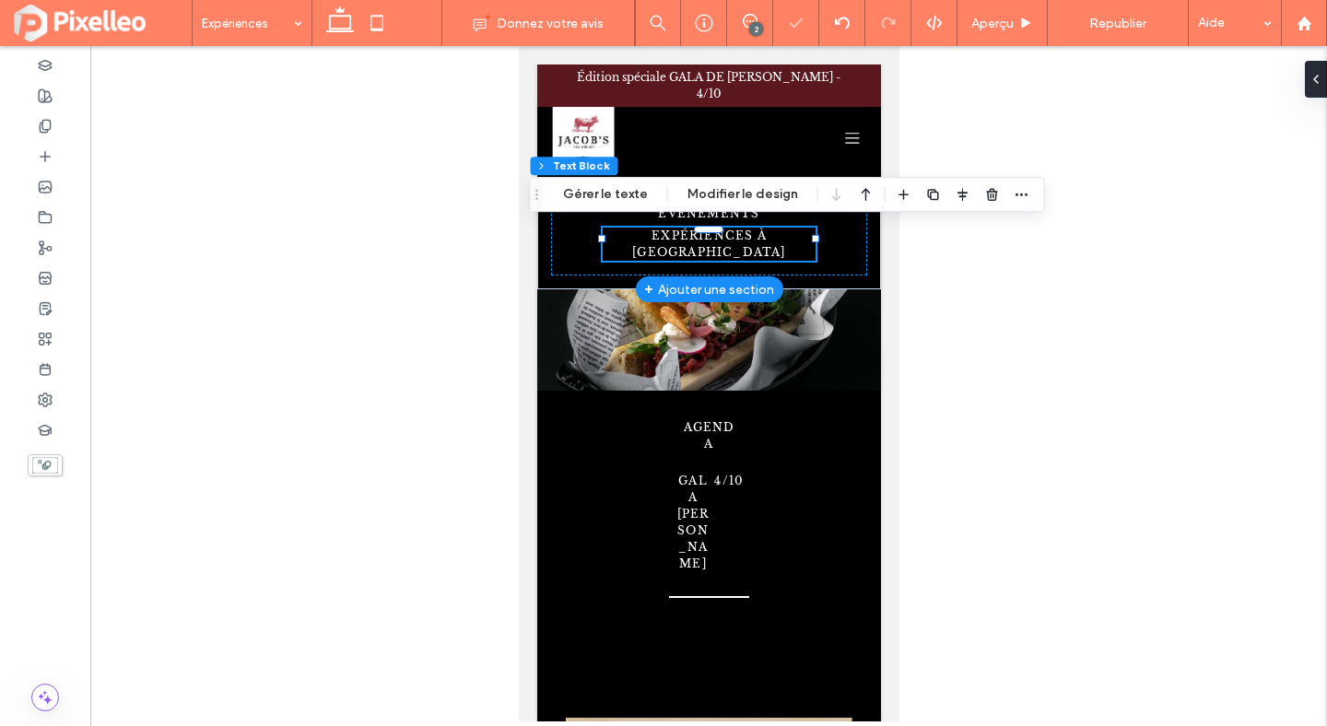
click at [782, 230] on span "EXPÉRIENCES À LIÈGE" at bounding box center [707, 244] width 153 height 30
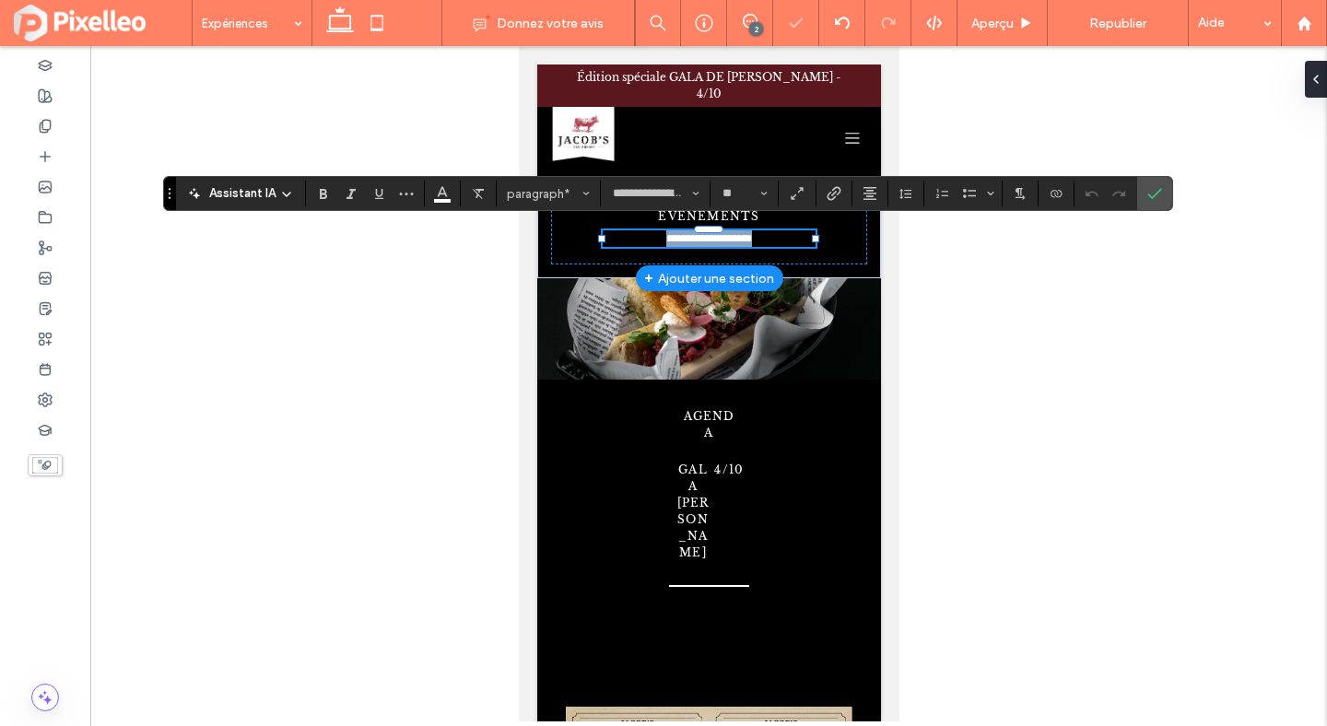
click at [751, 233] on span "**********" at bounding box center [708, 238] width 86 height 11
click at [736, 200] on input "**" at bounding box center [739, 193] width 36 height 15
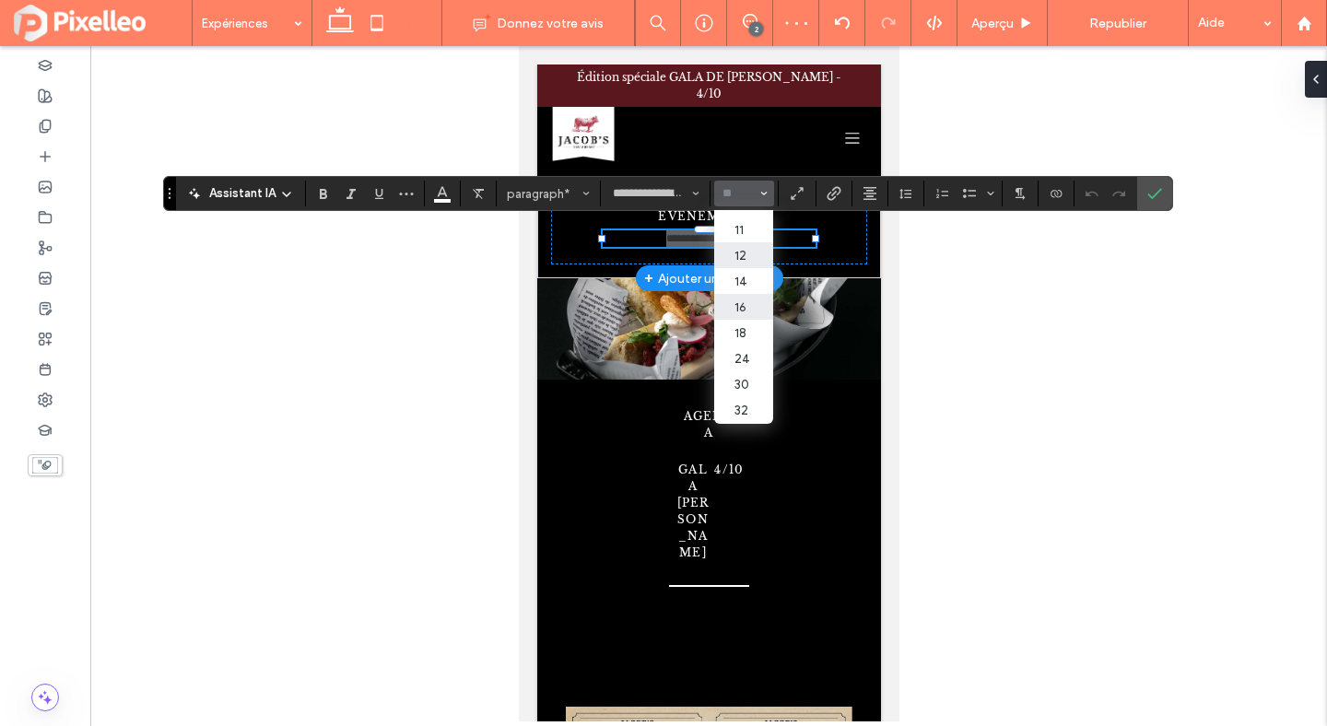
scroll to position [98, 0]
click at [747, 345] on label "24" at bounding box center [743, 332] width 59 height 26
type input "**"
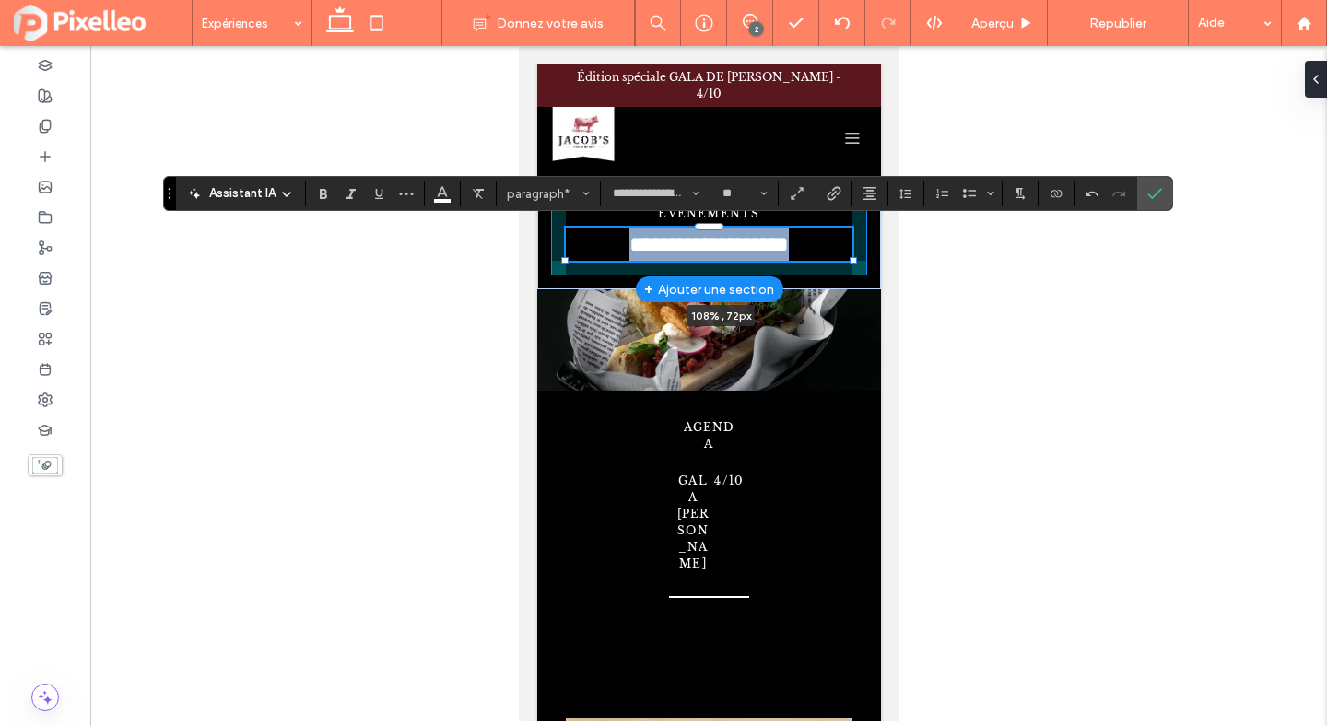
drag, startPoint x: 814, startPoint y: 253, endPoint x: 863, endPoint y: 258, distance: 49.1
click at [863, 258] on div "**********" at bounding box center [708, 233] width 344 height 112
type input "***"
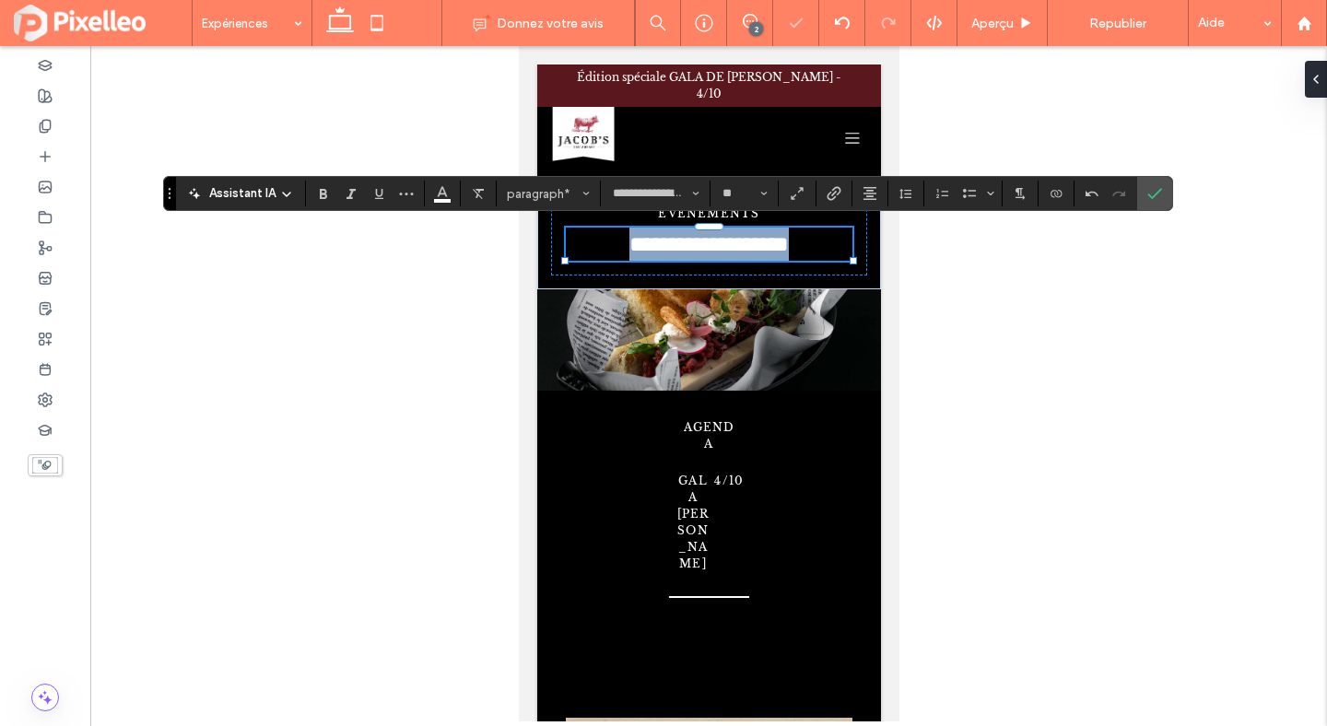
click at [754, 249] on span "**********" at bounding box center [708, 244] width 159 height 22
click at [733, 191] on input "**" at bounding box center [739, 193] width 36 height 15
type input "**"
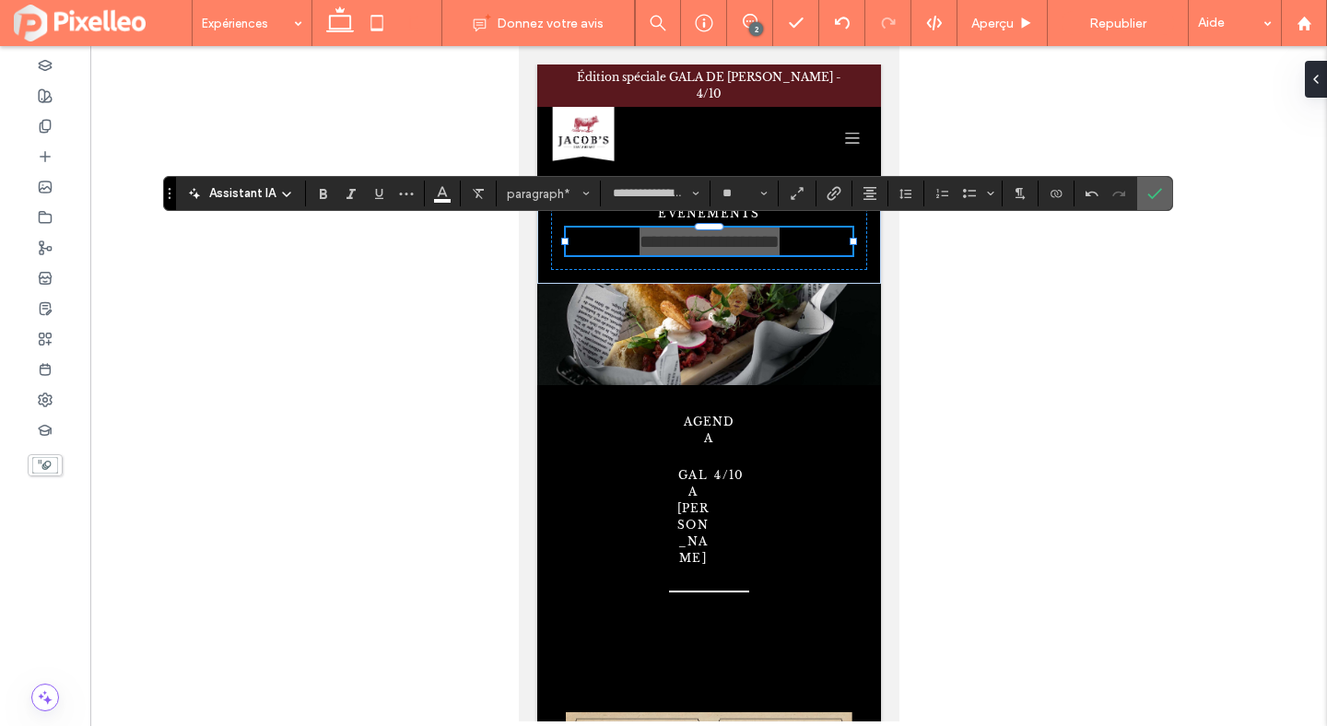
click at [1158, 184] on span "Confirmer" at bounding box center [1154, 193] width 15 height 31
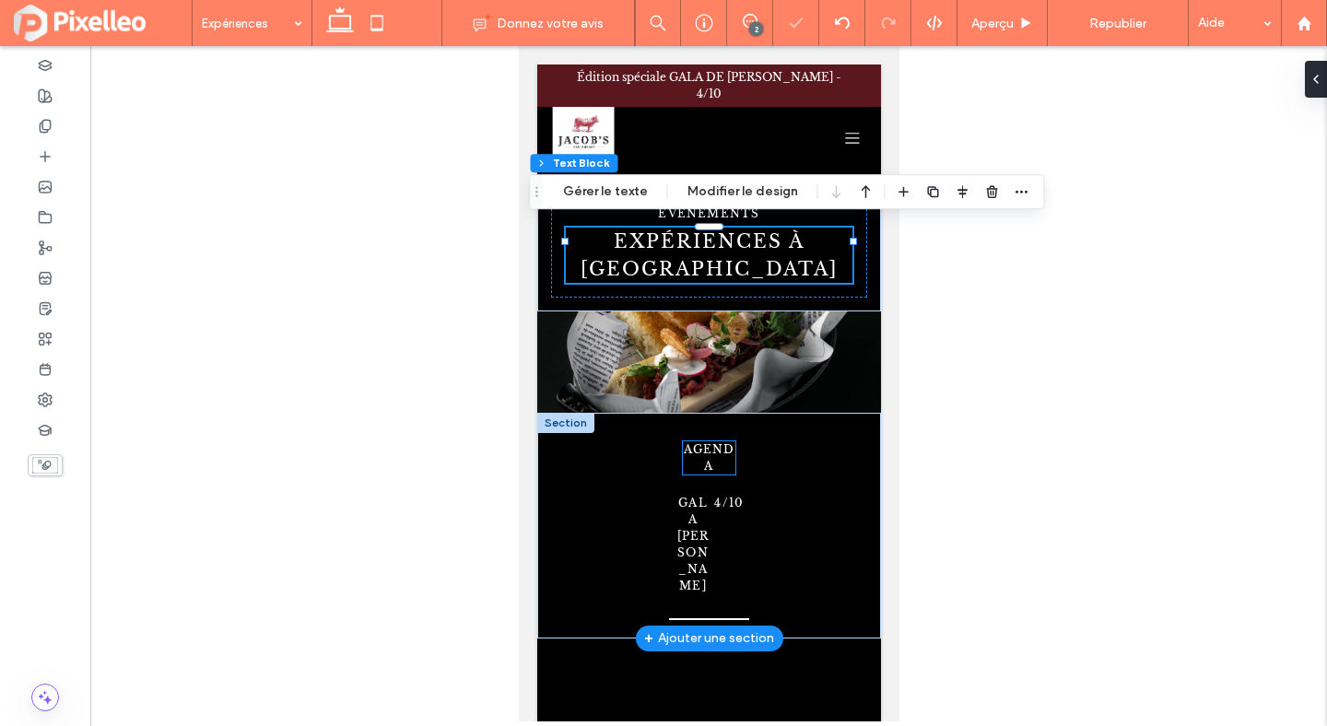
click at [723, 441] on p "AGENDA" at bounding box center [708, 457] width 52 height 33
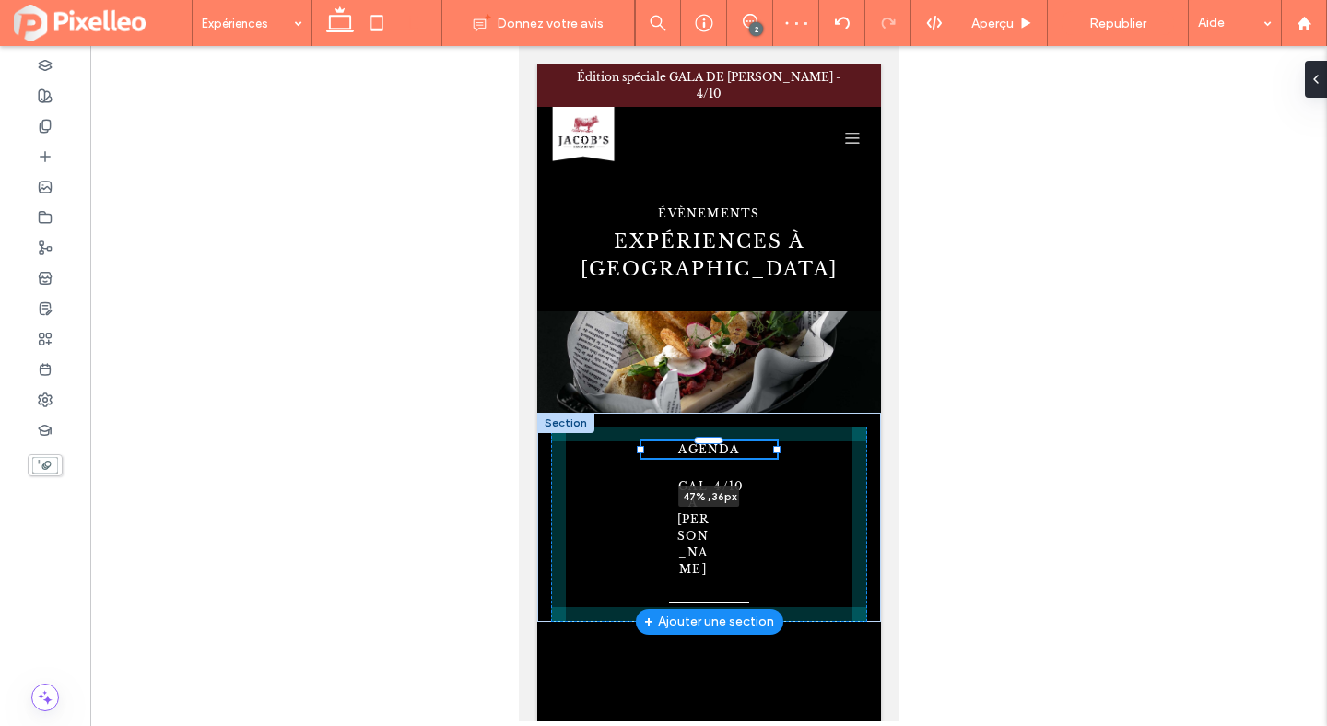
drag, startPoint x: 734, startPoint y: 426, endPoint x: 766, endPoint y: 433, distance: 33.1
click at [766, 433] on div "AGENDA 47% , 36px GALA DE CHASSE 4/10" at bounding box center [708, 517] width 344 height 209
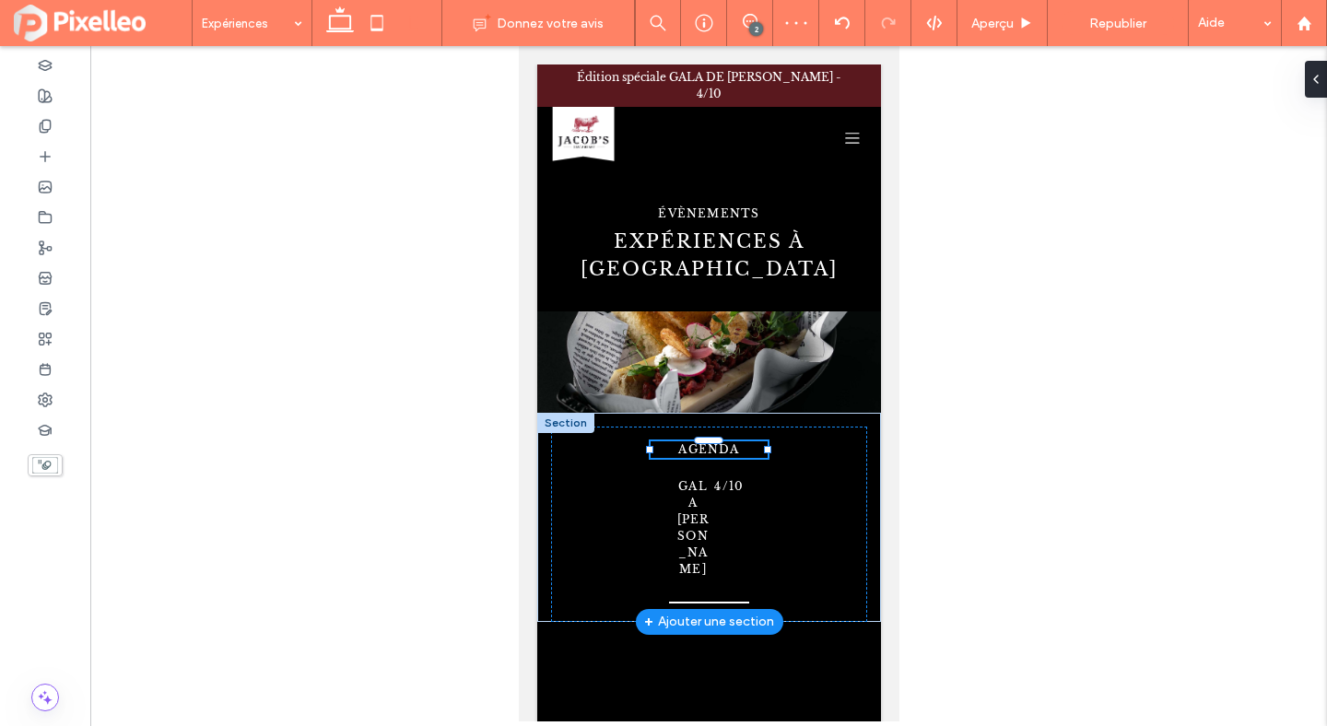
type input "**"
type input "****"
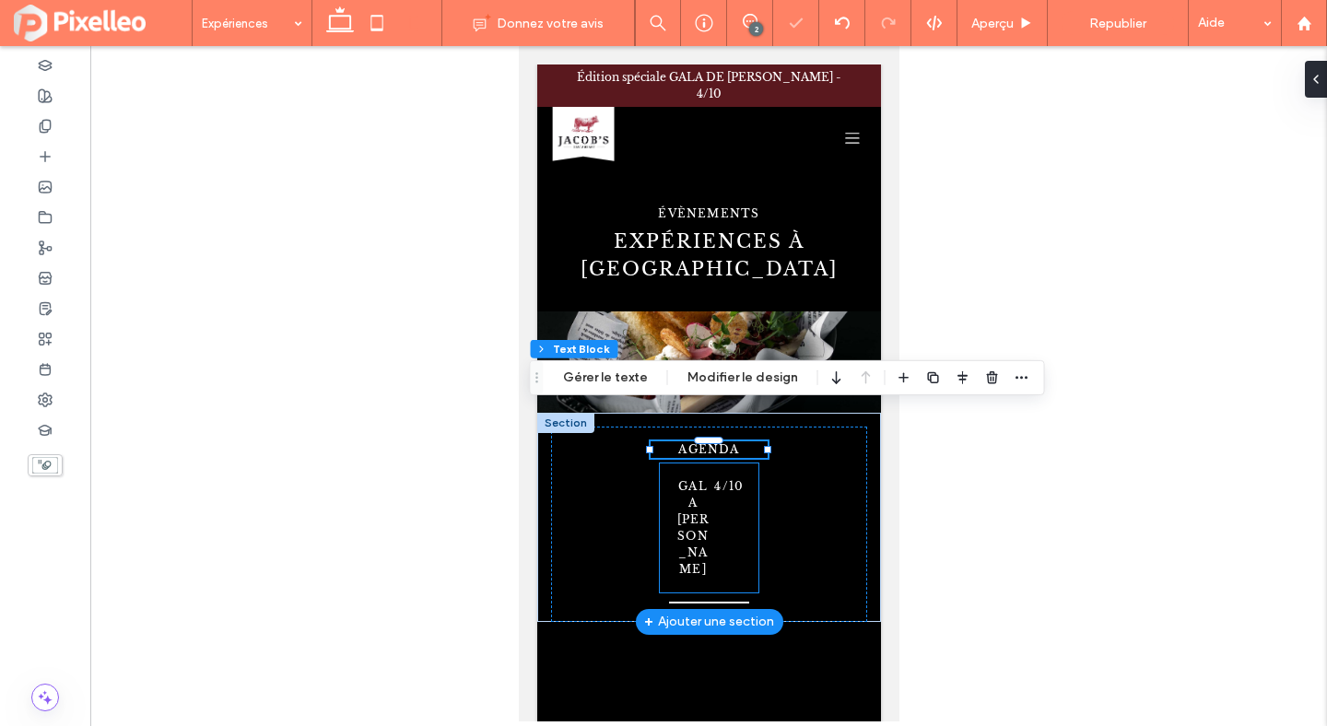
click at [718, 478] on p "4/10" at bounding box center [727, 486] width 29 height 17
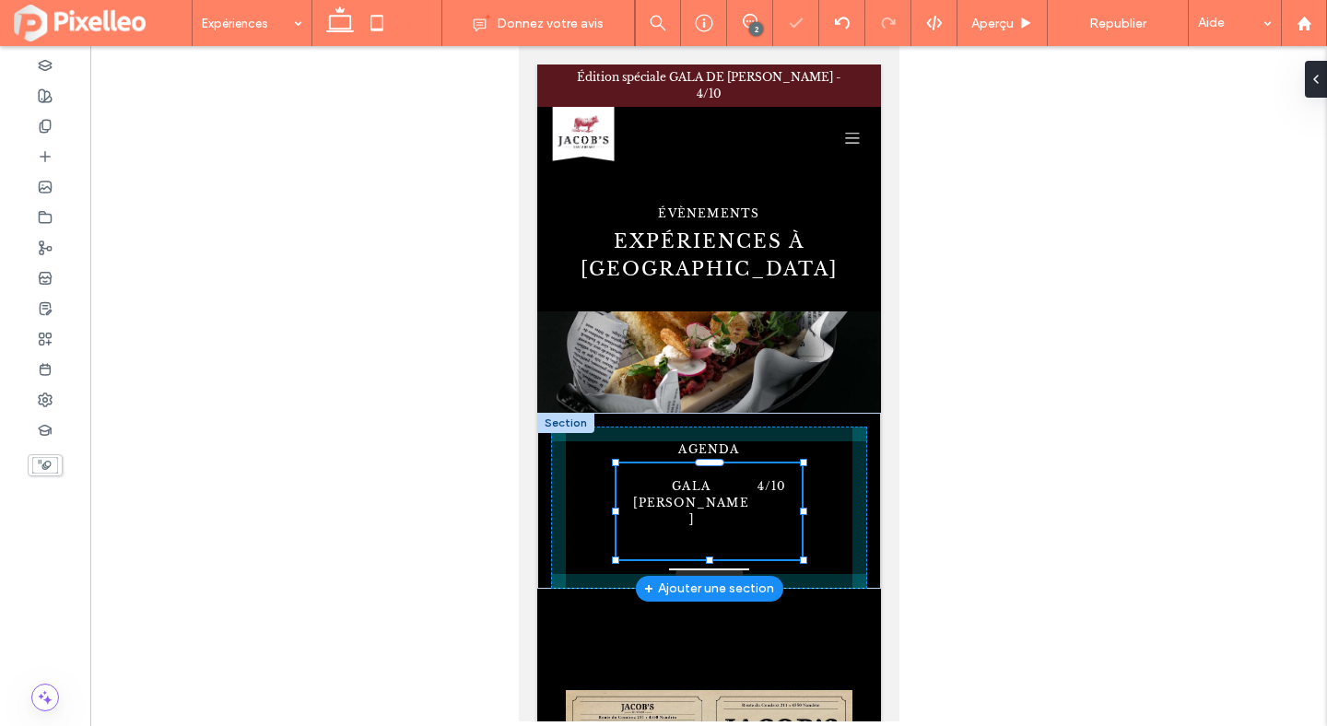
scroll to position [243, 0]
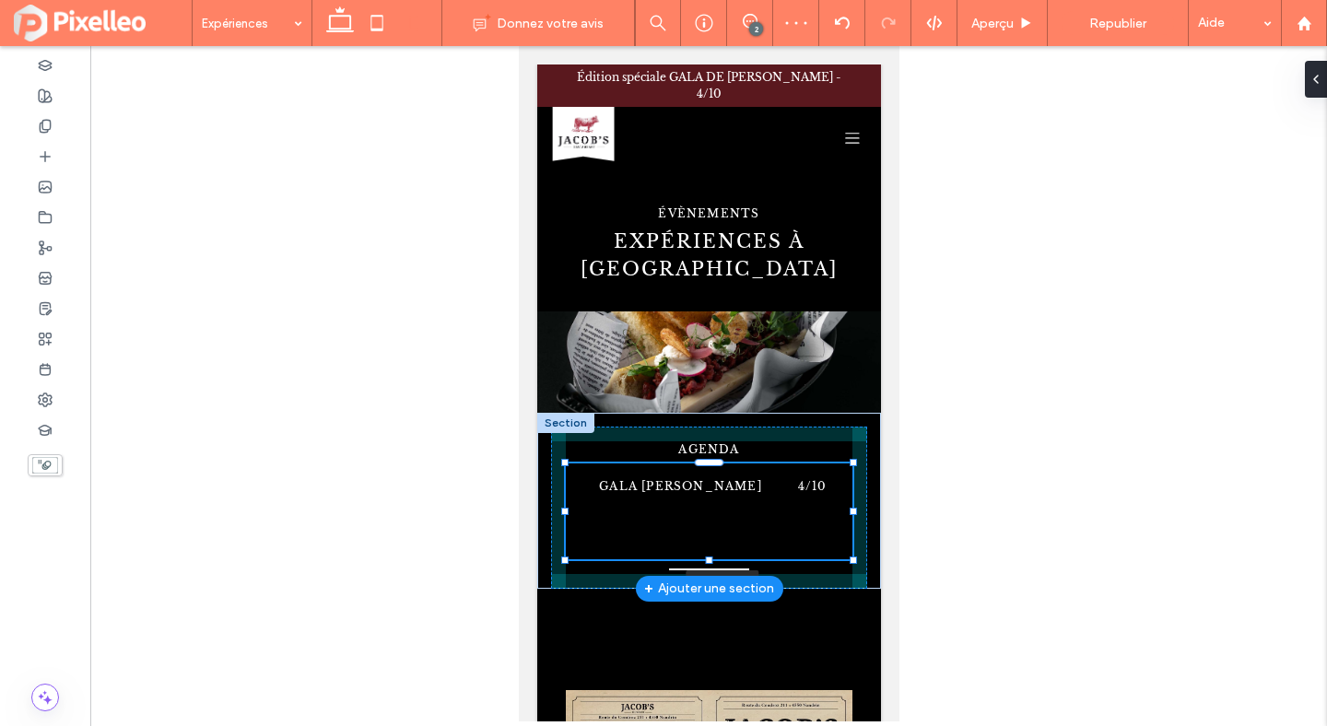
drag, startPoint x: 758, startPoint y: 480, endPoint x: 865, endPoint y: 500, distance: 108.6
click at [865, 500] on div "AGENDA GALA DE CHASSE 4/10 109% , 104px" at bounding box center [708, 501] width 344 height 176
type input "***"
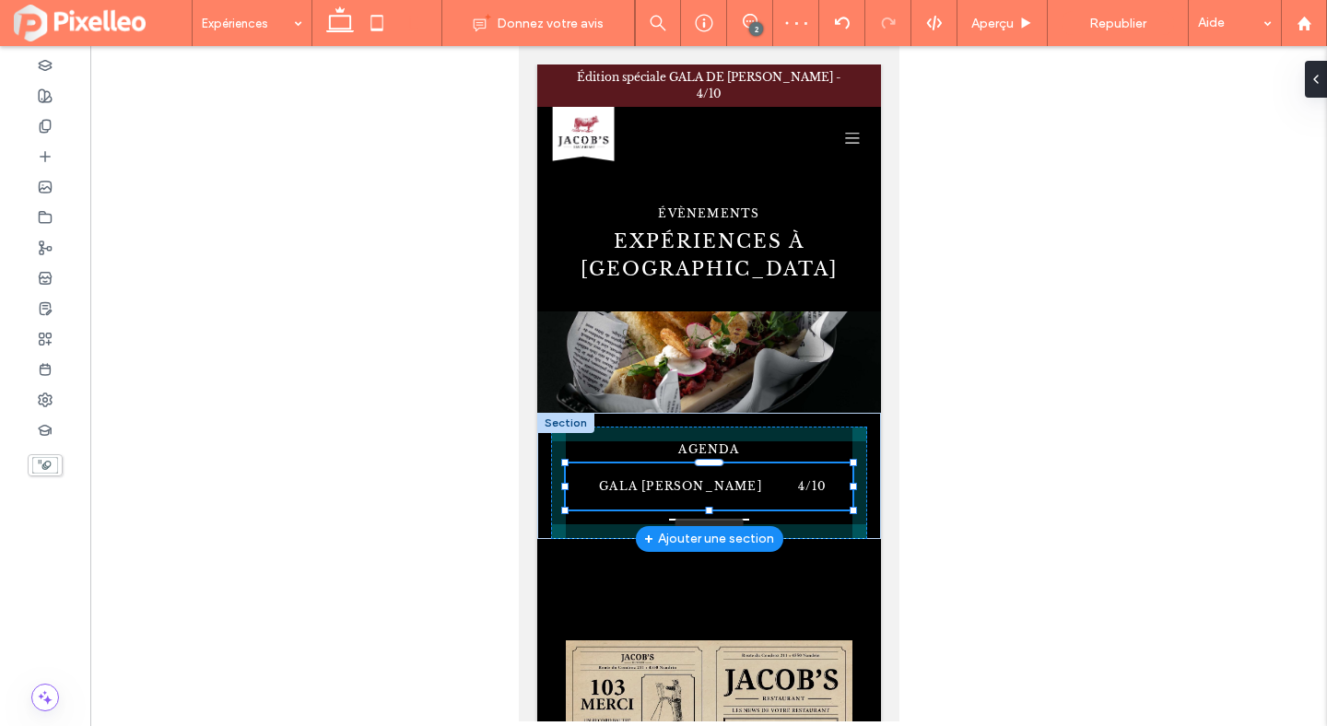
drag, startPoint x: 708, startPoint y: 490, endPoint x: 708, endPoint y: 473, distance: 17.5
click at [708, 506] on div at bounding box center [708, 509] width 7 height 7
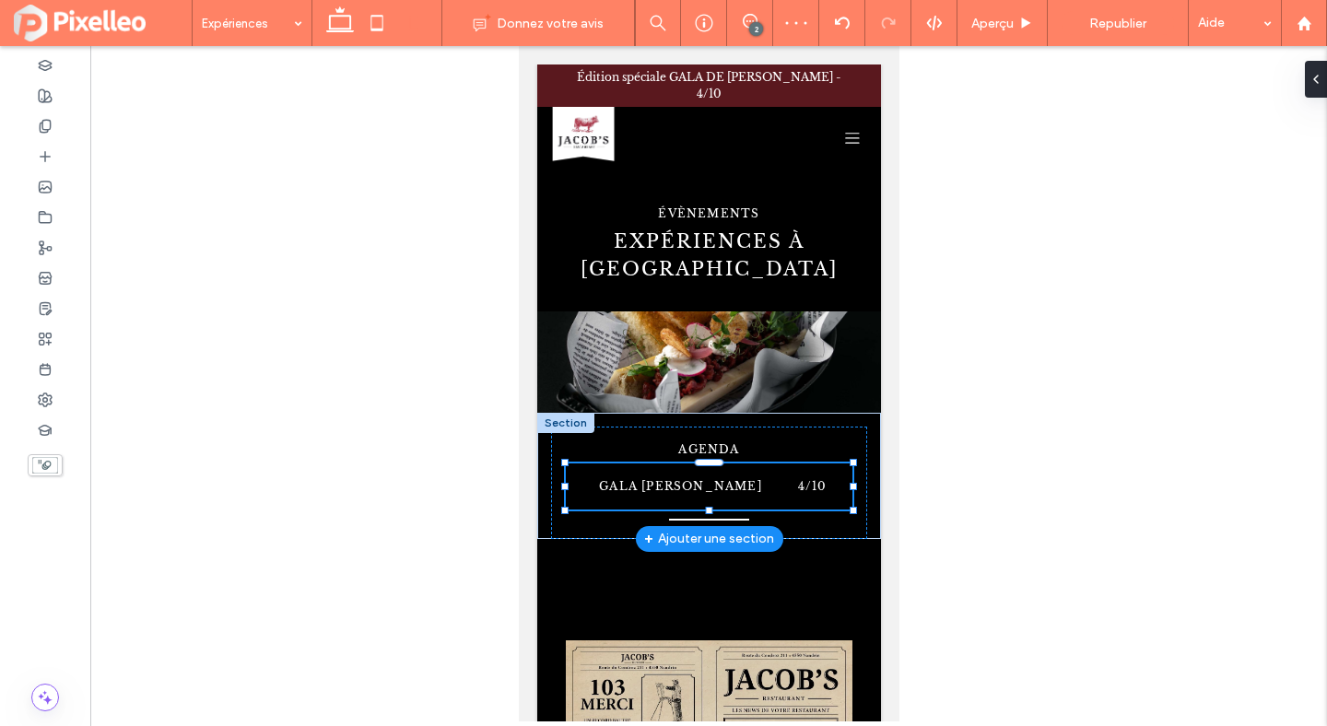
type input "**"
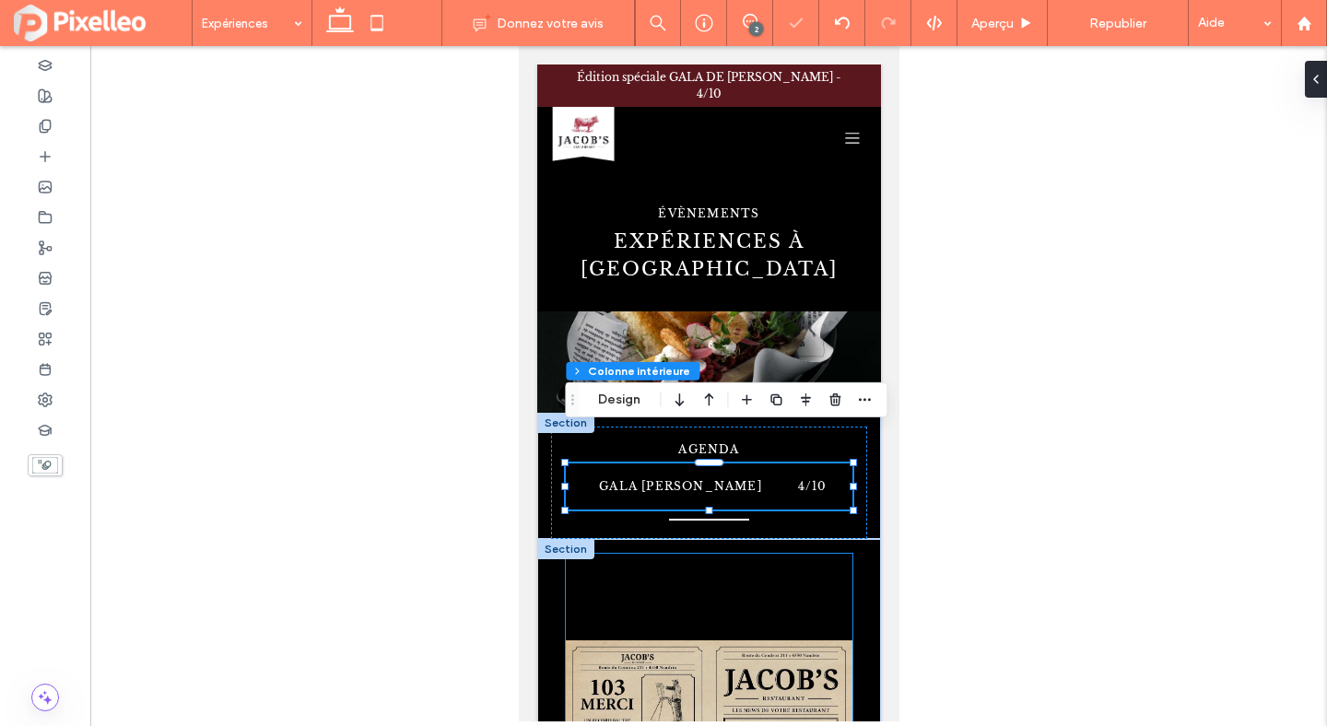
click at [714, 574] on div at bounding box center [708, 727] width 287 height 346
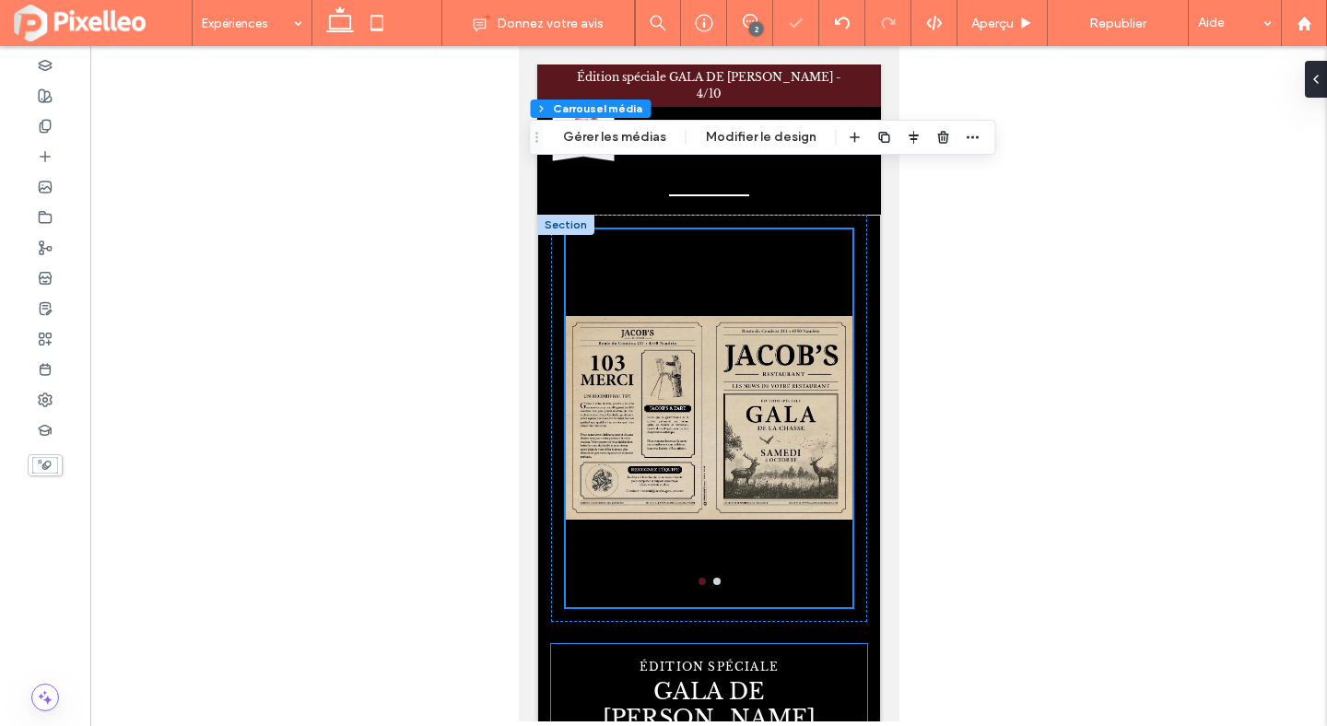
scroll to position [365, 0]
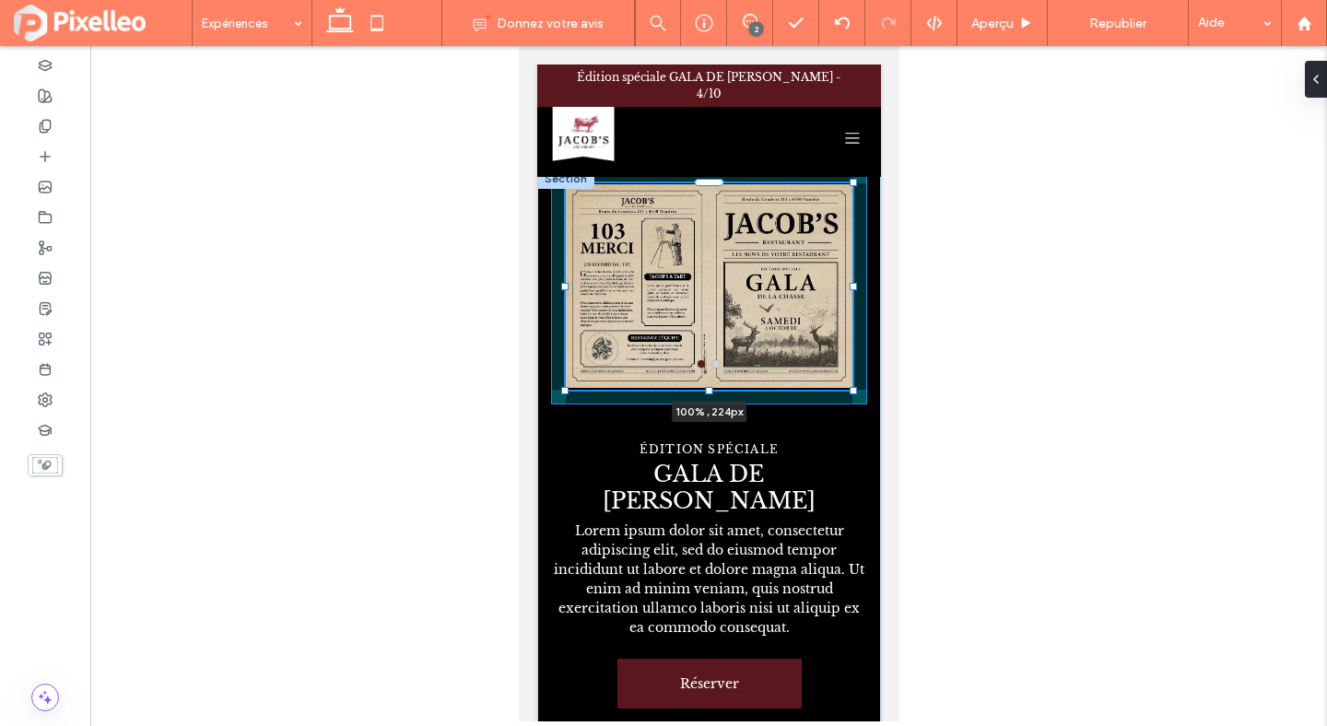
drag, startPoint x: 708, startPoint y: 536, endPoint x: 710, endPoint y: 451, distance: 85.7
click at [710, 451] on div "a a a a 100% , 224px ÉDITION SPÉCIALE GALA DE LA CHASSE Lorem ipsum dolor sit a…" at bounding box center [708, 453] width 344 height 569
type input "***"
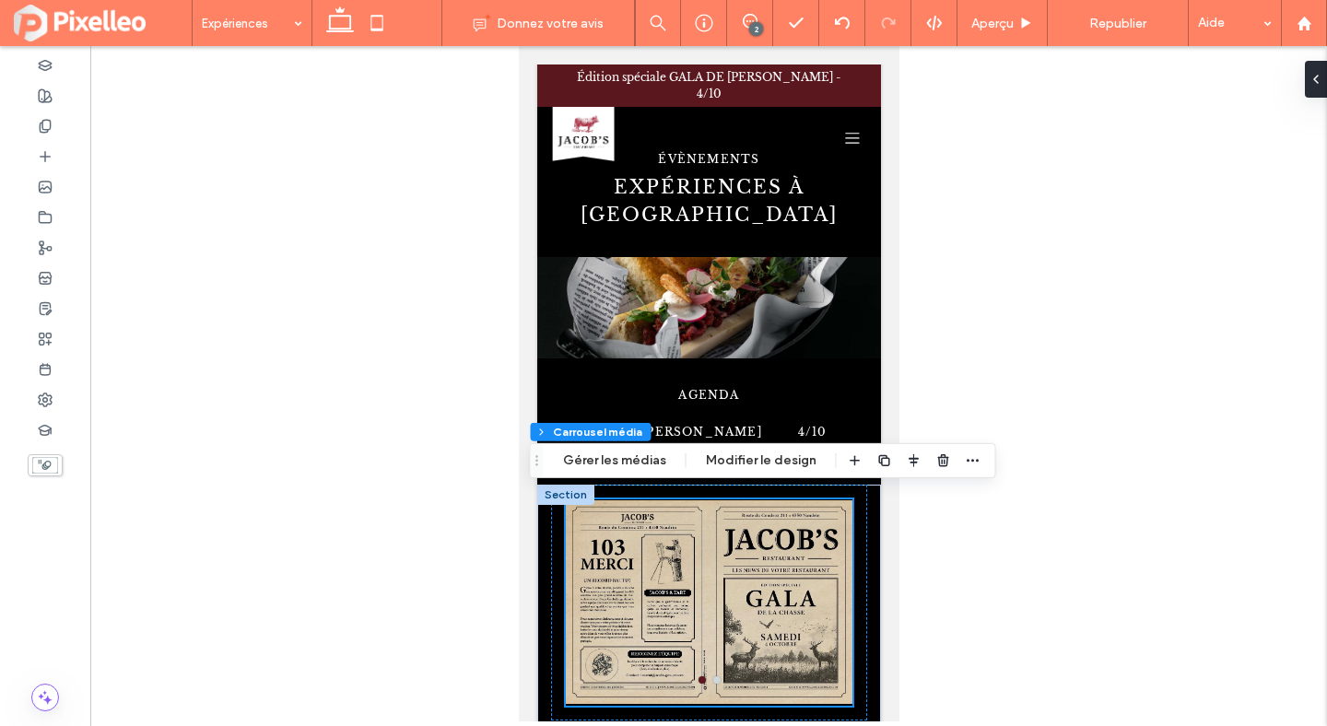
scroll to position [0, 0]
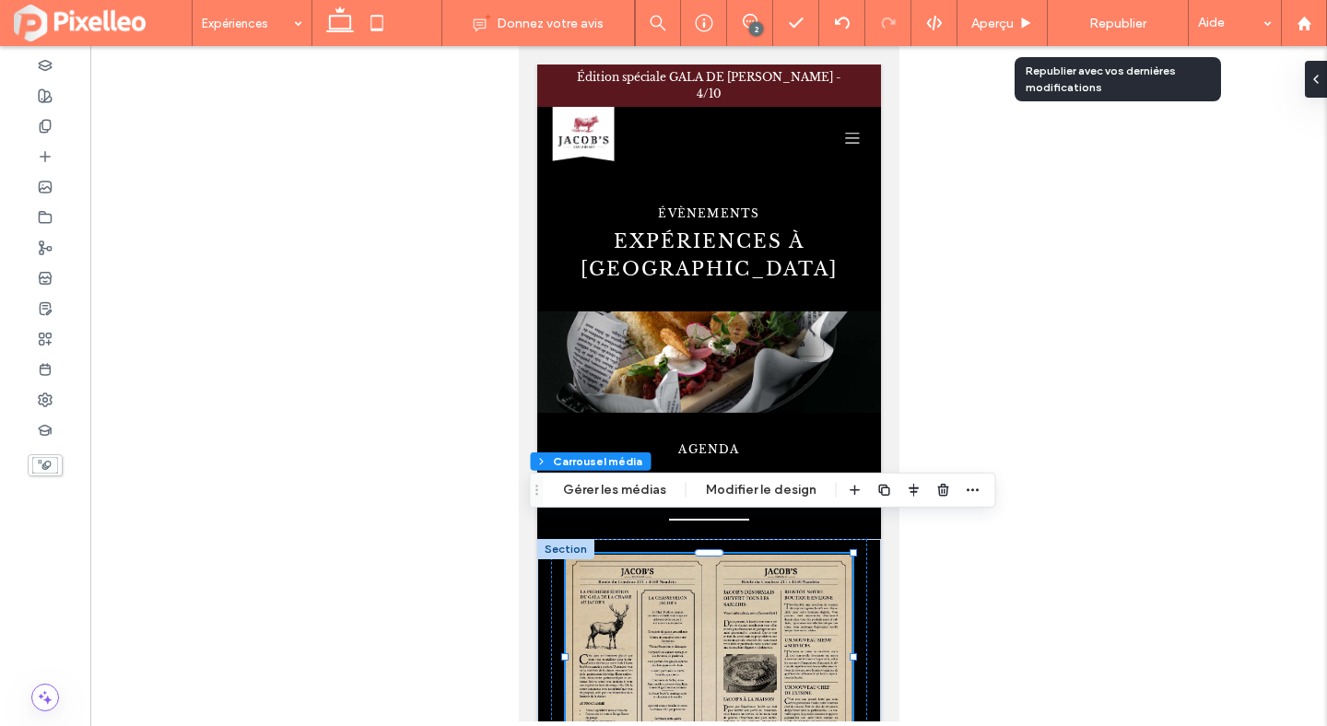
click at [1133, 20] on span "Republier" at bounding box center [1117, 24] width 57 height 16
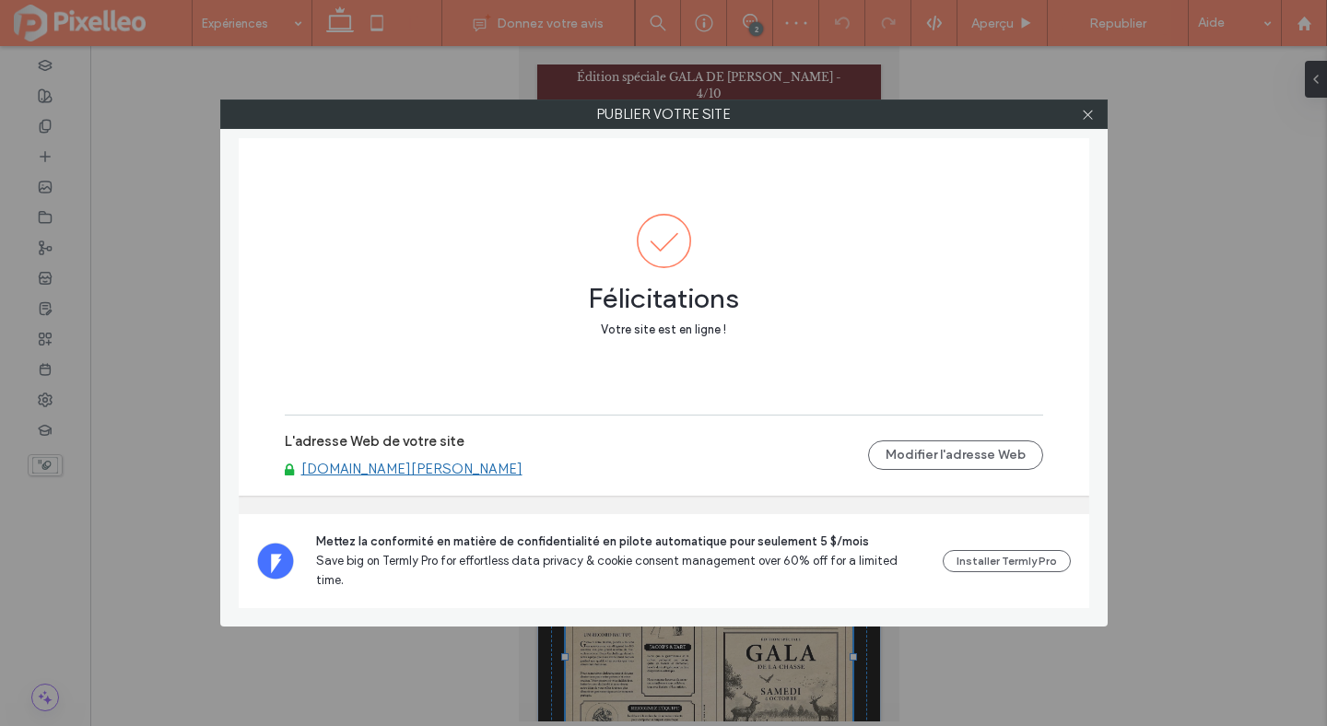
click at [454, 477] on link "[DOMAIN_NAME][PERSON_NAME]" at bounding box center [411, 469] width 221 height 17
click at [1087, 109] on icon at bounding box center [1088, 115] width 14 height 14
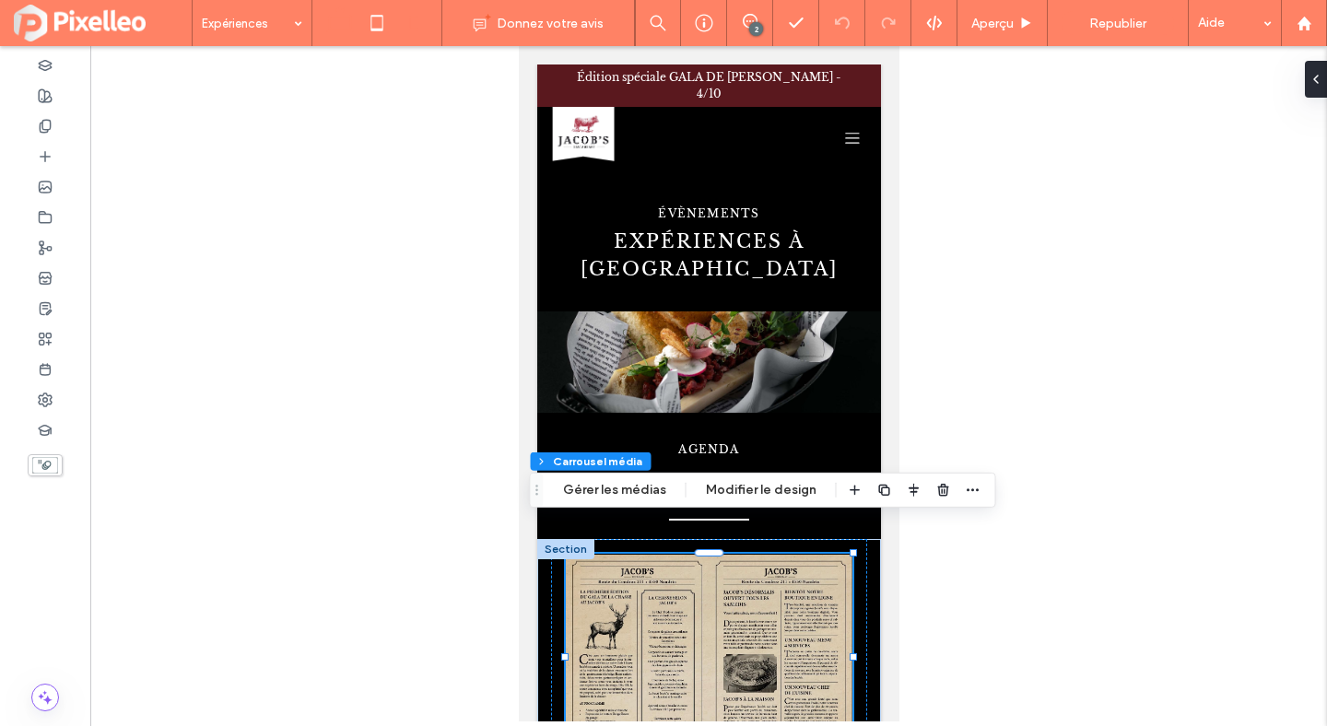
click at [341, 27] on icon at bounding box center [340, 23] width 37 height 37
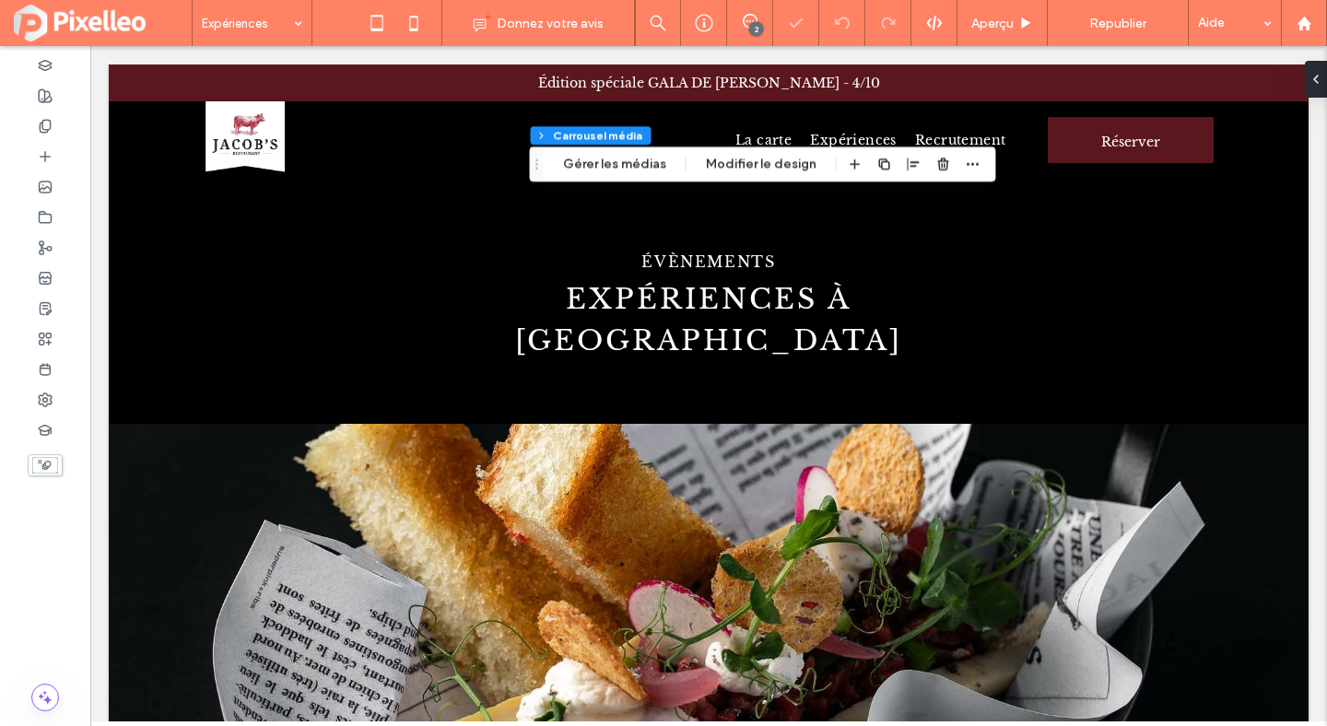
type input "***"
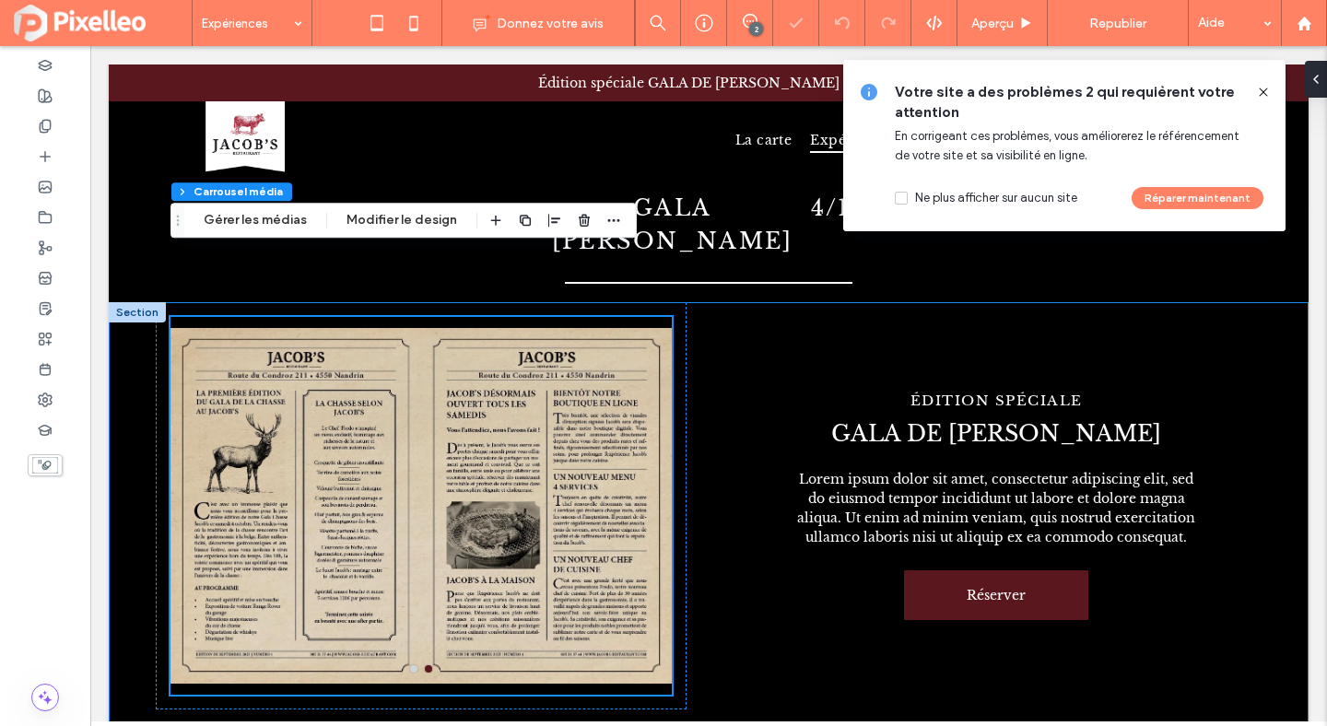
scroll to position [871, 0]
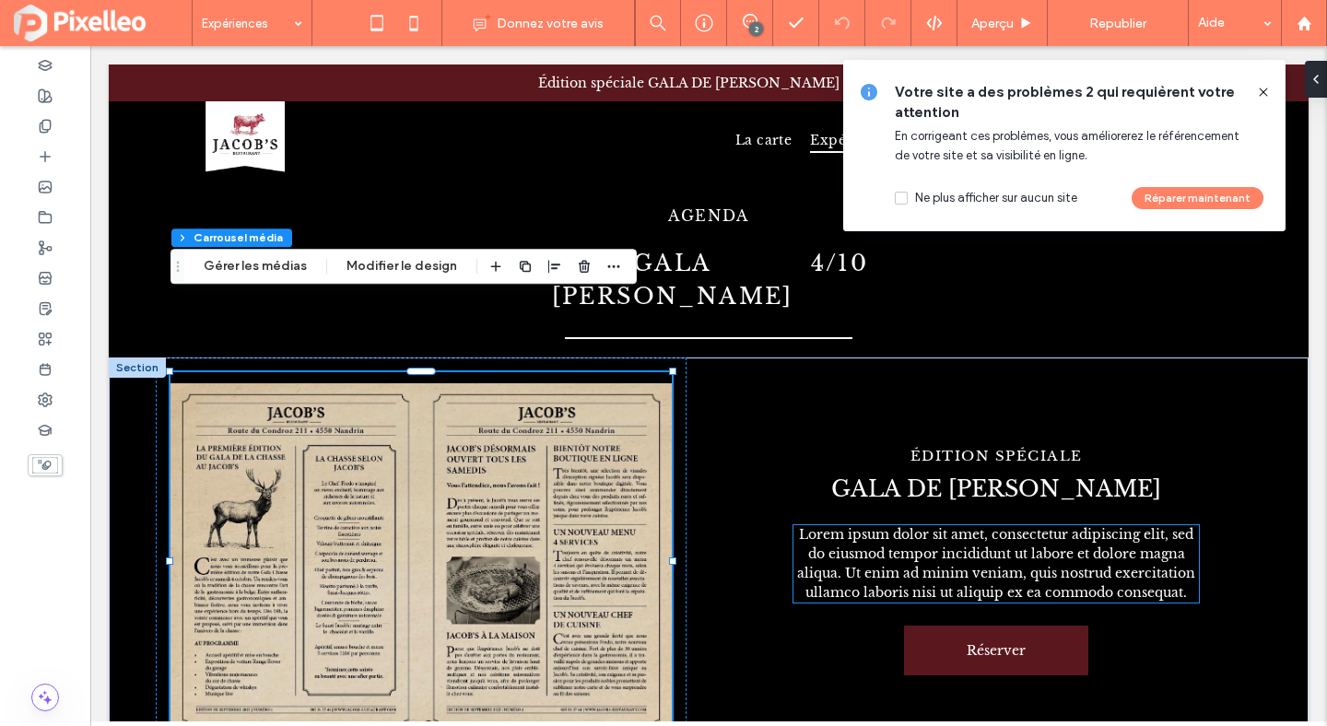
click at [918, 526] on span "Lorem ipsum dolor sit amet, consectetur adipiscing elit, sed do eiusmod tempor …" at bounding box center [996, 563] width 398 height 75
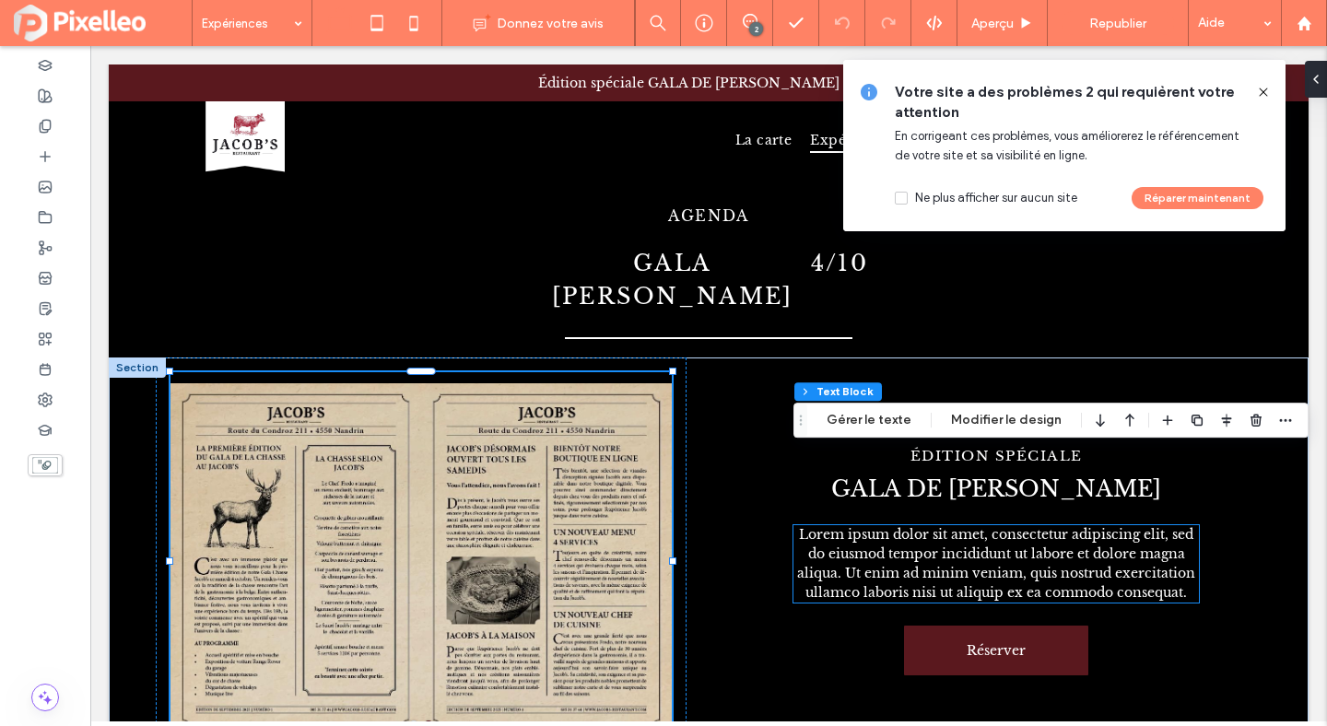
click at [918, 525] on div "Lorem ipsum dolor sit amet, consectetur adipiscing elit, sed do eiusmod tempor …" at bounding box center [997, 563] width 406 height 77
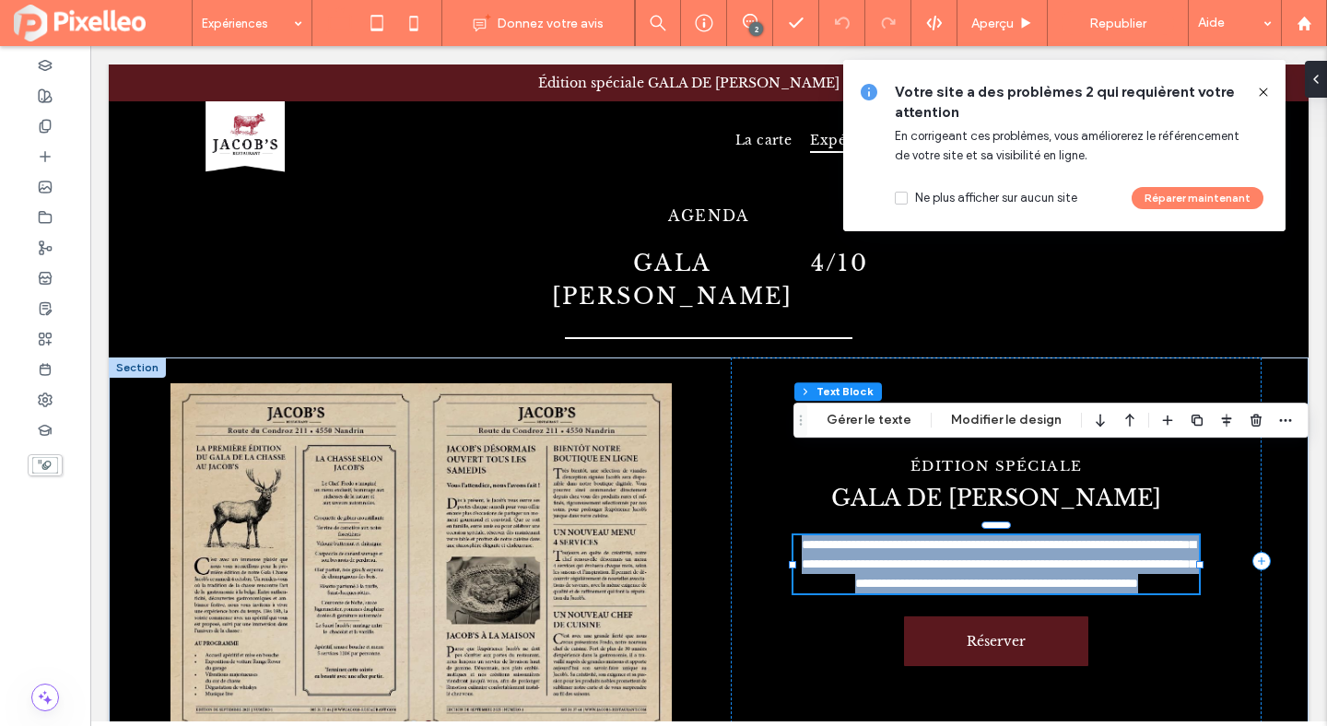
click at [918, 538] on span "**********" at bounding box center [999, 564] width 394 height 52
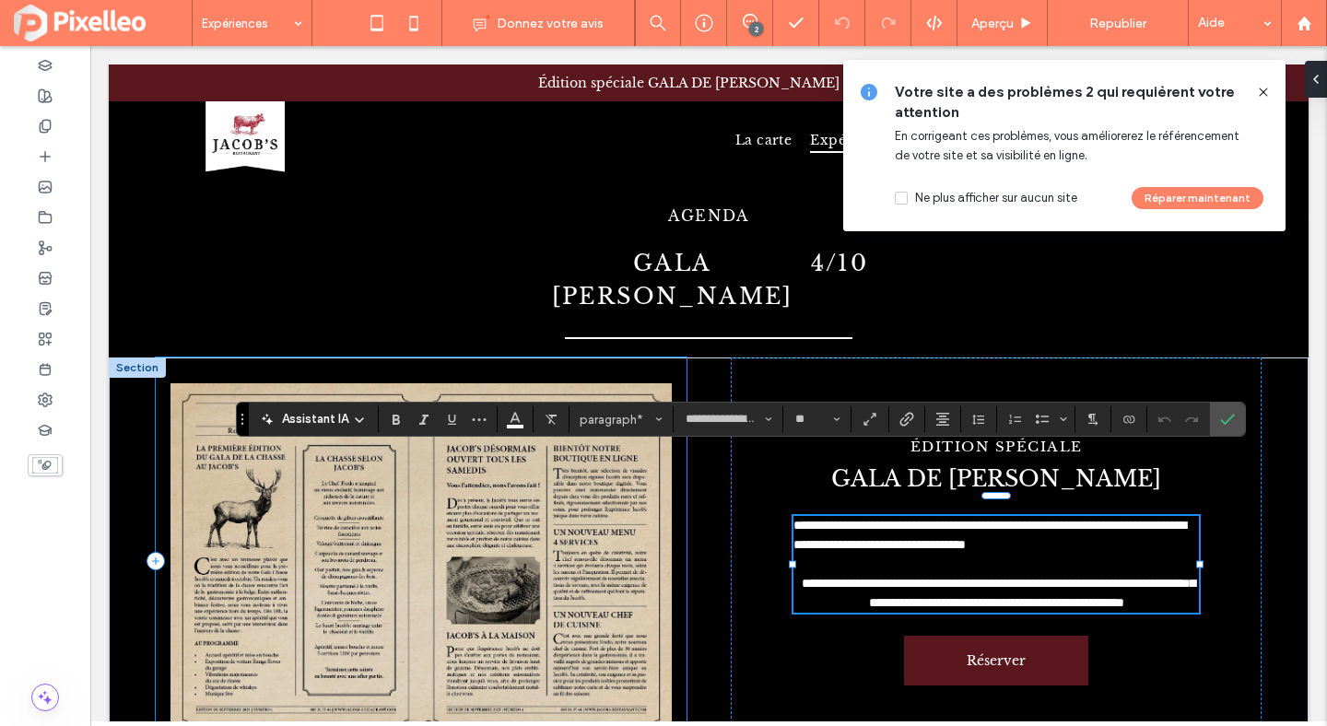
scroll to position [0, 0]
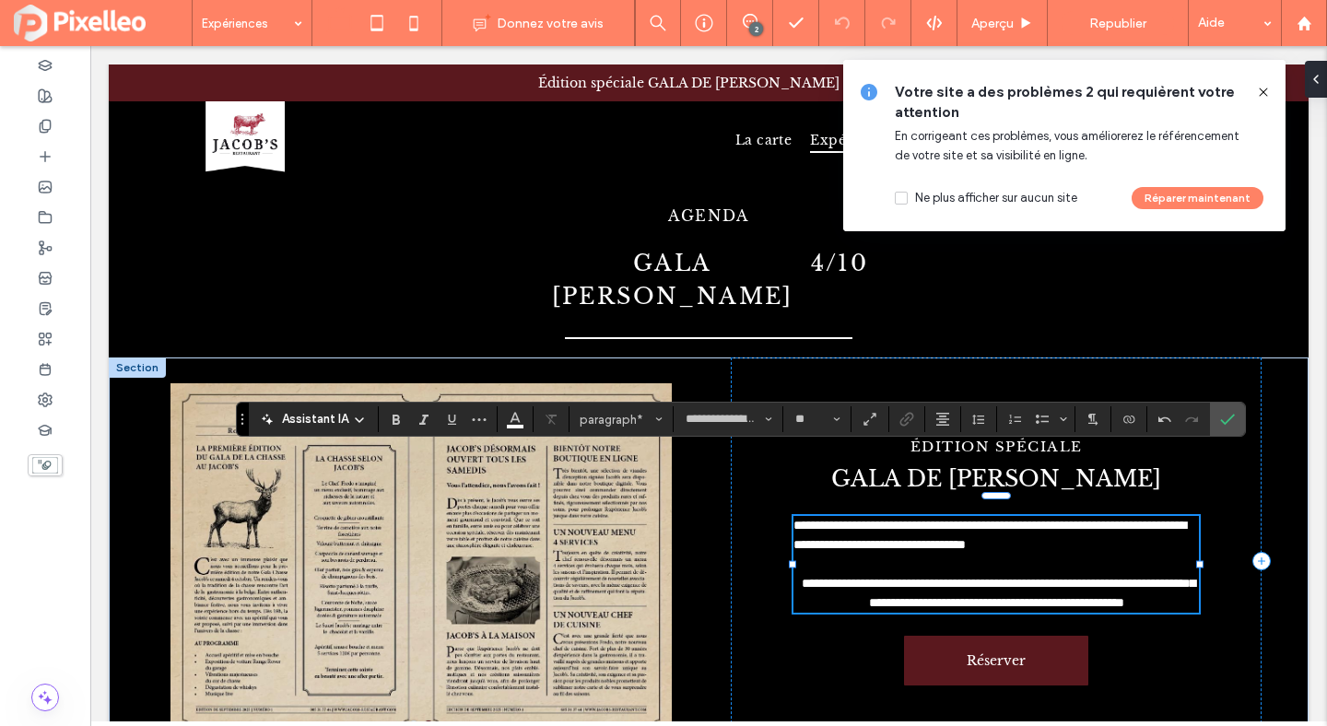
click at [1084, 574] on p "**********" at bounding box center [997, 593] width 406 height 39
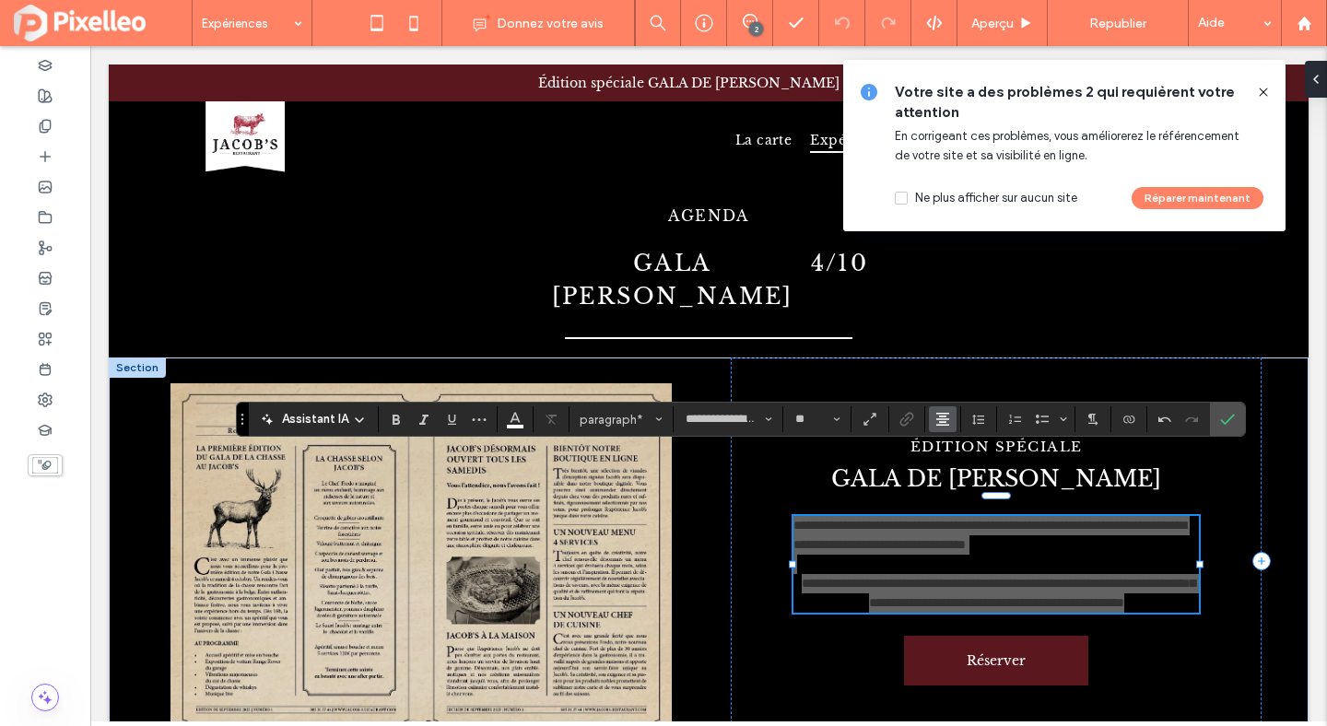
click at [949, 417] on icon "Alignement" at bounding box center [942, 419] width 15 height 15
click at [946, 463] on label "ui.textEditor.alignment.center" at bounding box center [961, 476] width 65 height 27
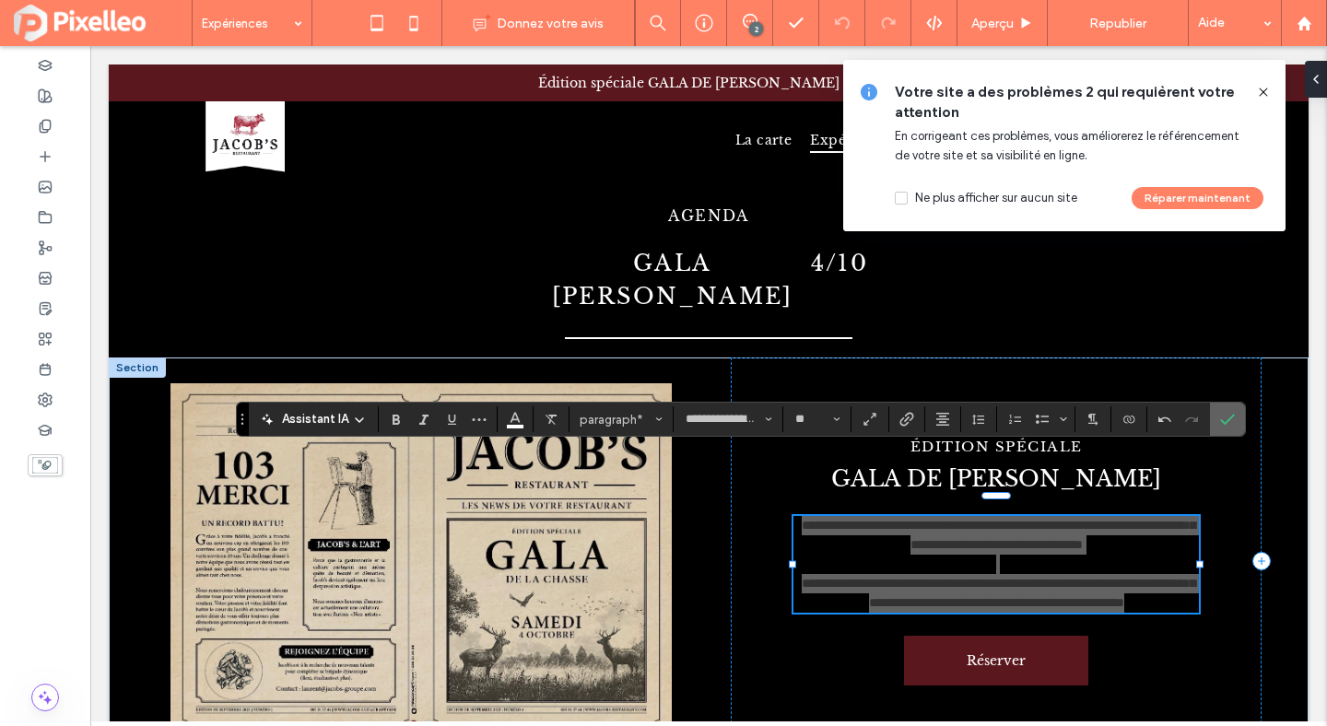
click at [1231, 415] on icon "Confirmer" at bounding box center [1227, 419] width 15 height 15
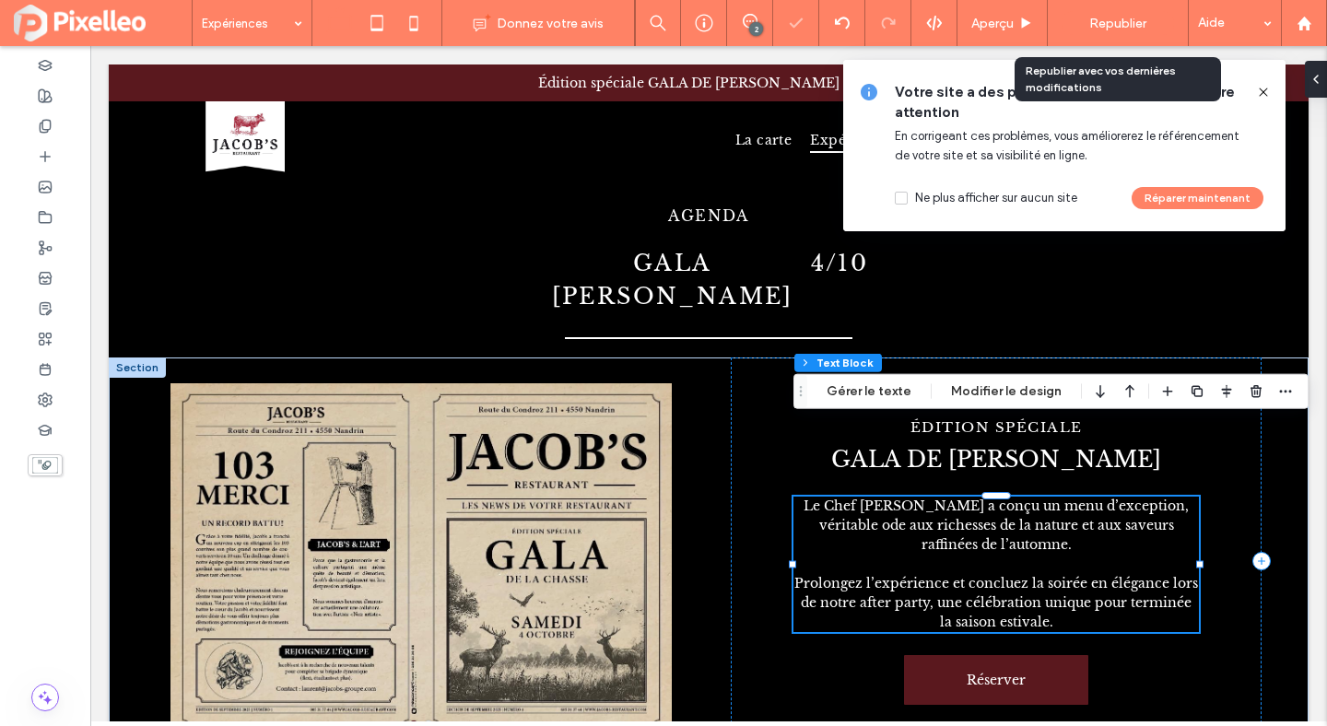
click at [1096, 18] on span "Republier" at bounding box center [1117, 24] width 57 height 16
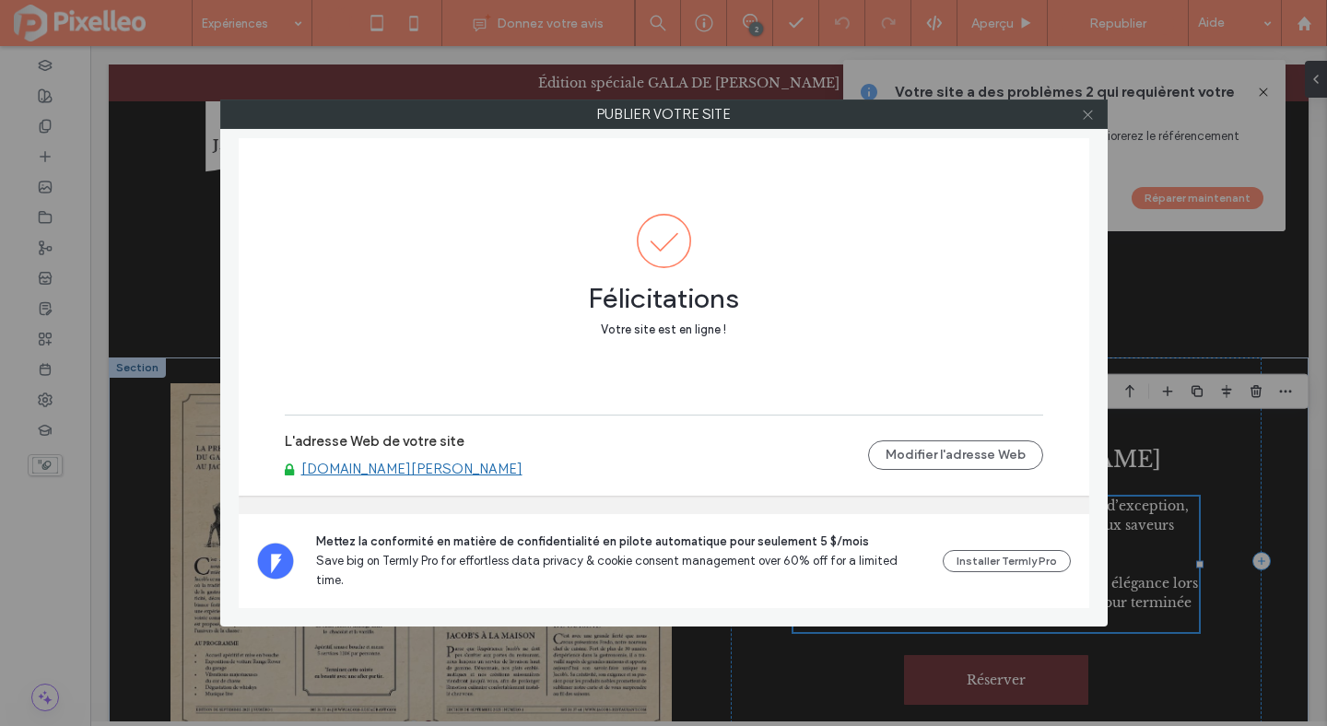
click at [1084, 117] on icon at bounding box center [1088, 115] width 14 height 14
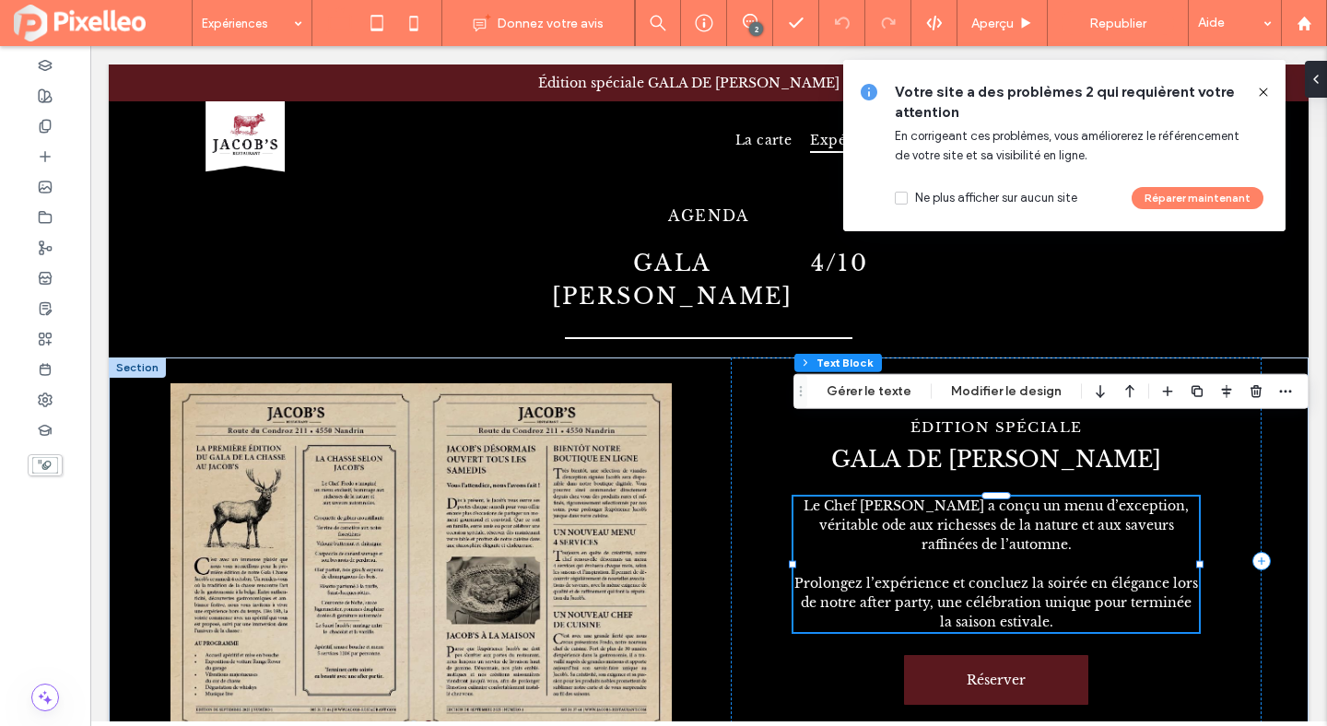
click at [1264, 93] on use at bounding box center [1263, 92] width 8 height 8
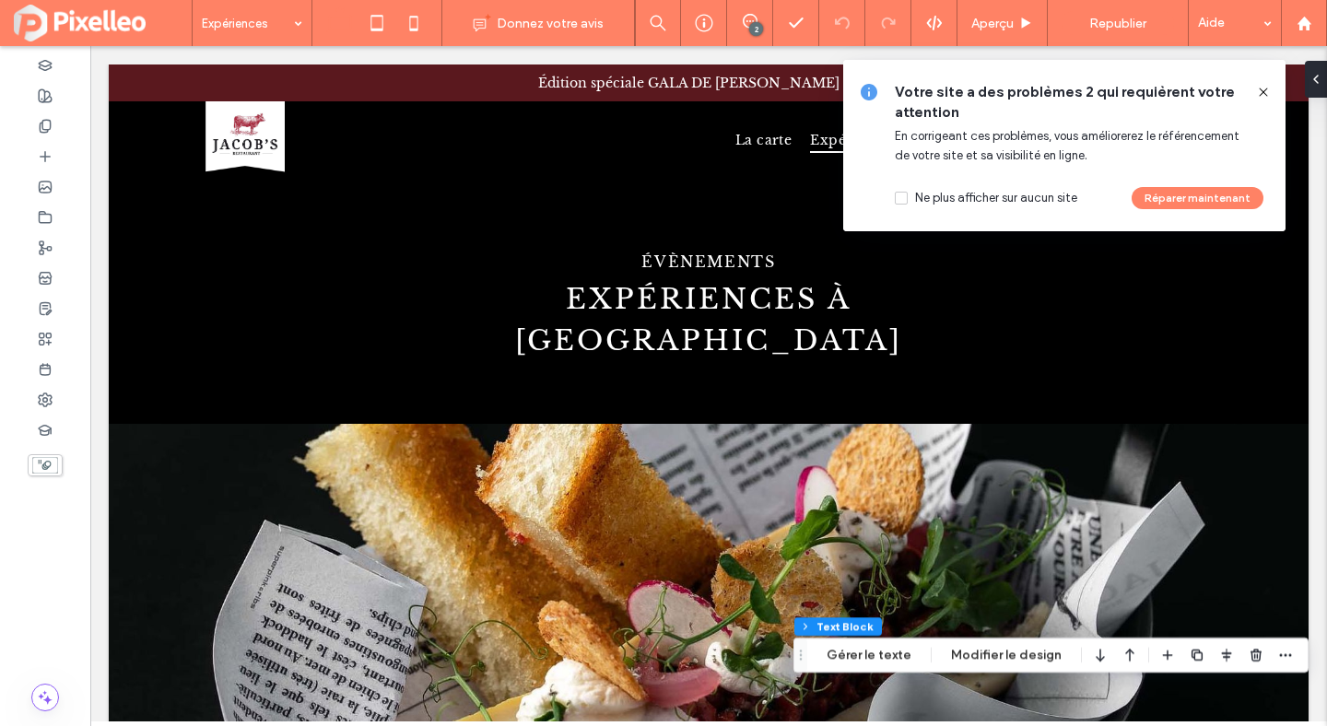
click at [1261, 92] on icon at bounding box center [1263, 92] width 15 height 15
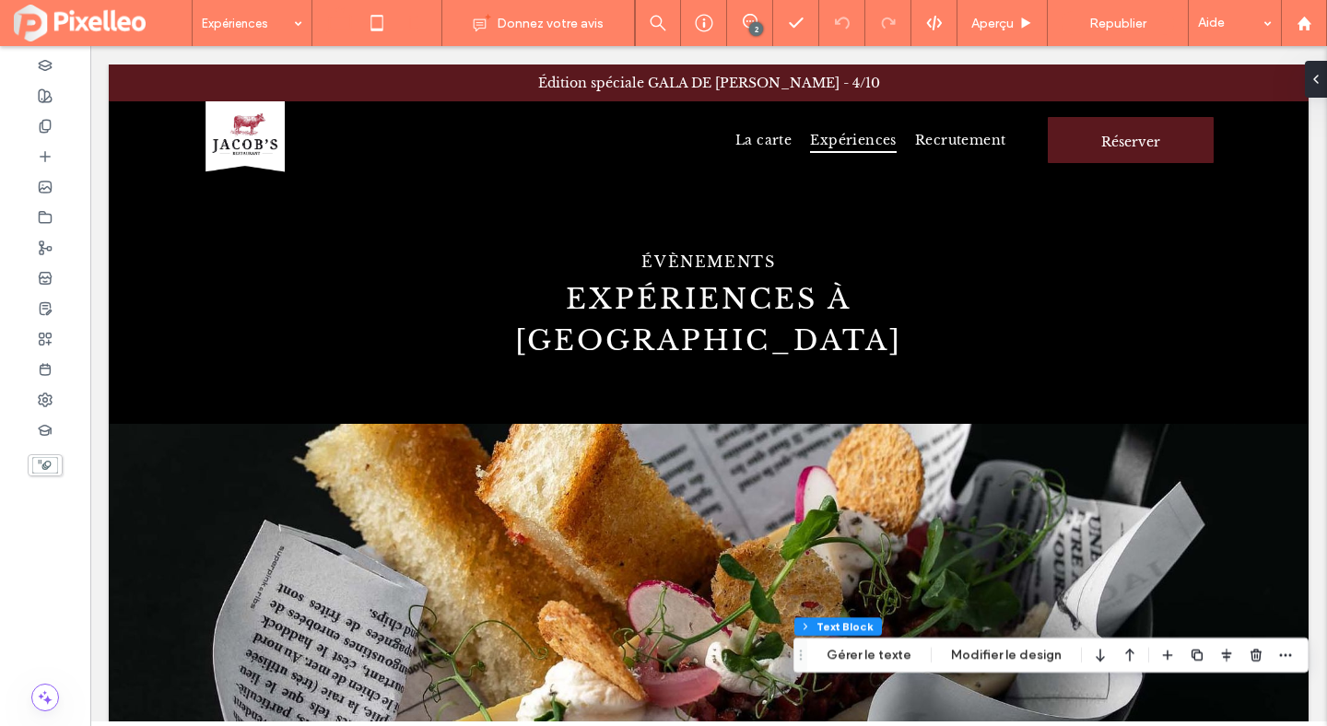
click at [417, 30] on use at bounding box center [413, 23] width 8 height 15
type input "***"
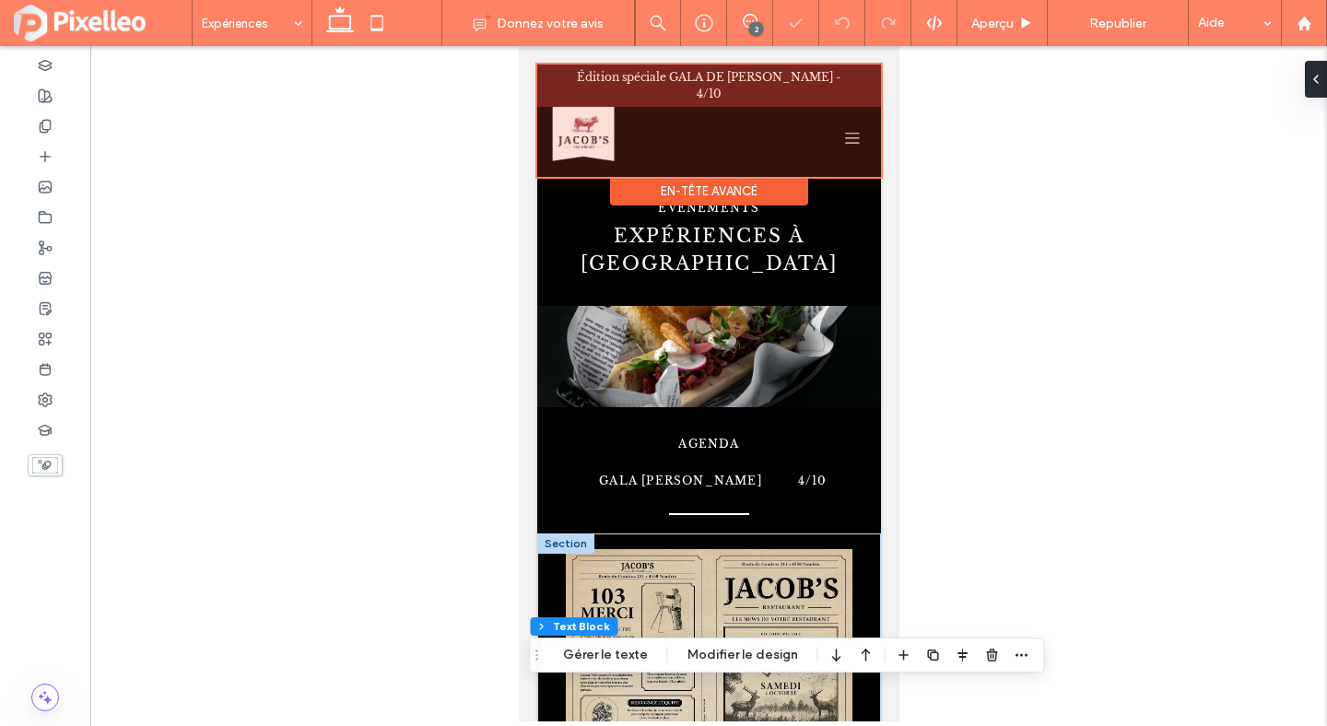
click at [849, 124] on div at bounding box center [708, 121] width 344 height 112
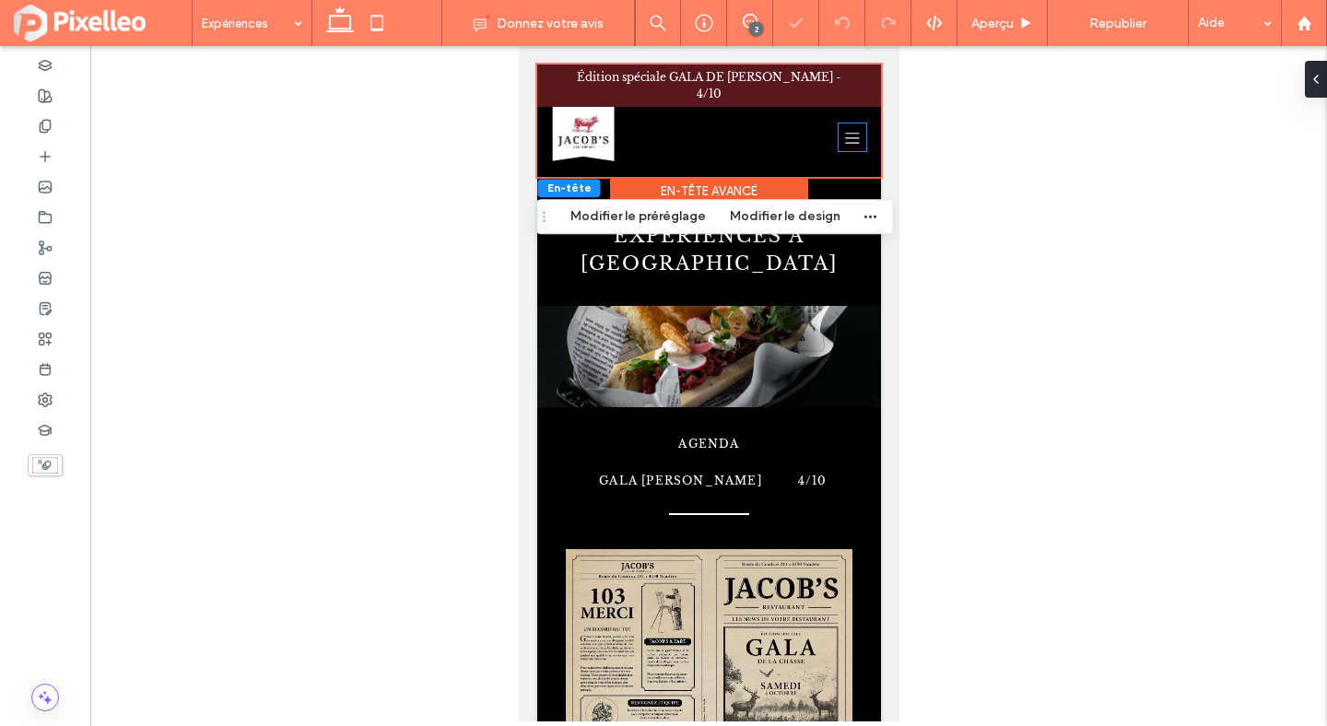
click at [849, 124] on icon at bounding box center [852, 137] width 28 height 28
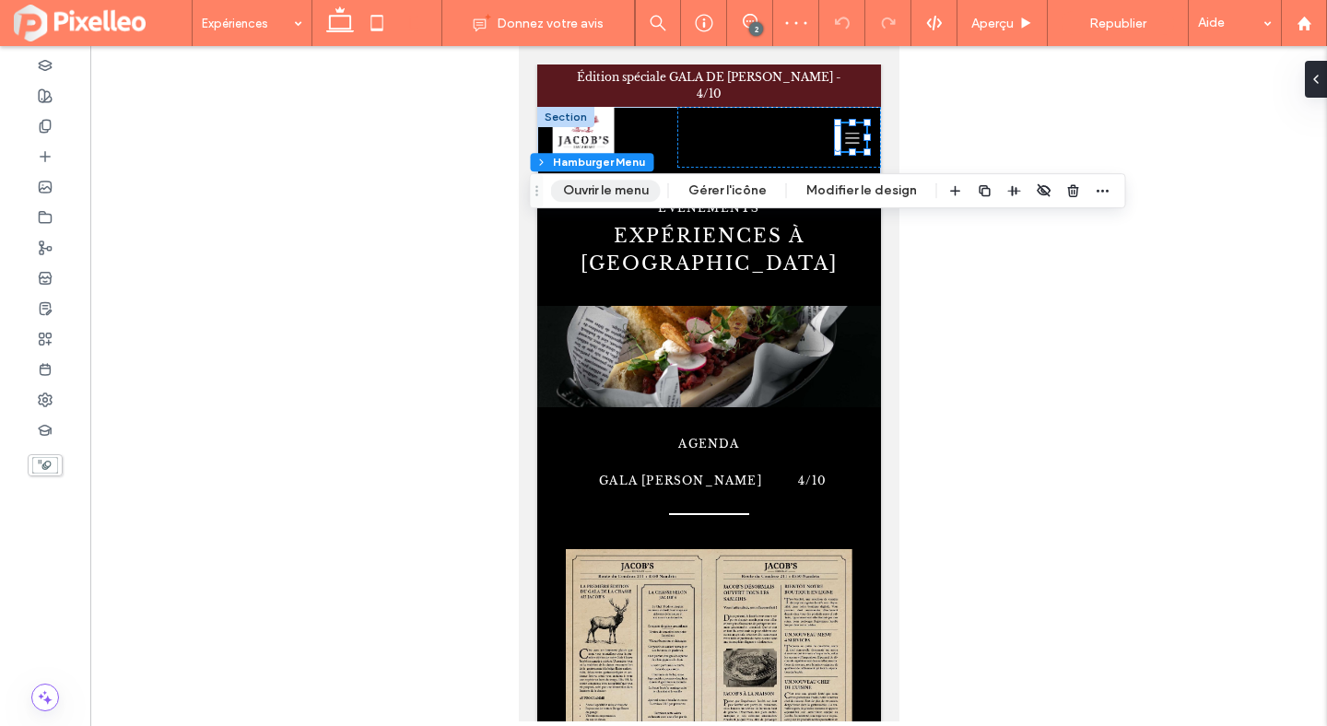
click at [627, 194] on button "Ouvrir le menu" at bounding box center [606, 191] width 110 height 22
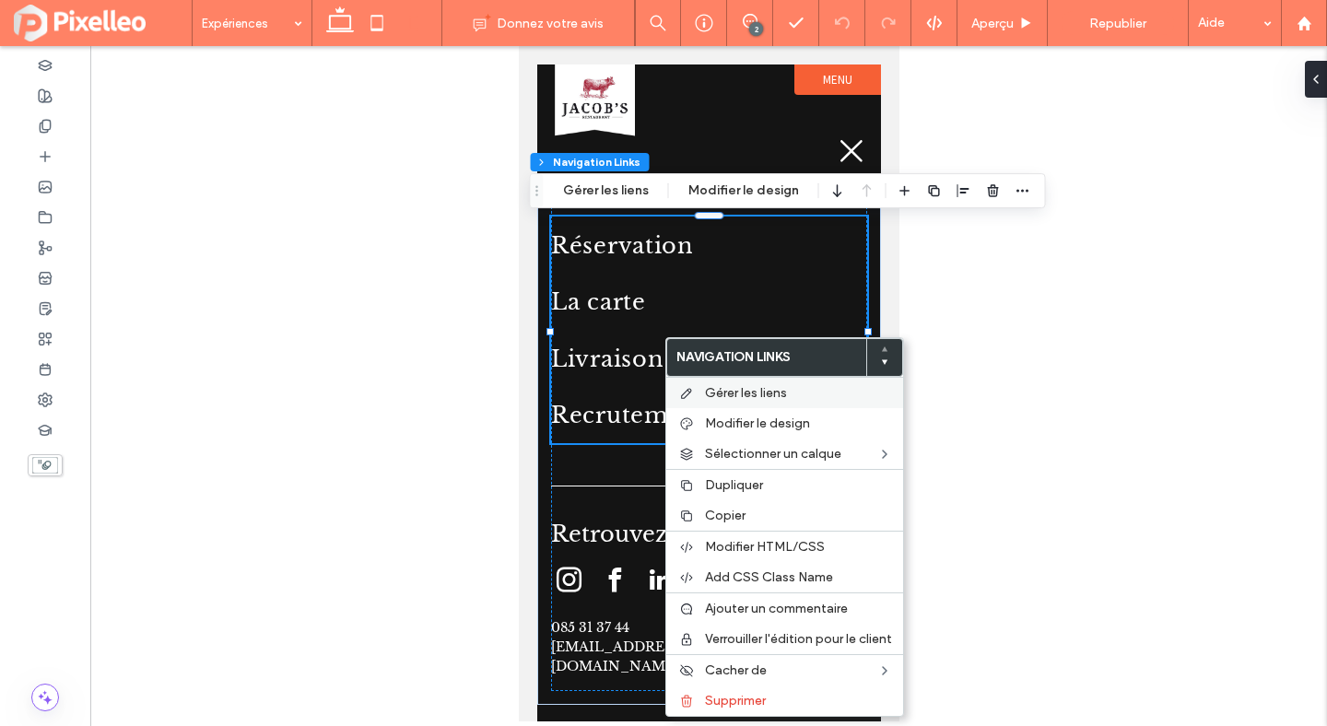
click at [732, 399] on span "Gérer les liens" at bounding box center [746, 393] width 82 height 16
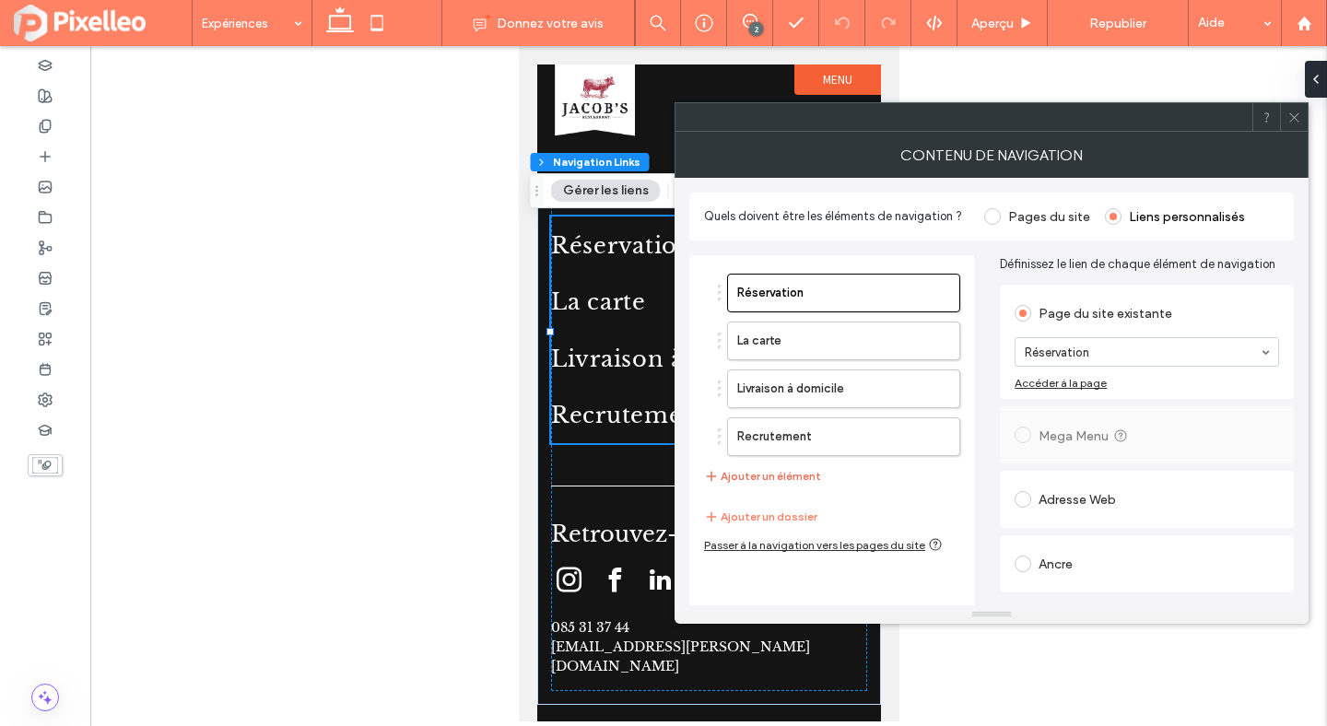
click at [804, 479] on button "Ajouter un élément" at bounding box center [762, 476] width 117 height 22
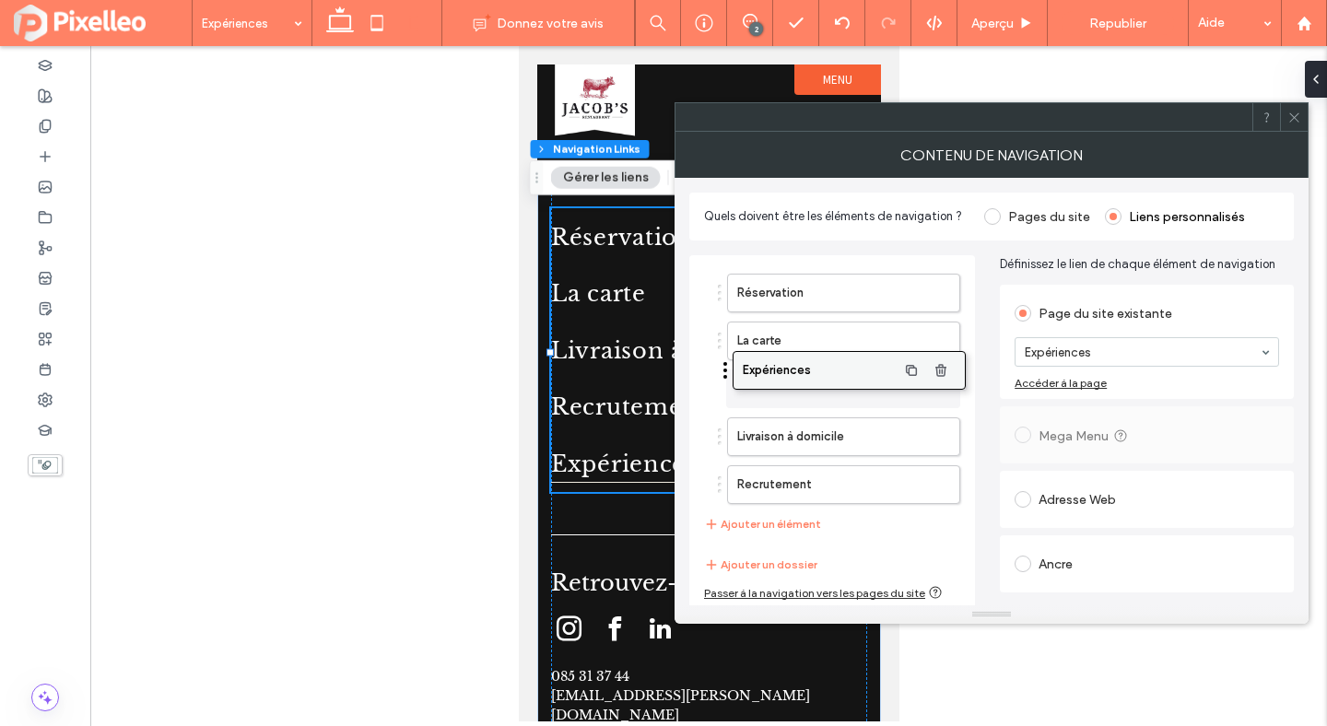
drag, startPoint x: 779, startPoint y: 485, endPoint x: 784, endPoint y: 370, distance: 114.4
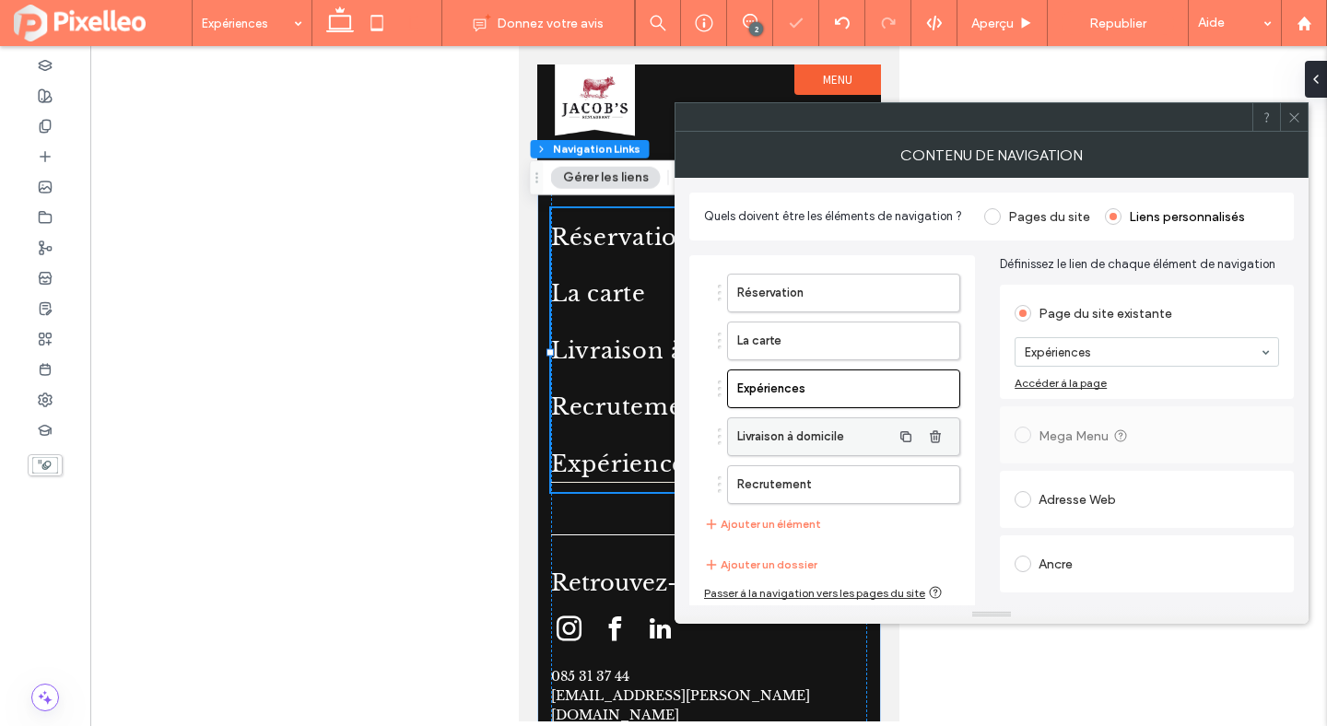
click at [785, 429] on label "Livraison à domicile" at bounding box center [814, 436] width 154 height 37
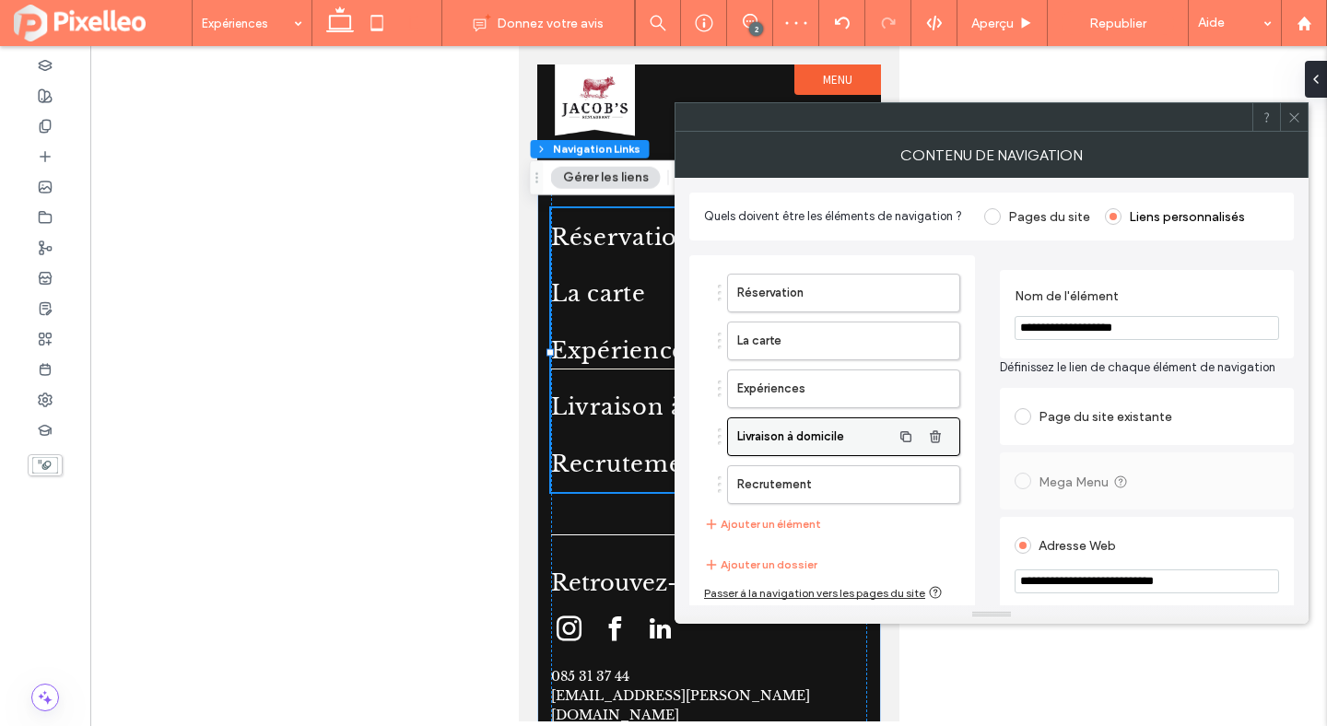
click at [785, 429] on label "Livraison à domicile" at bounding box center [814, 436] width 154 height 37
click at [779, 382] on label "Expériences" at bounding box center [814, 388] width 154 height 37
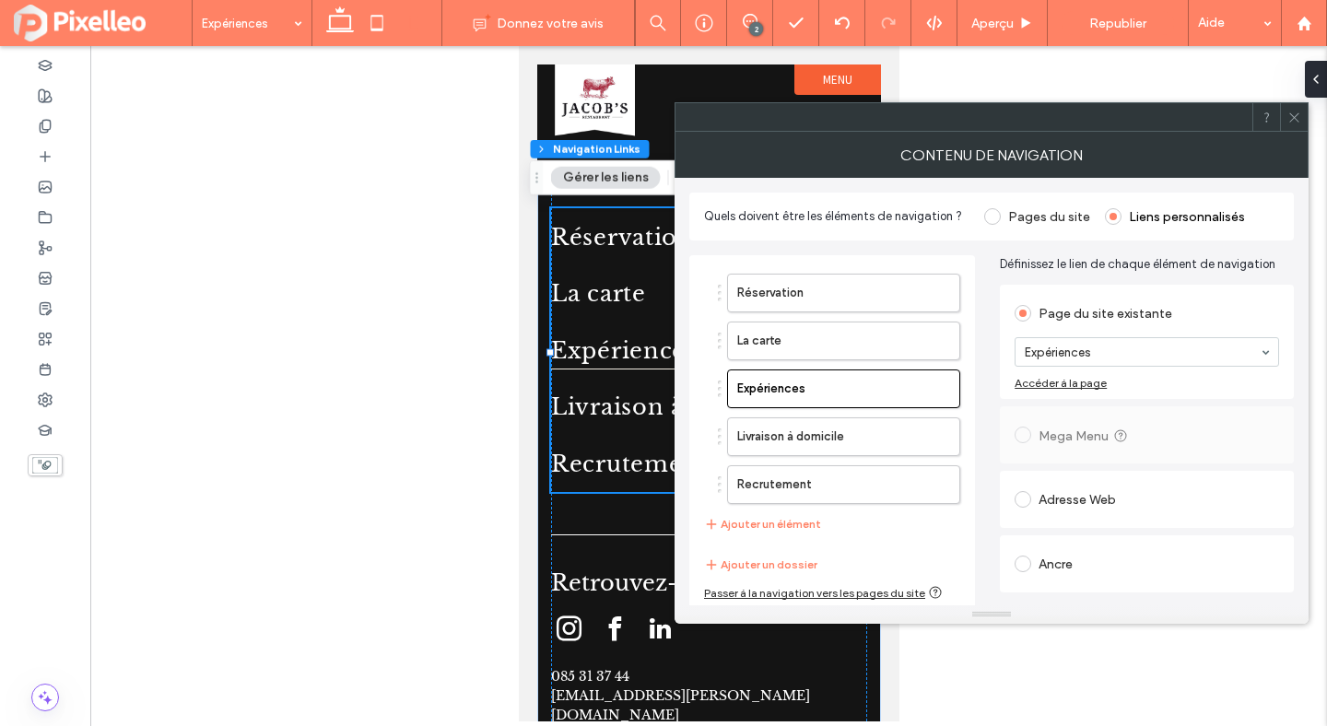
click at [1287, 112] on icon at bounding box center [1294, 118] width 14 height 14
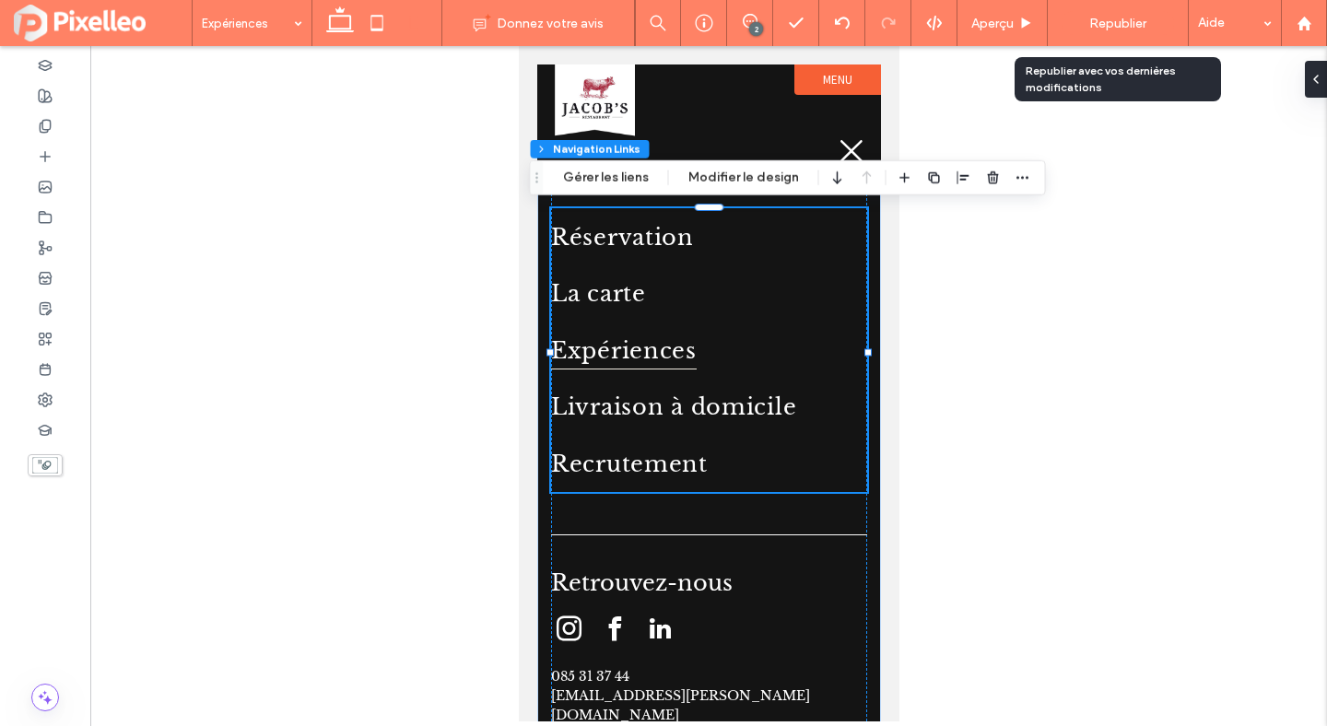
click at [1122, 16] on span "Republier" at bounding box center [1117, 24] width 57 height 16
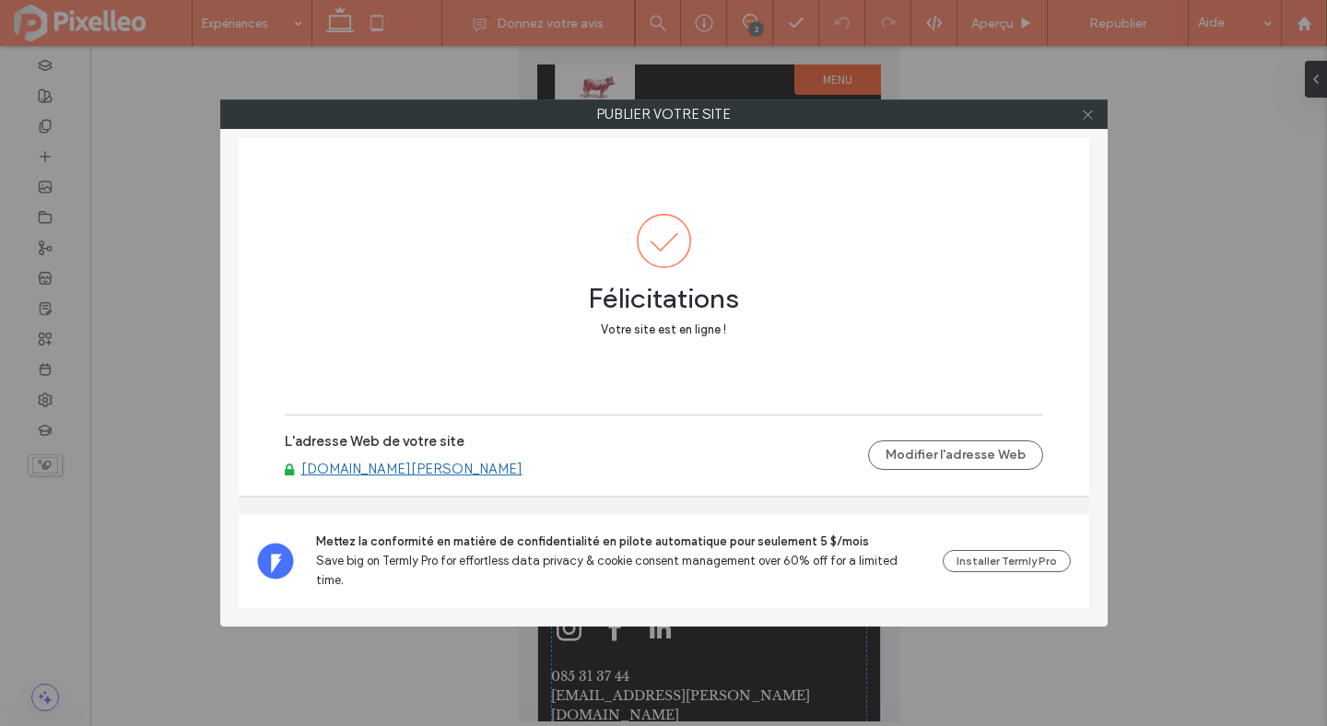
click at [1088, 117] on icon at bounding box center [1088, 115] width 14 height 14
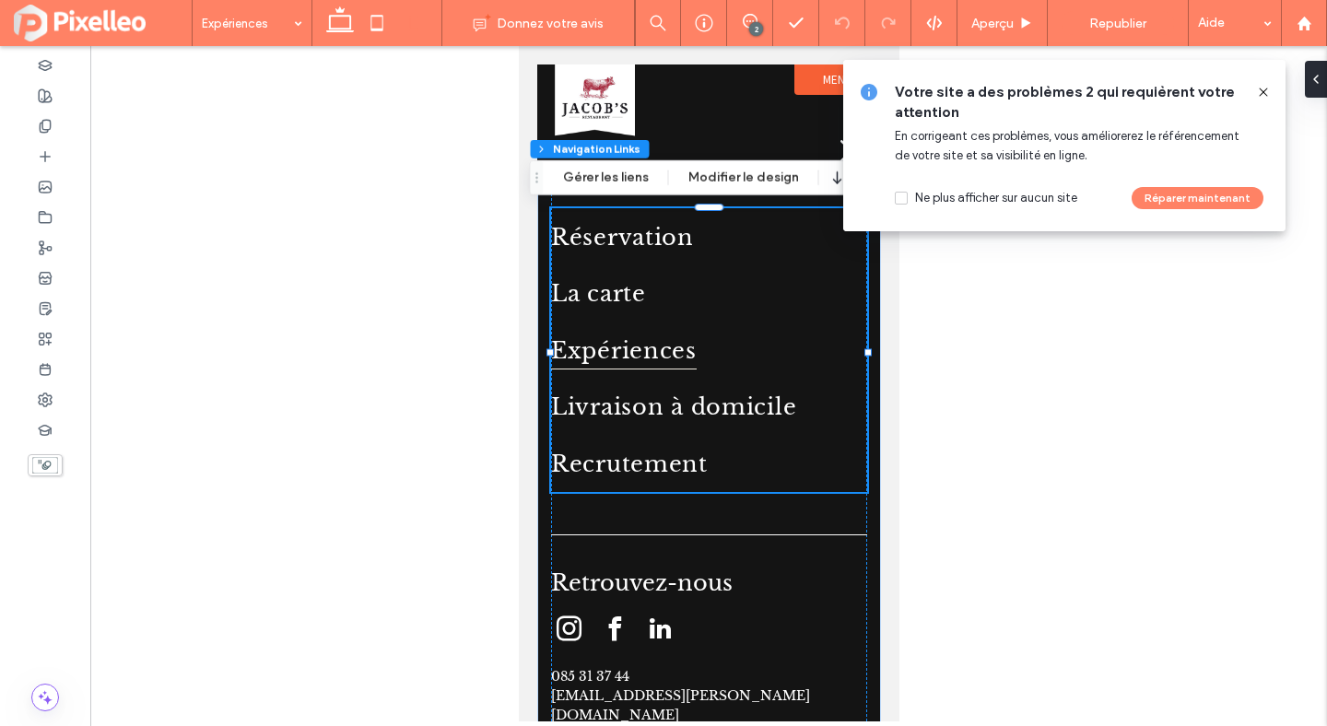
click at [1259, 89] on icon at bounding box center [1263, 92] width 15 height 15
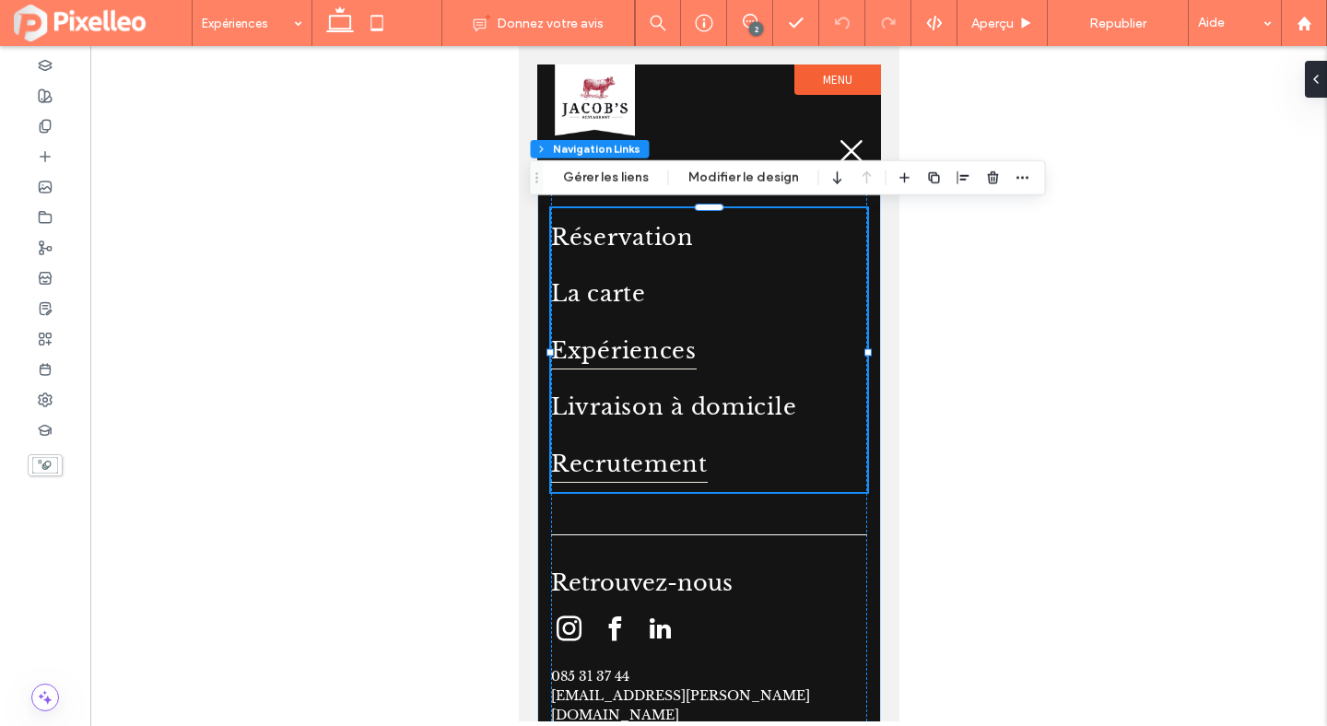
scroll to position [18, 0]
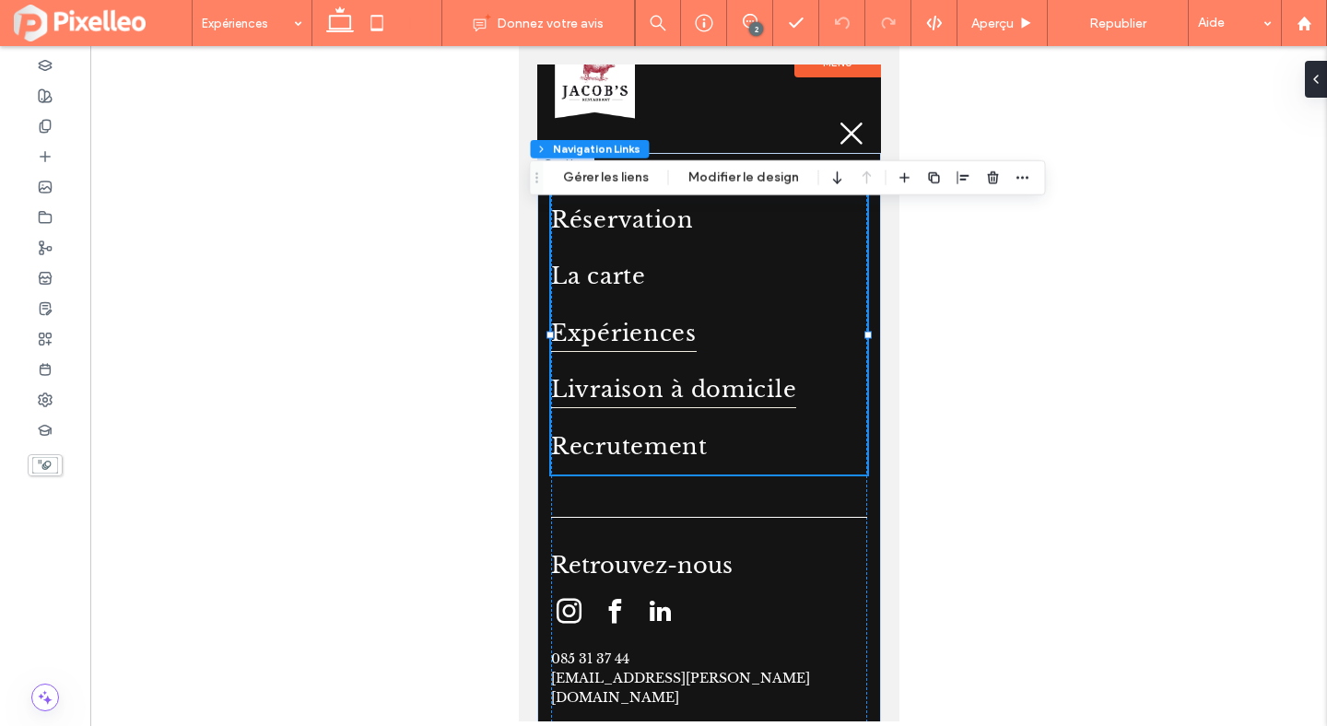
click at [653, 397] on span "Livraison à domicile" at bounding box center [672, 389] width 245 height 39
click at [854, 134] on icon at bounding box center [851, 134] width 28 height 28
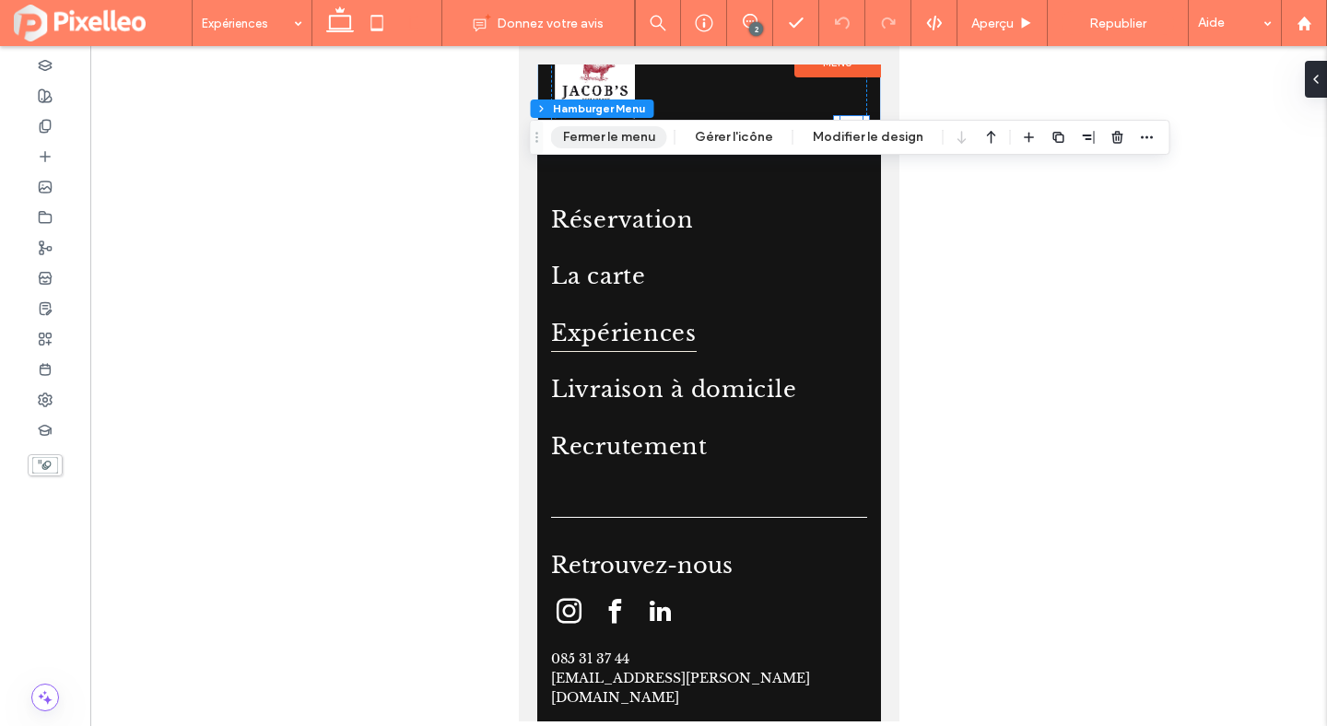
click at [649, 142] on button "Fermer le menu" at bounding box center [609, 137] width 116 height 22
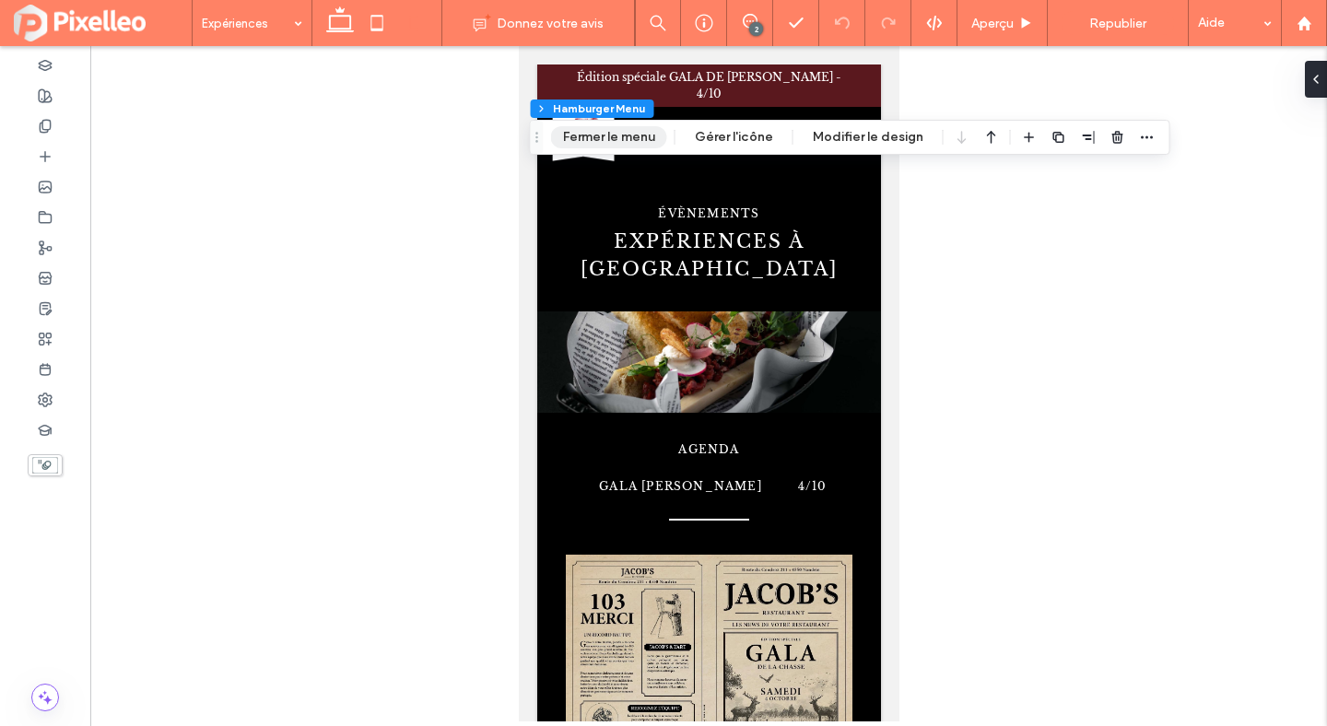
scroll to position [0, 0]
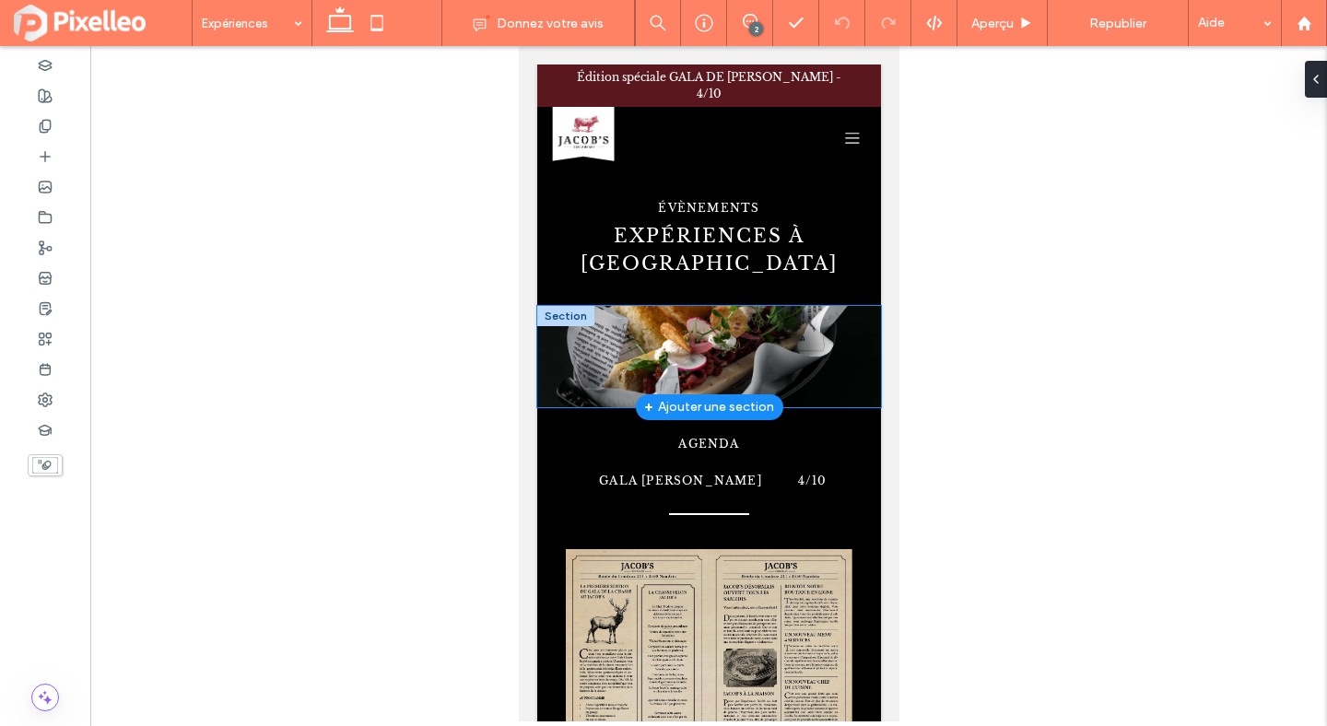
click at [747, 306] on div at bounding box center [708, 356] width 344 height 101
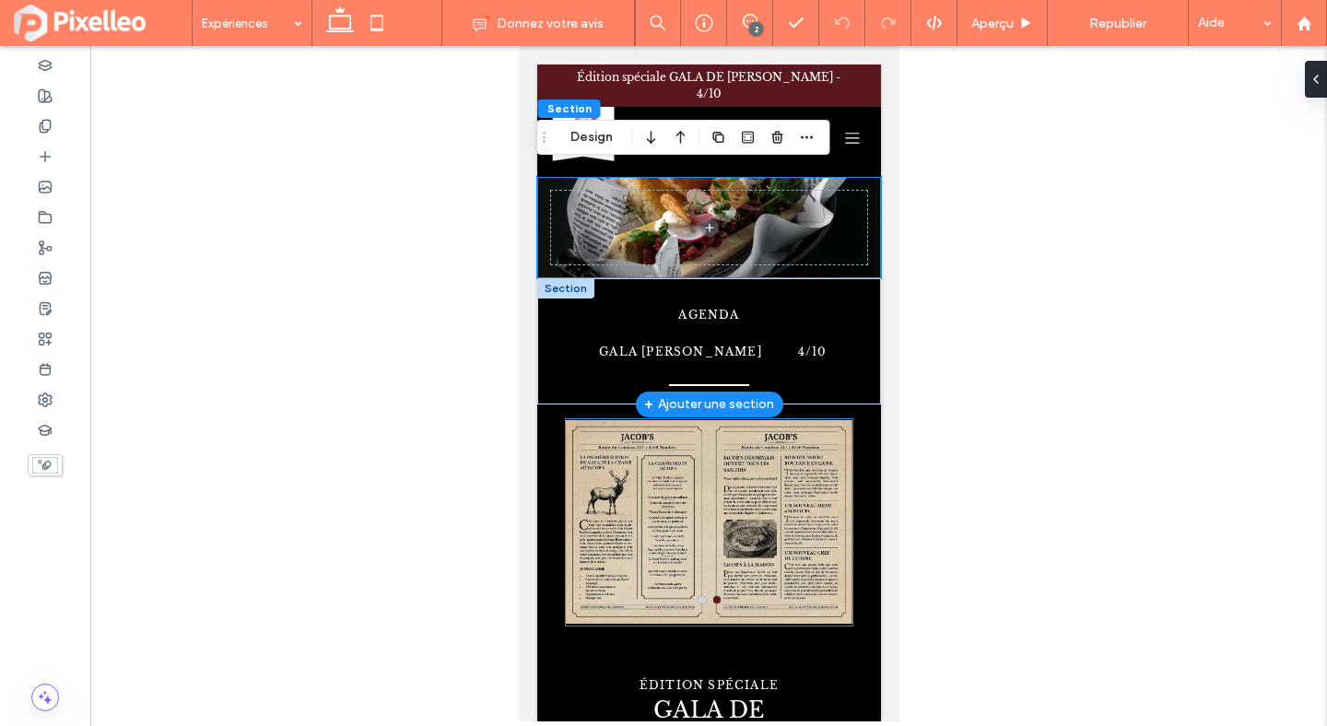
scroll to position [132, 0]
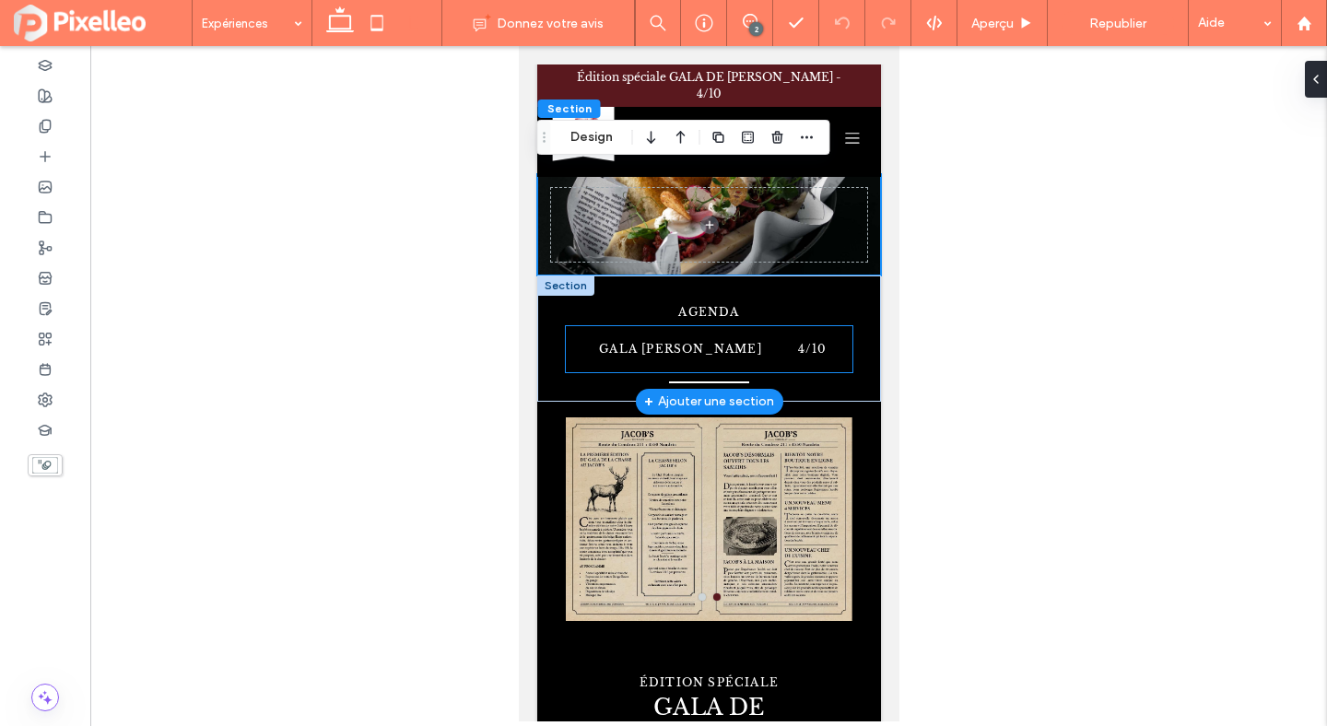
click at [767, 341] on p "GALA DE CHASSE" at bounding box center [680, 349] width 196 height 17
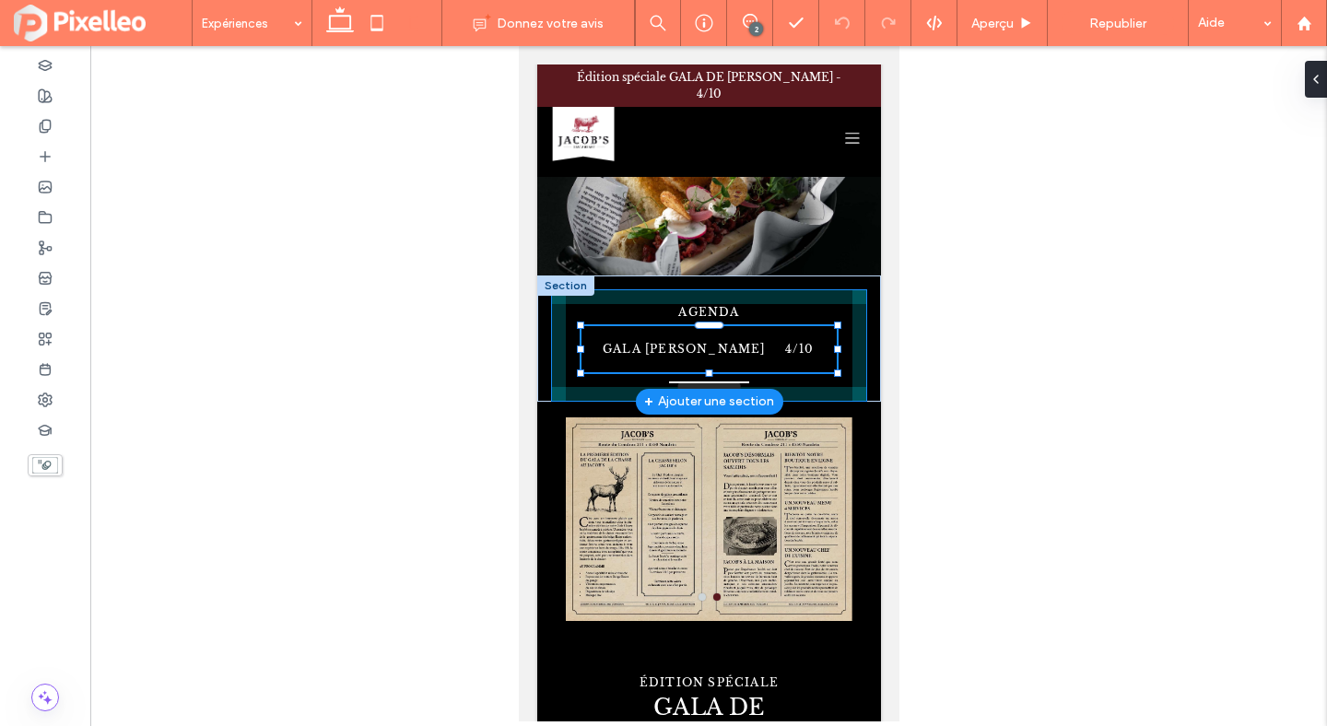
scroll to position [243, 0]
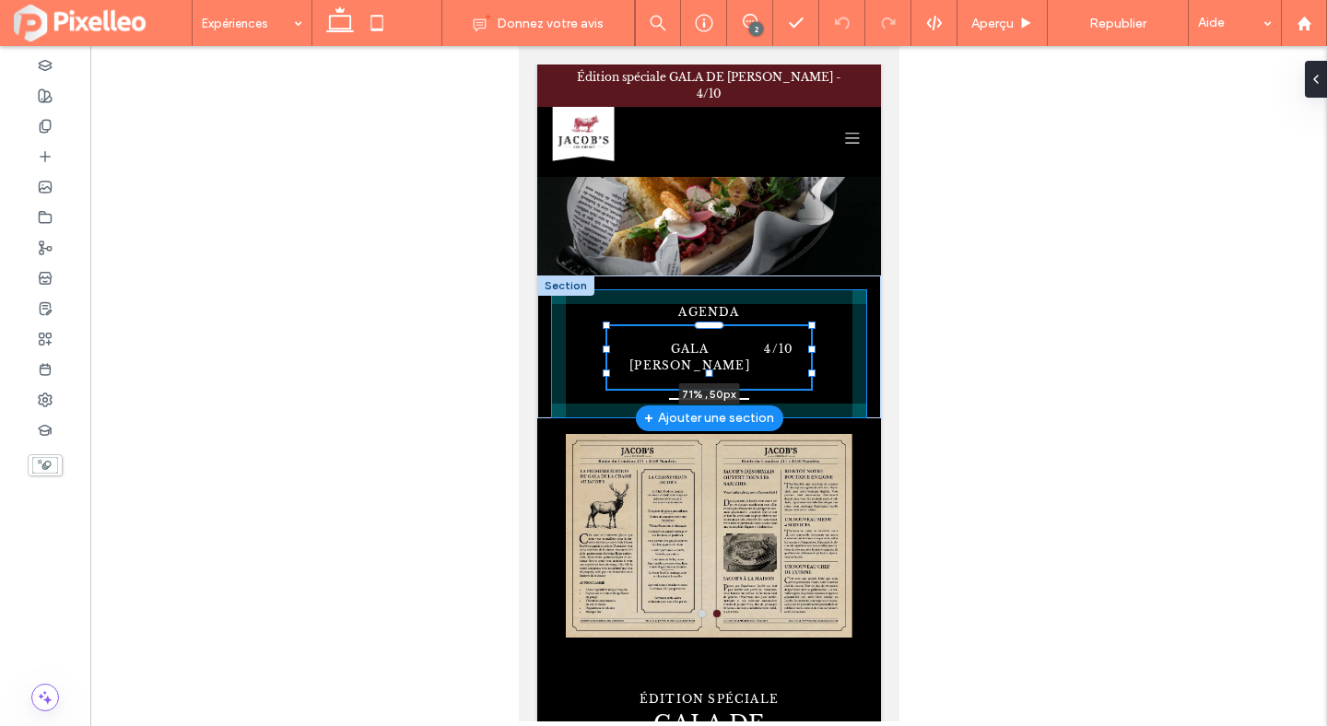
drag, startPoint x: 852, startPoint y: 318, endPoint x: 814, endPoint y: 323, distance: 39.0
click at [814, 346] on div at bounding box center [810, 349] width 7 height 7
type input "**"
type input "****"
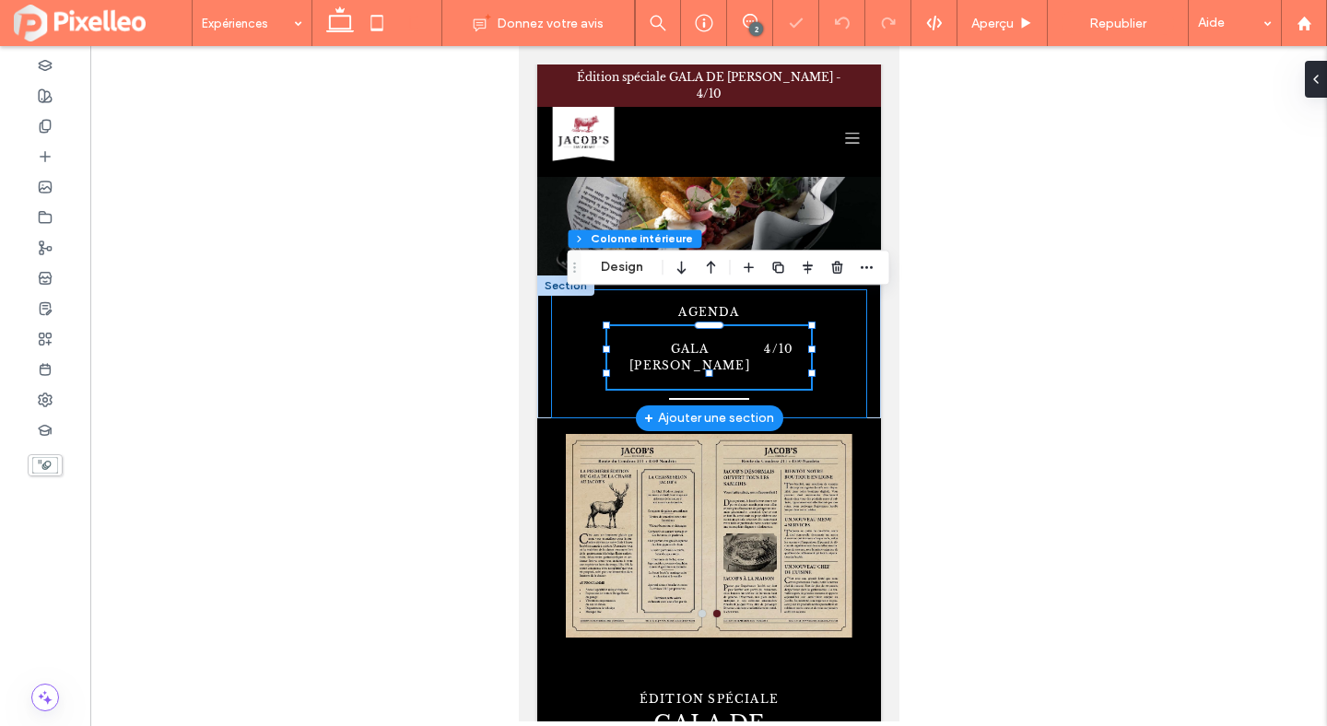
click at [840, 335] on div "AGENDA GALA DE CHASSE 4/10 71% , 50px" at bounding box center [708, 353] width 316 height 129
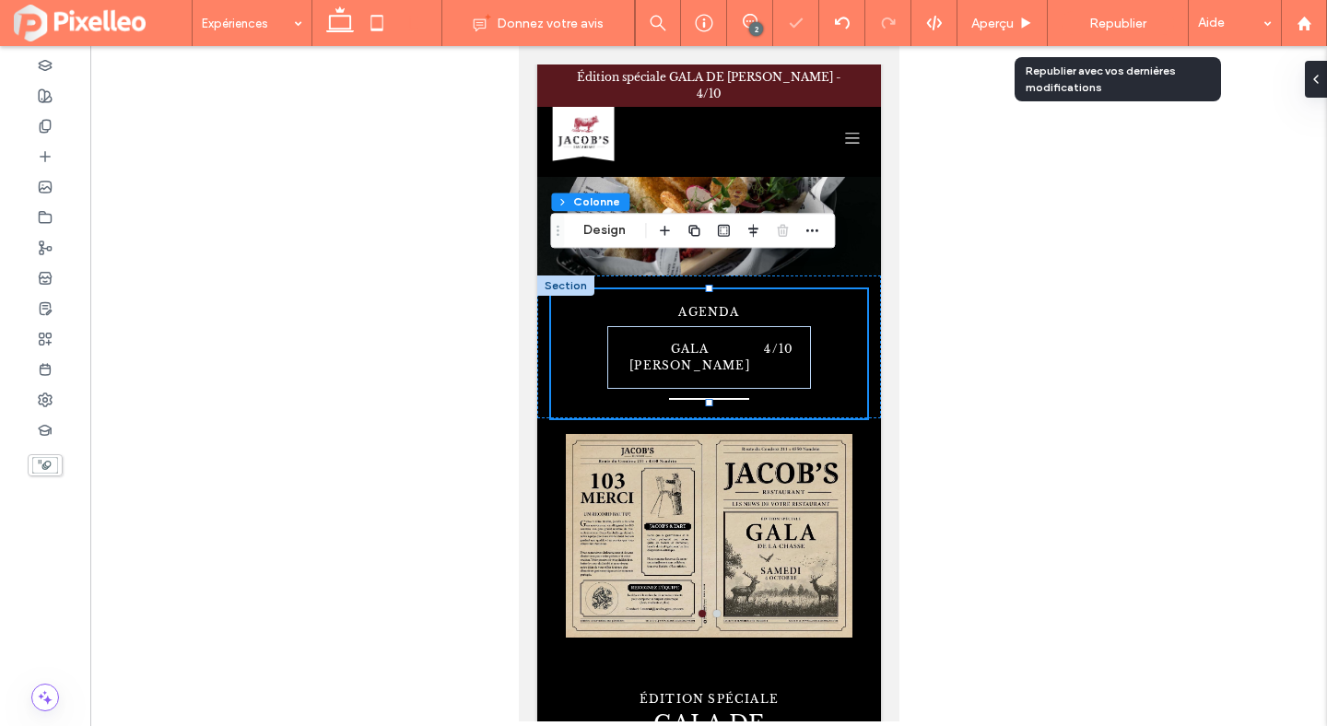
click at [1129, 16] on span "Republier" at bounding box center [1117, 24] width 57 height 16
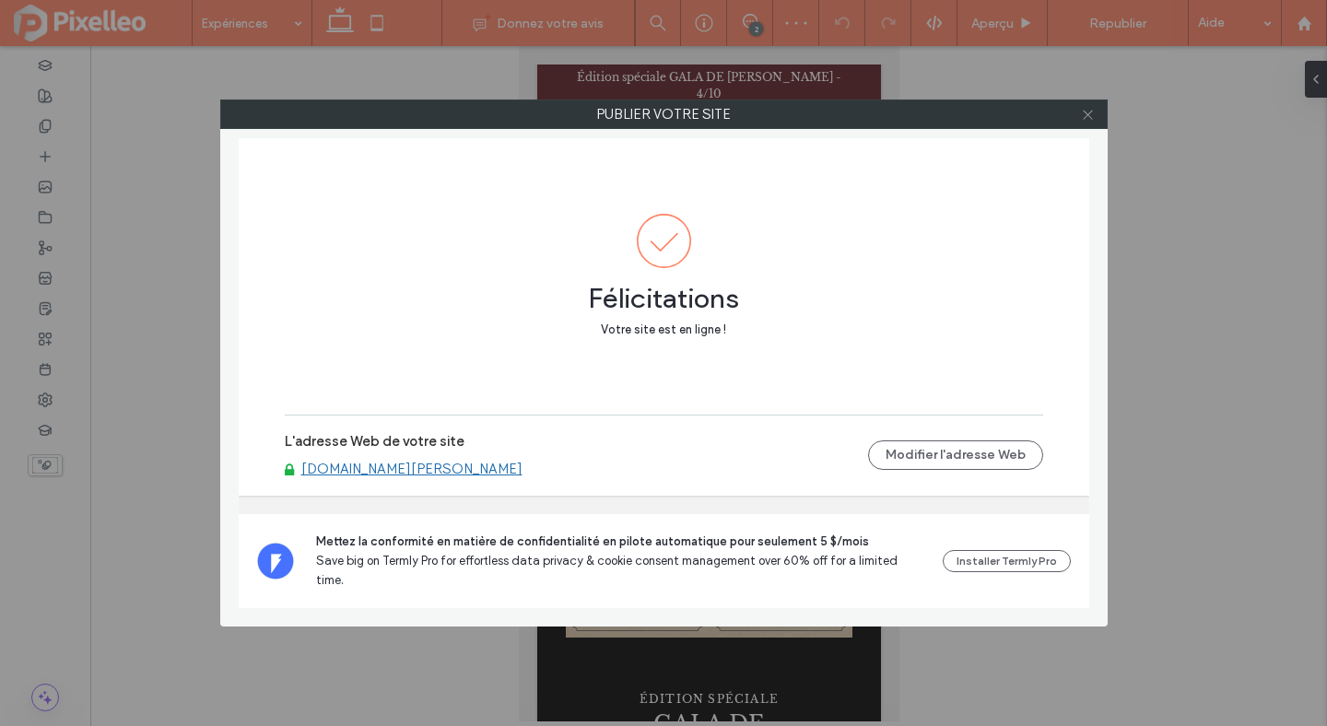
click at [1089, 114] on icon at bounding box center [1088, 115] width 14 height 14
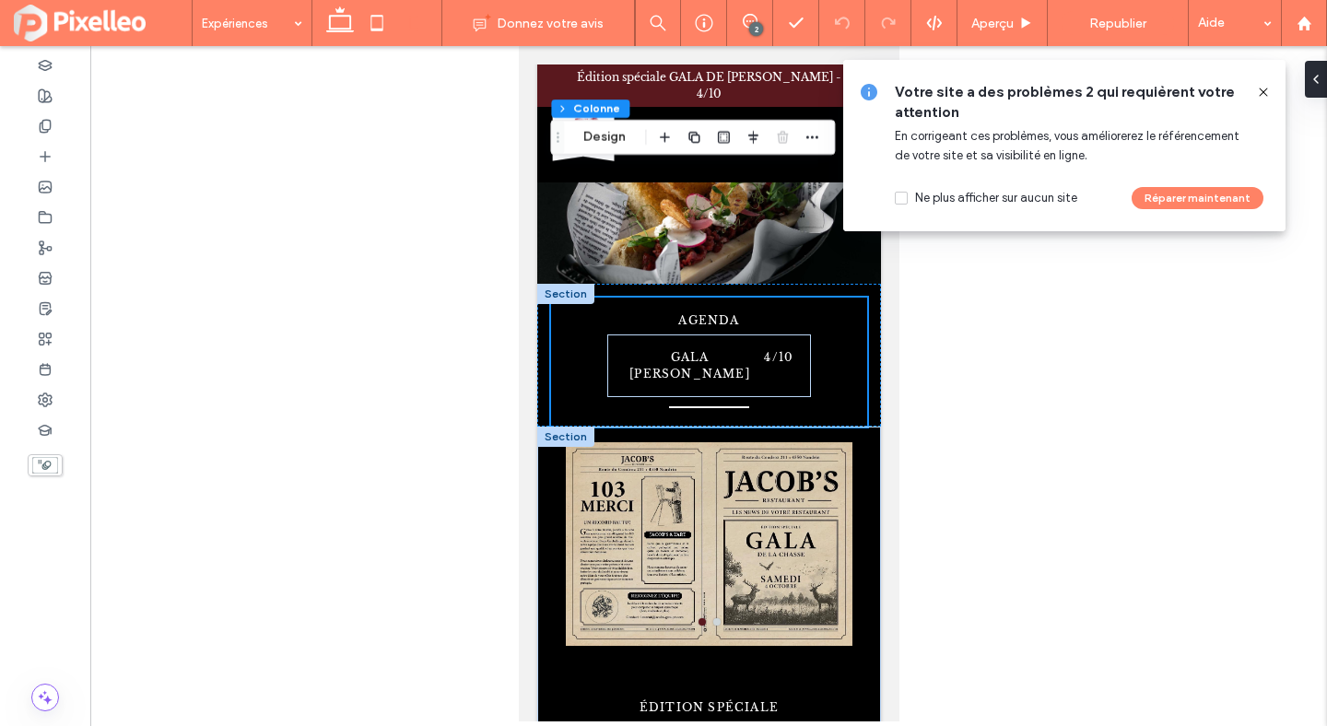
scroll to position [0, 0]
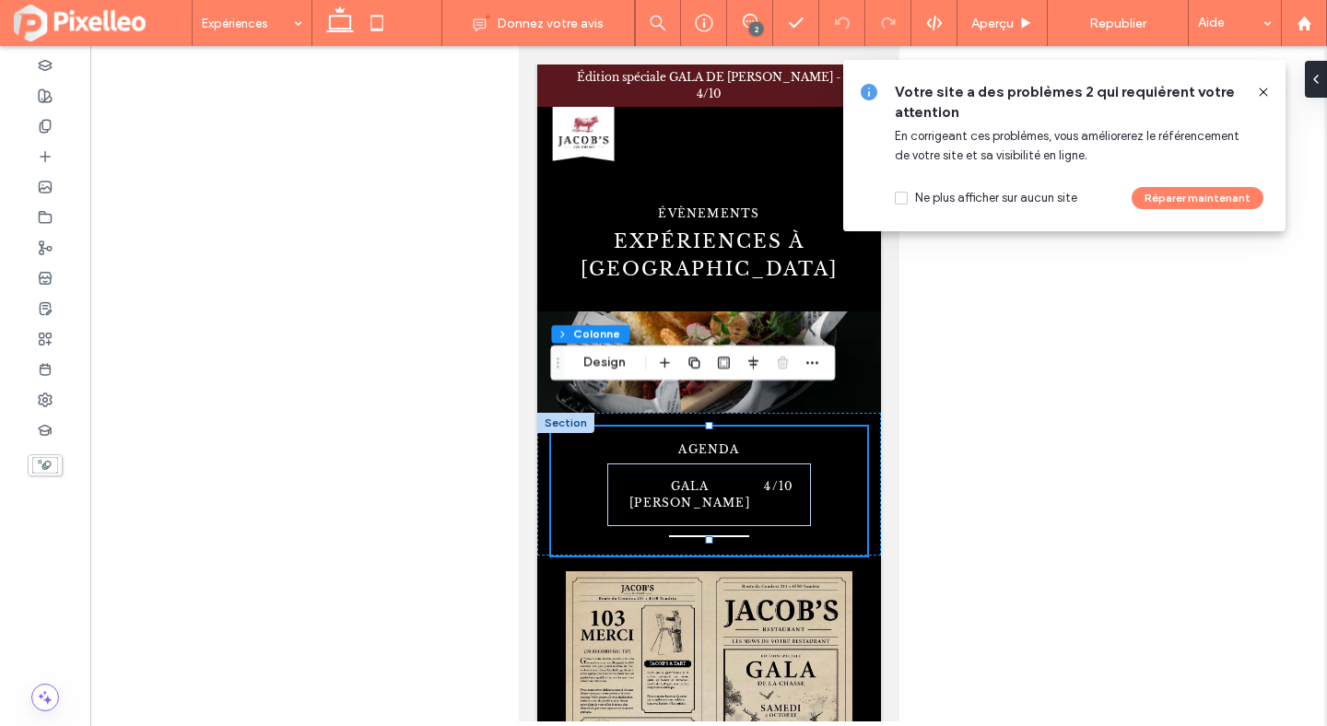
click at [1262, 92] on icon at bounding box center [1263, 92] width 15 height 15
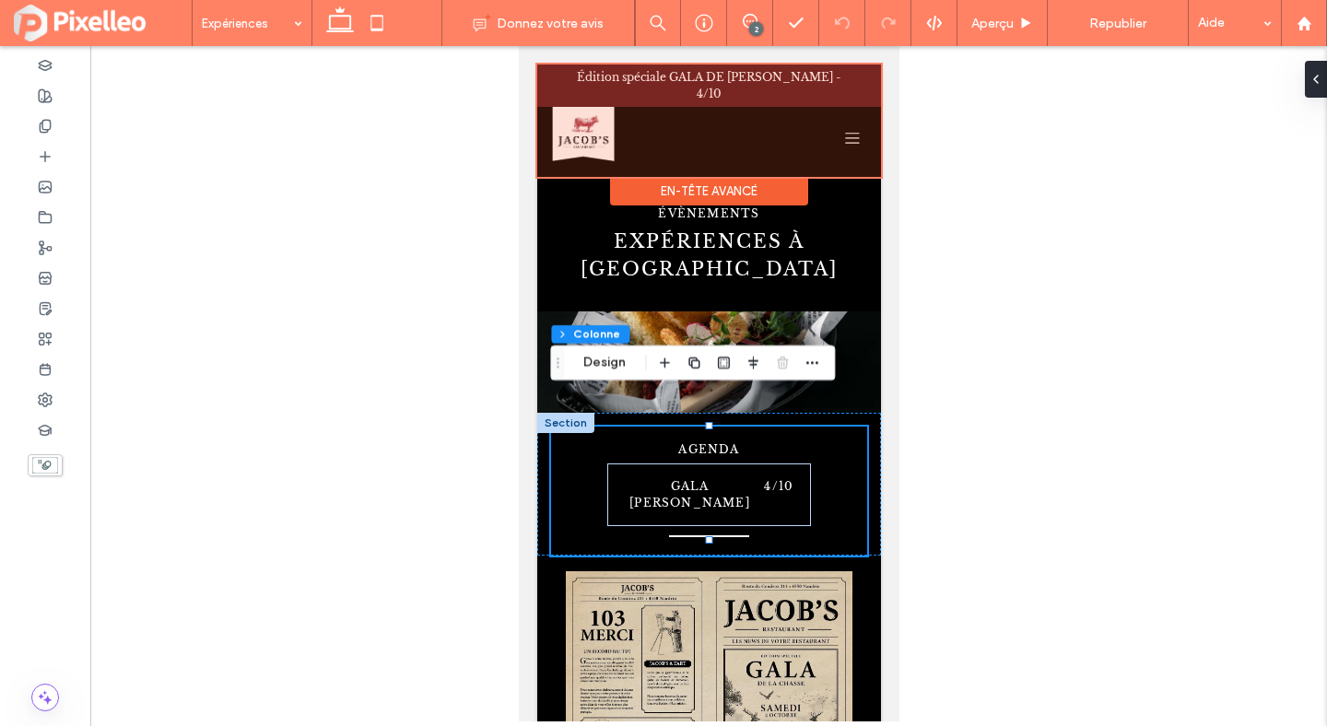
click at [636, 79] on div at bounding box center [708, 121] width 344 height 112
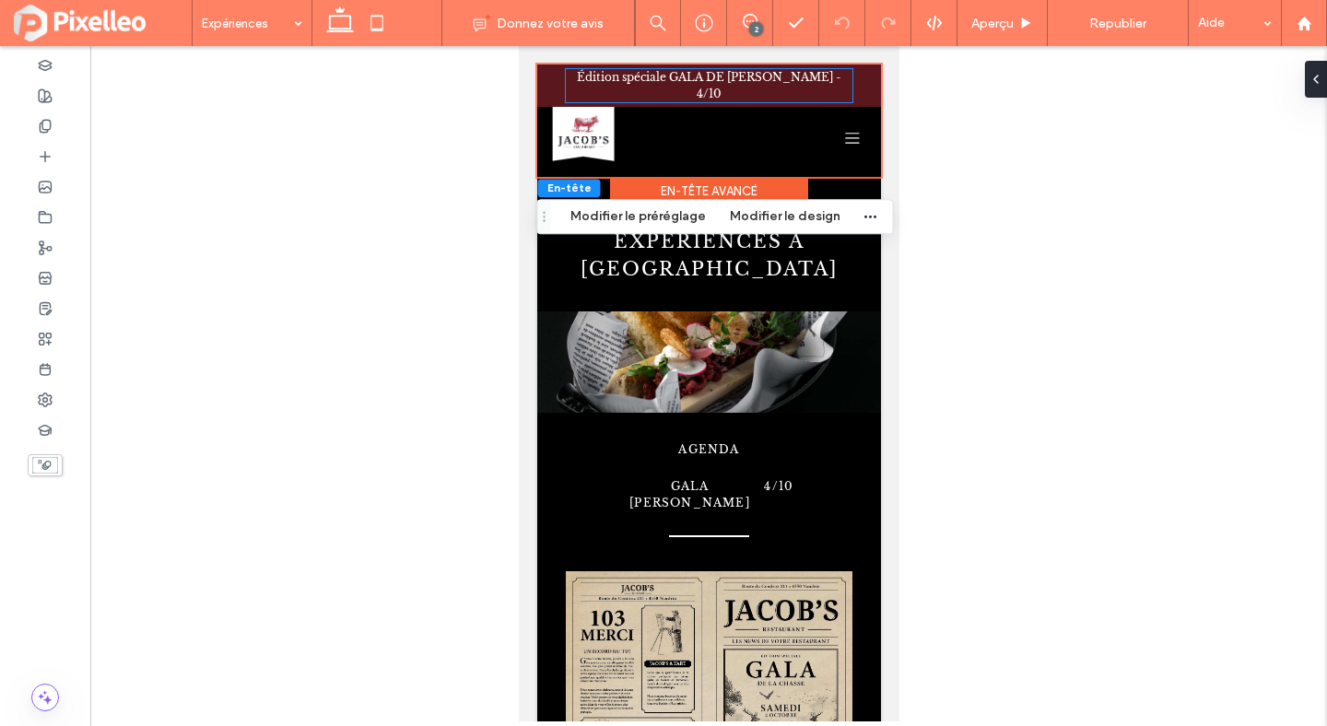
click at [636, 79] on span "Édition spéciale GALA DE LA CHASSE - 4/10" at bounding box center [708, 85] width 265 height 30
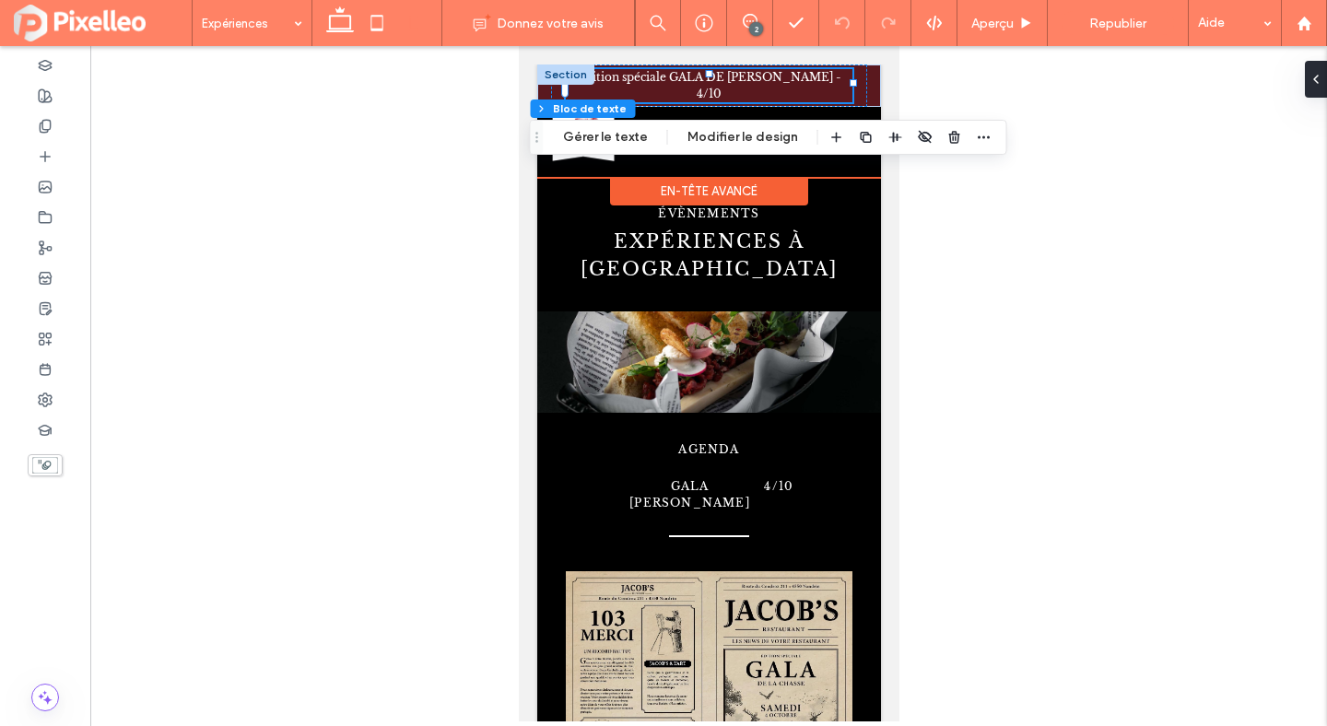
click at [636, 79] on div "Édition spéciale GALA DE LA CHASSE - 4/10" at bounding box center [708, 85] width 287 height 33
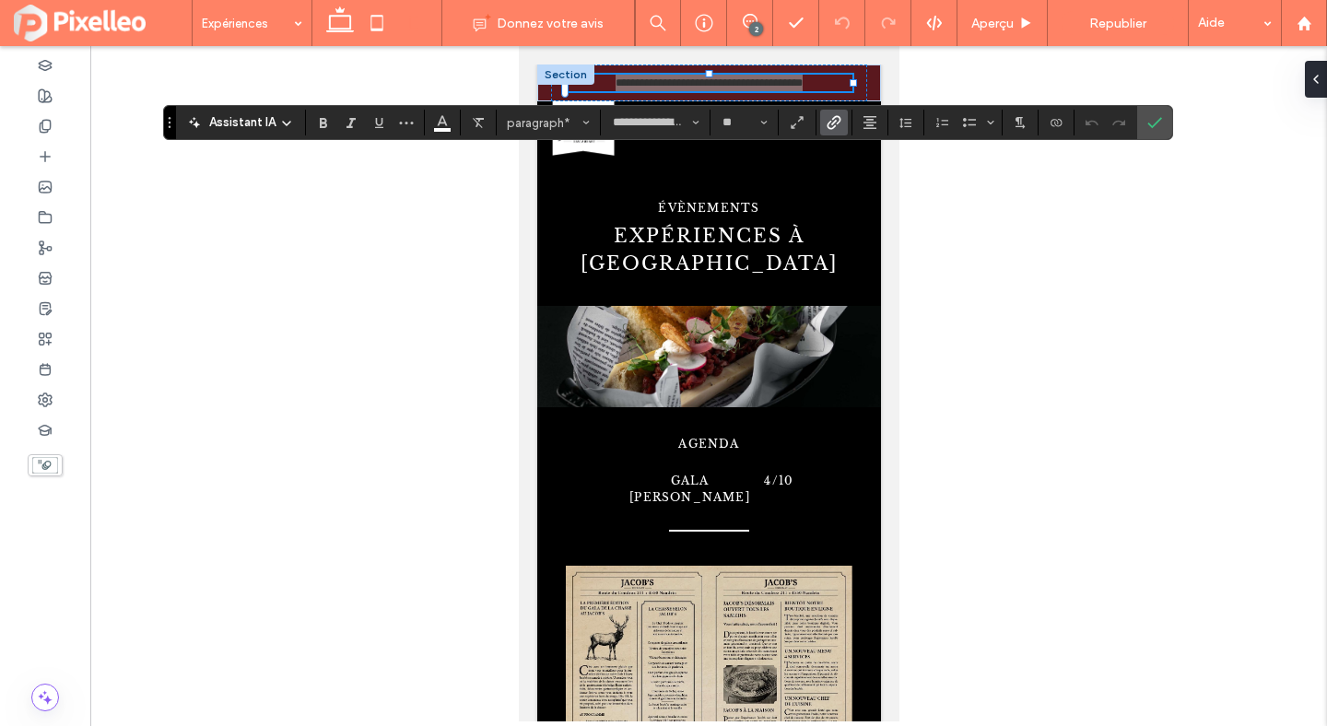
click at [831, 127] on icon "Lien" at bounding box center [834, 122] width 15 height 15
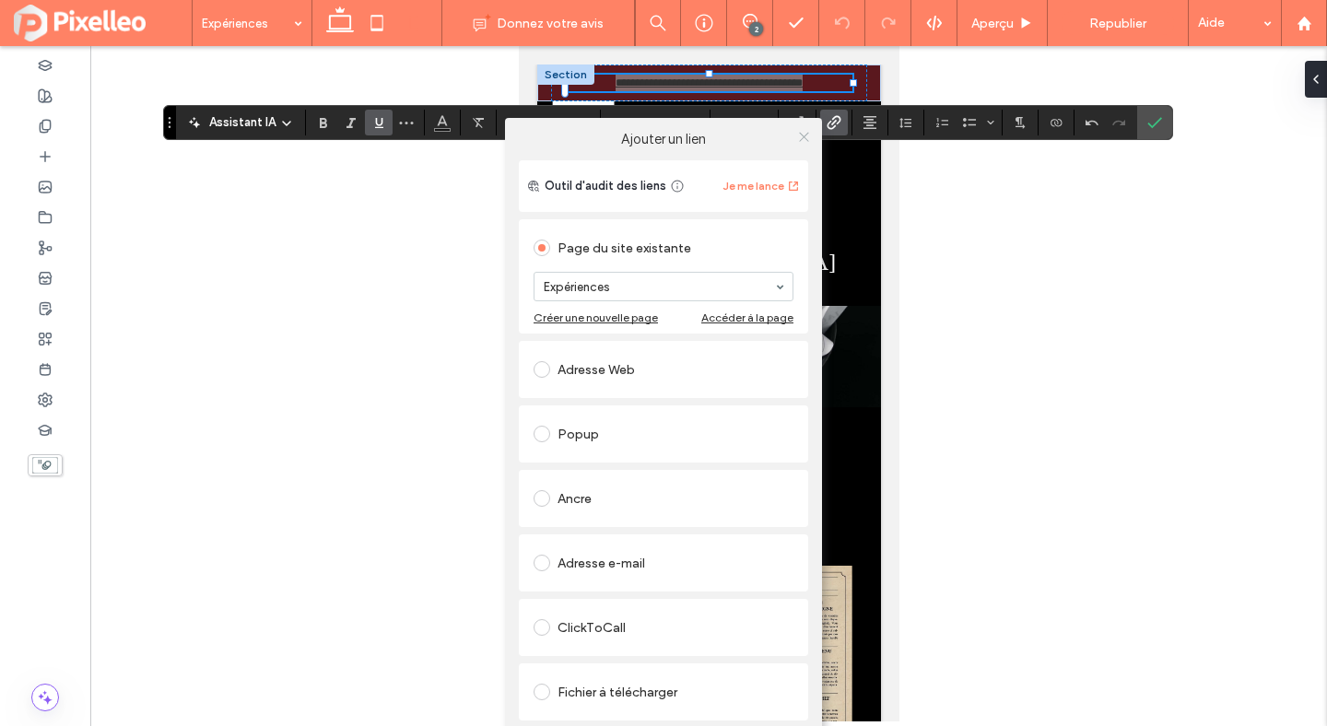
click at [805, 133] on icon at bounding box center [804, 137] width 14 height 14
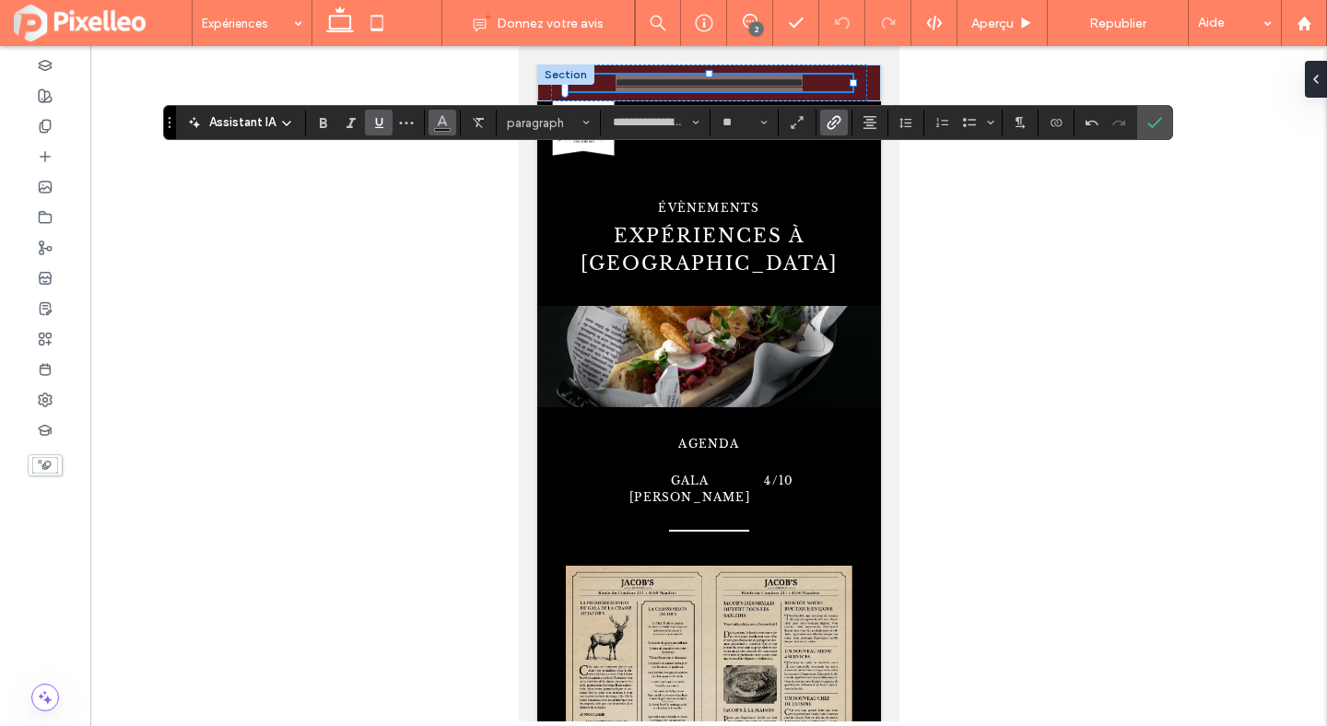
click at [440, 121] on use "Couleur" at bounding box center [442, 121] width 10 height 10
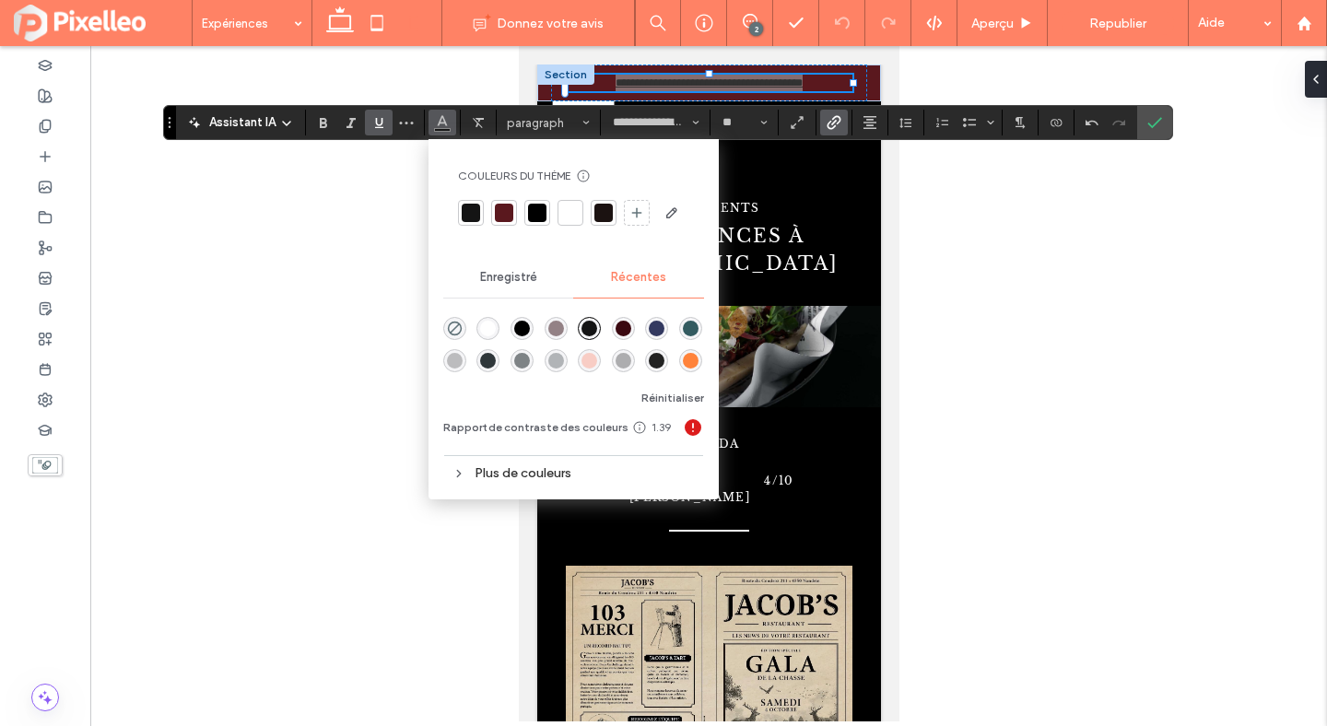
click at [489, 324] on div "rgba(255, 255, 255, 1)" at bounding box center [488, 329] width 16 height 16
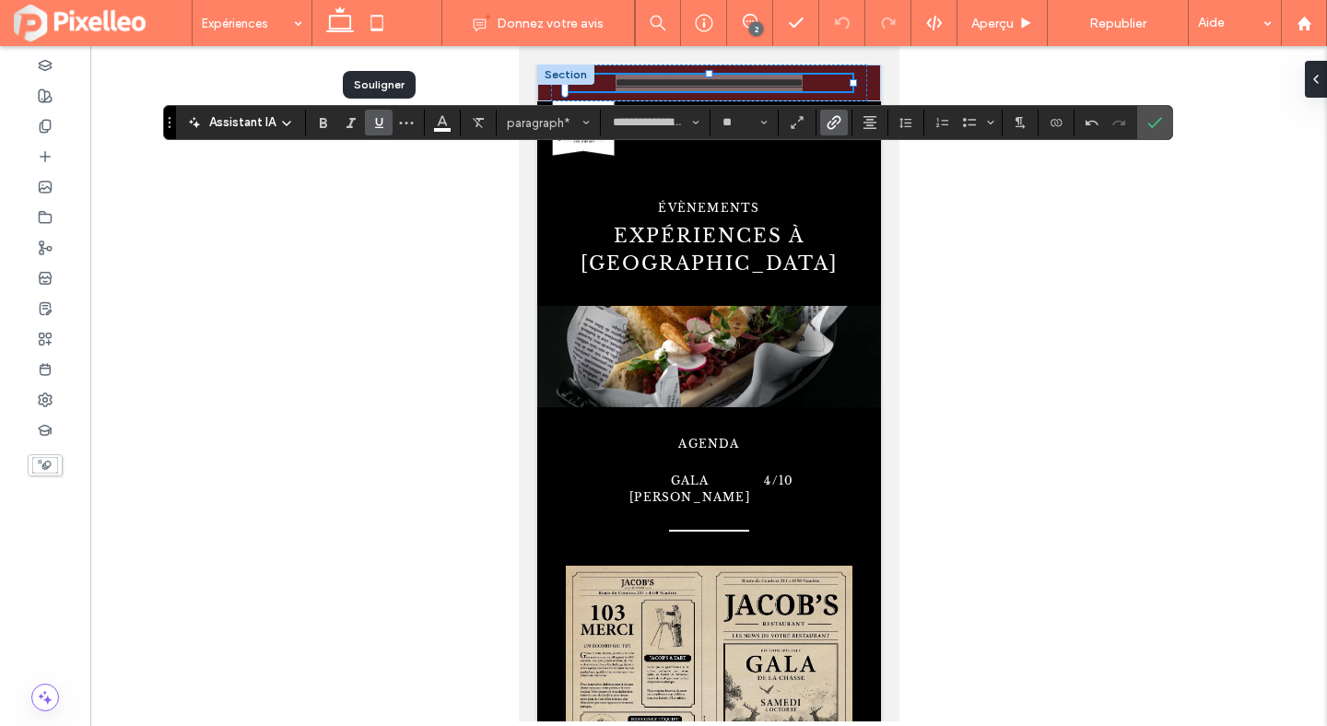
click at [374, 128] on icon "Souligner" at bounding box center [378, 122] width 15 height 15
click at [1148, 124] on use "Confirmer" at bounding box center [1154, 122] width 15 height 11
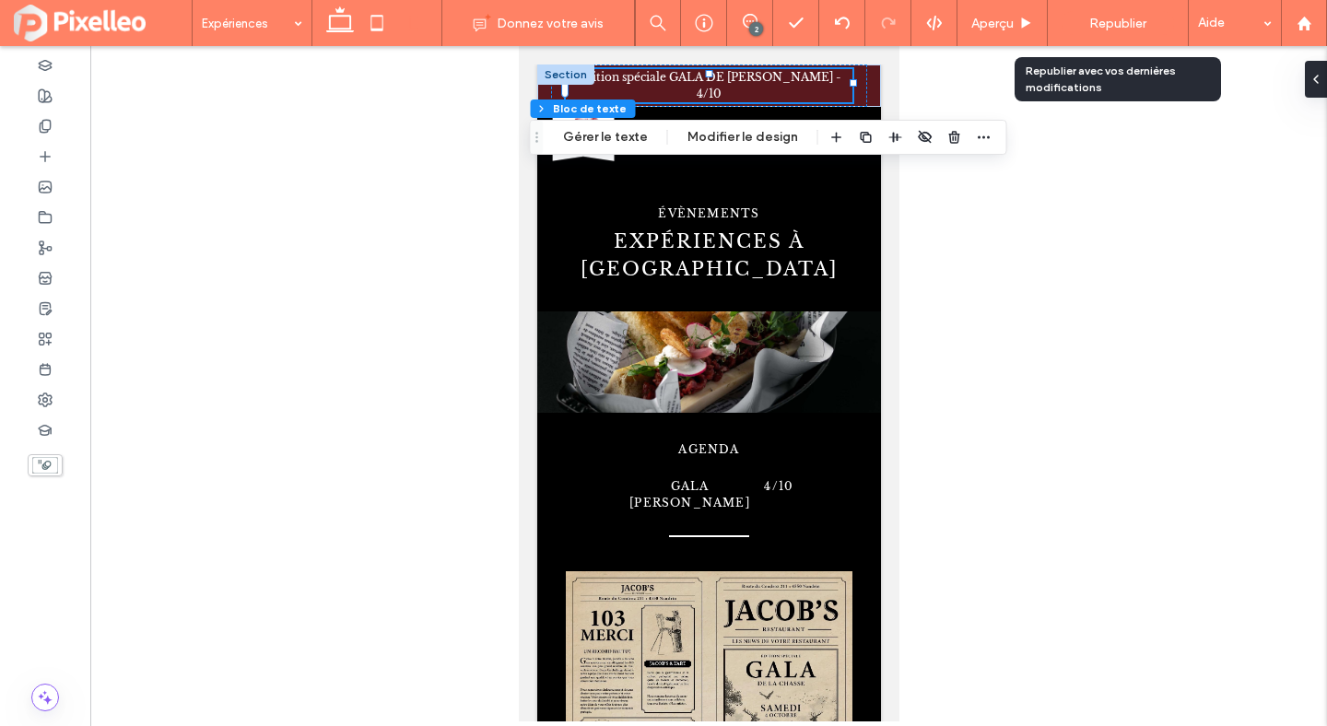
click at [1116, 33] on div "Republier" at bounding box center [1118, 23] width 112 height 24
